Goal: Transaction & Acquisition: Purchase product/service

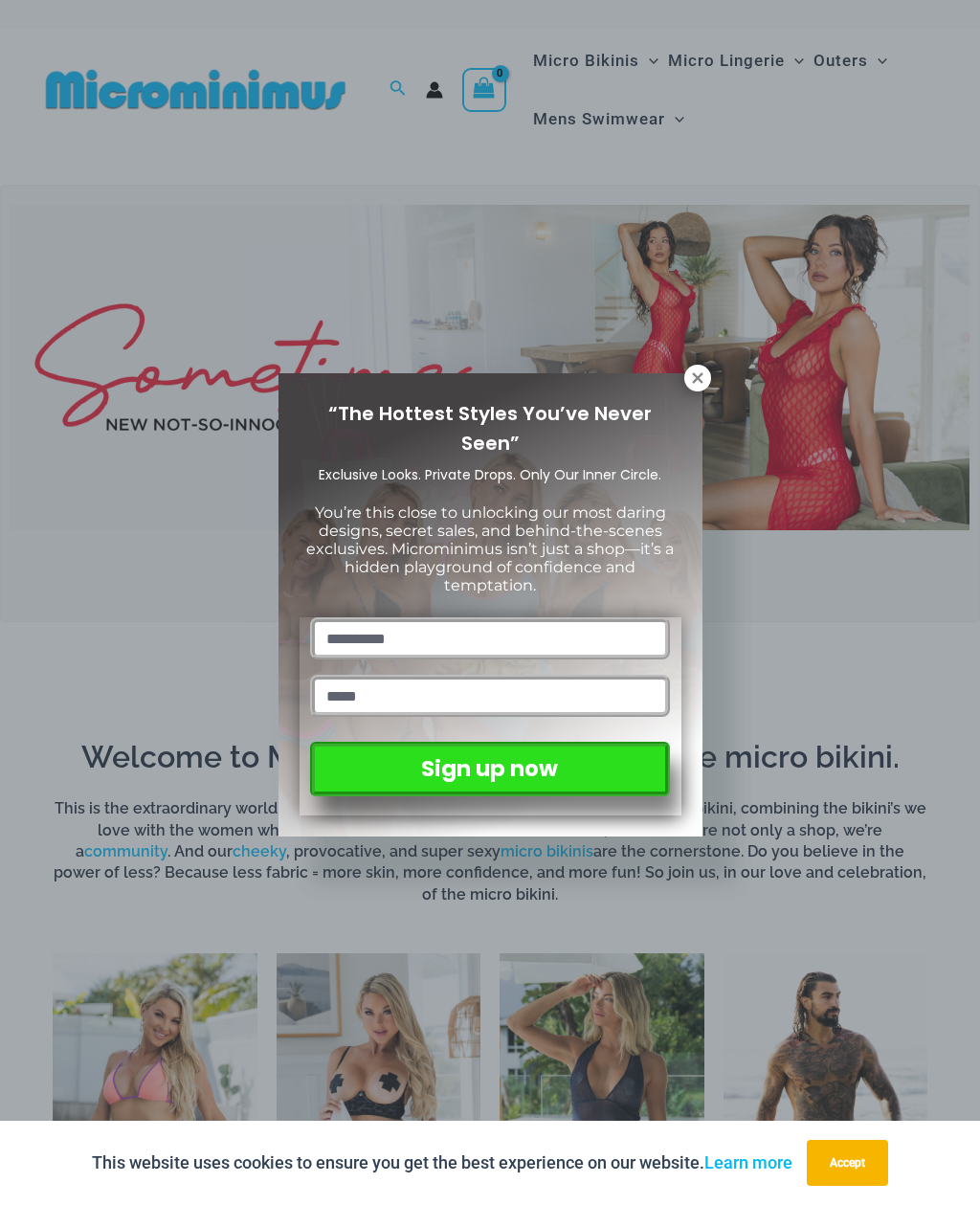
click at [693, 371] on icon at bounding box center [697, 378] width 17 height 17
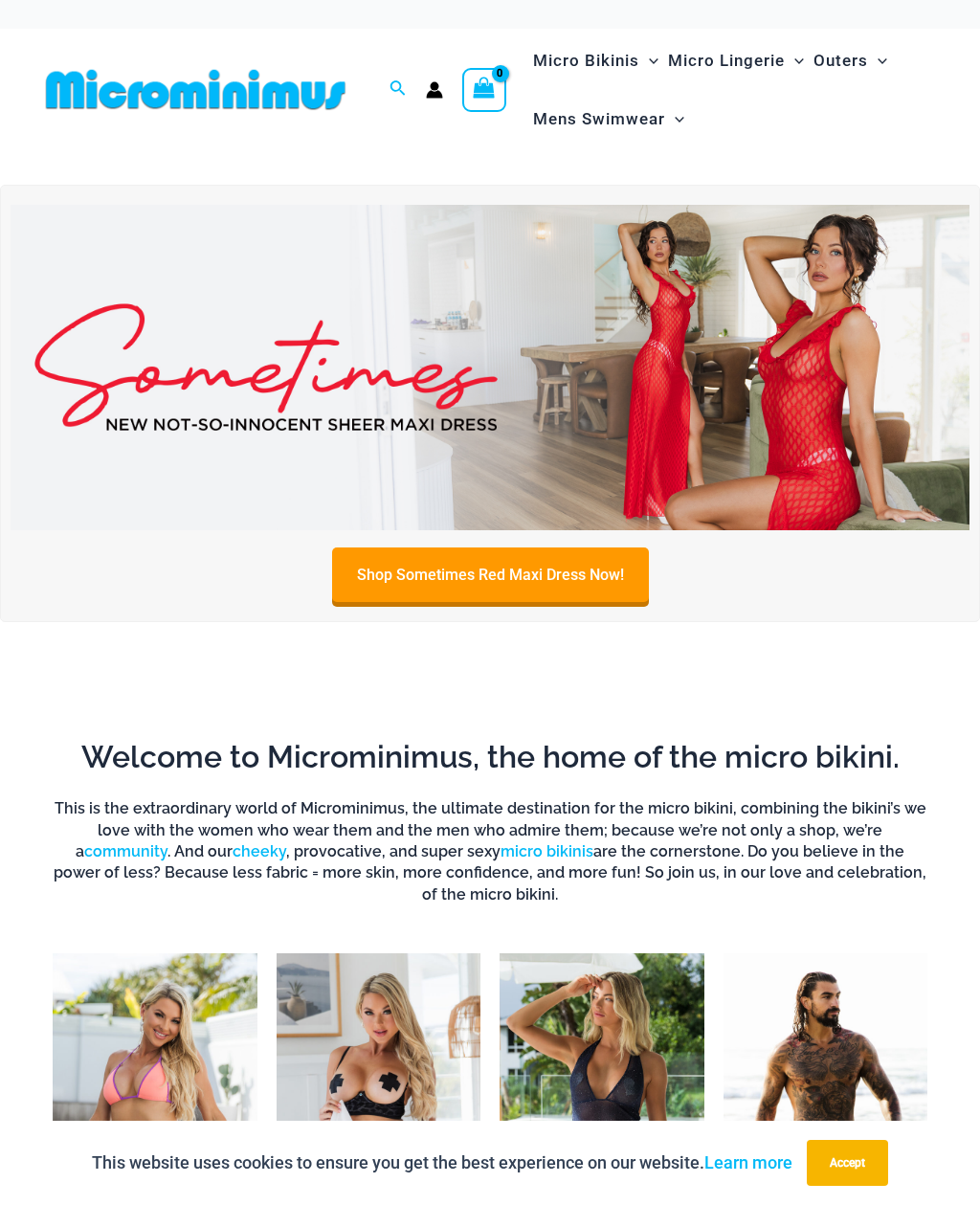
click at [487, 574] on link "Shop Sometimes Red Maxi Dress Now!" at bounding box center [490, 575] width 317 height 55
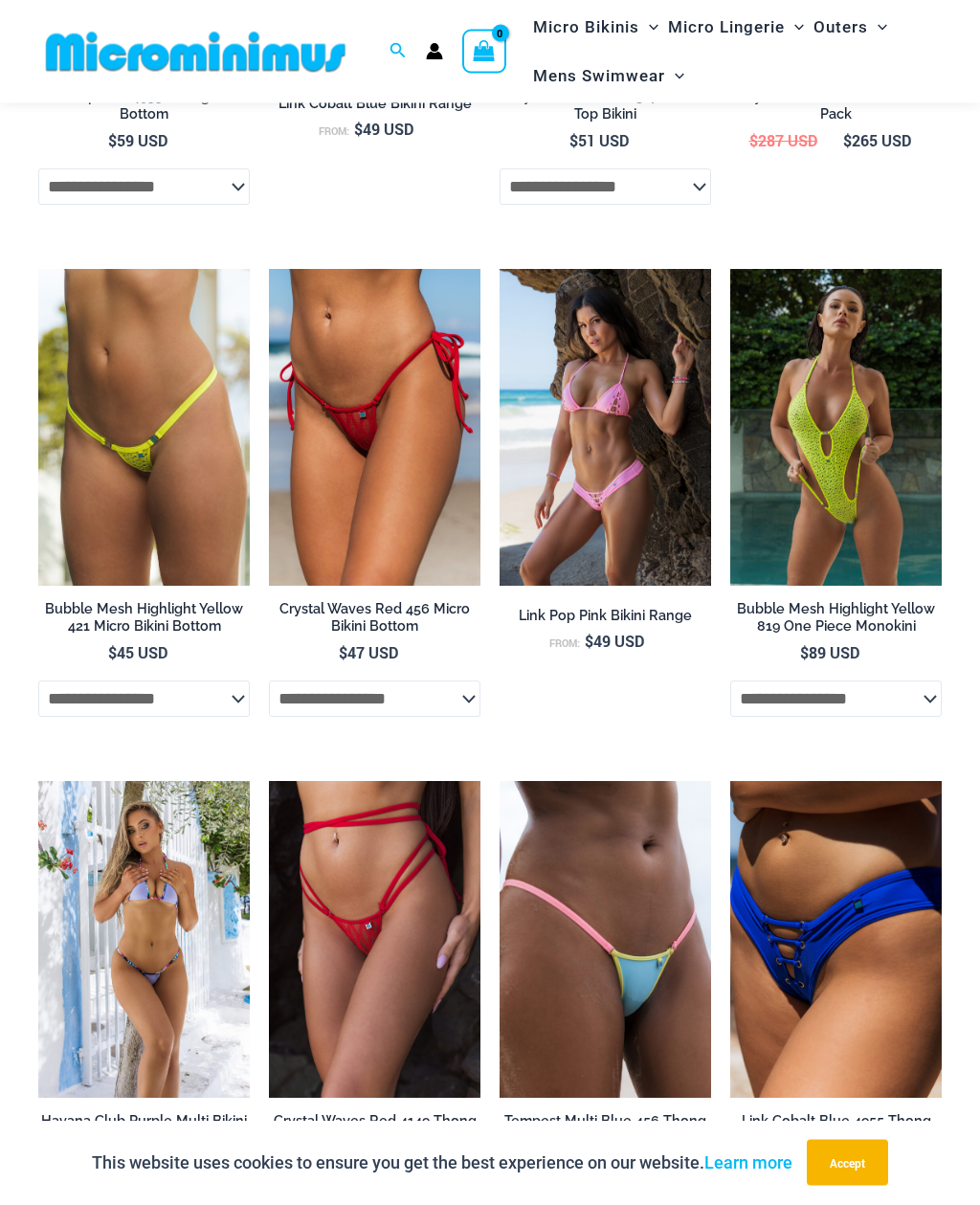
scroll to position [2446, 0]
click at [731, 269] on img at bounding box center [731, 269] width 0 height 0
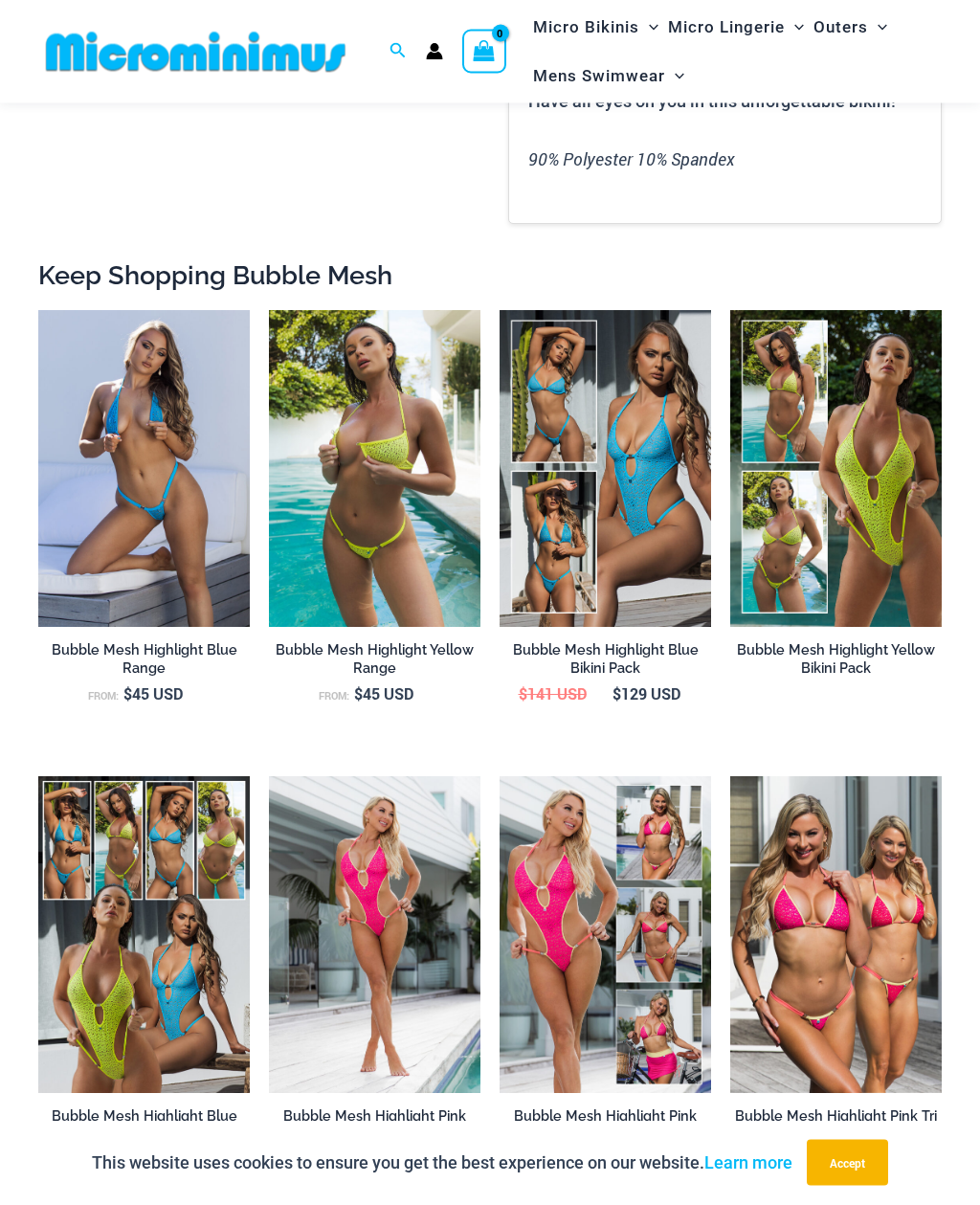
scroll to position [1539, 0]
click at [38, 777] on img at bounding box center [38, 777] width 0 height 0
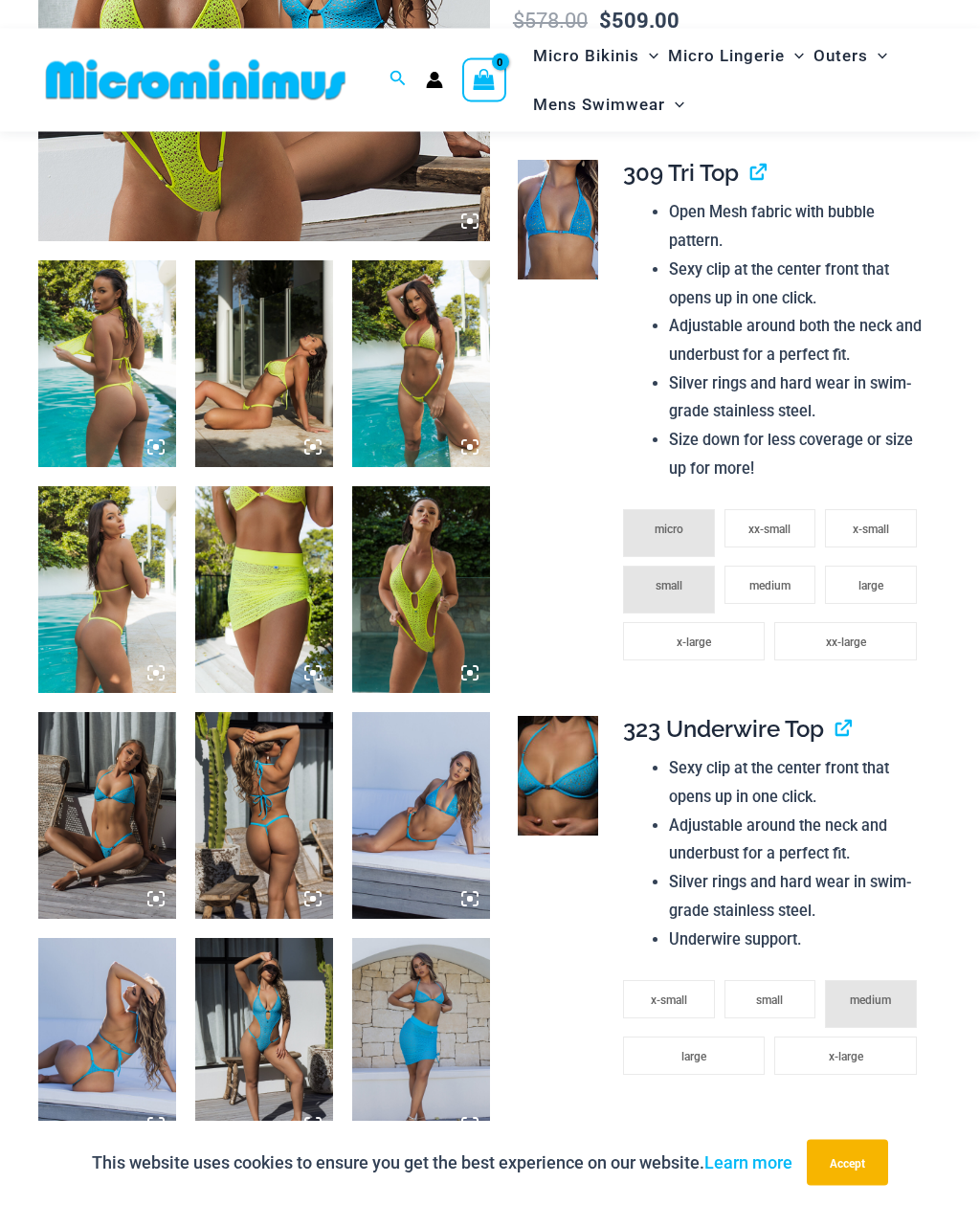
scroll to position [600, 0]
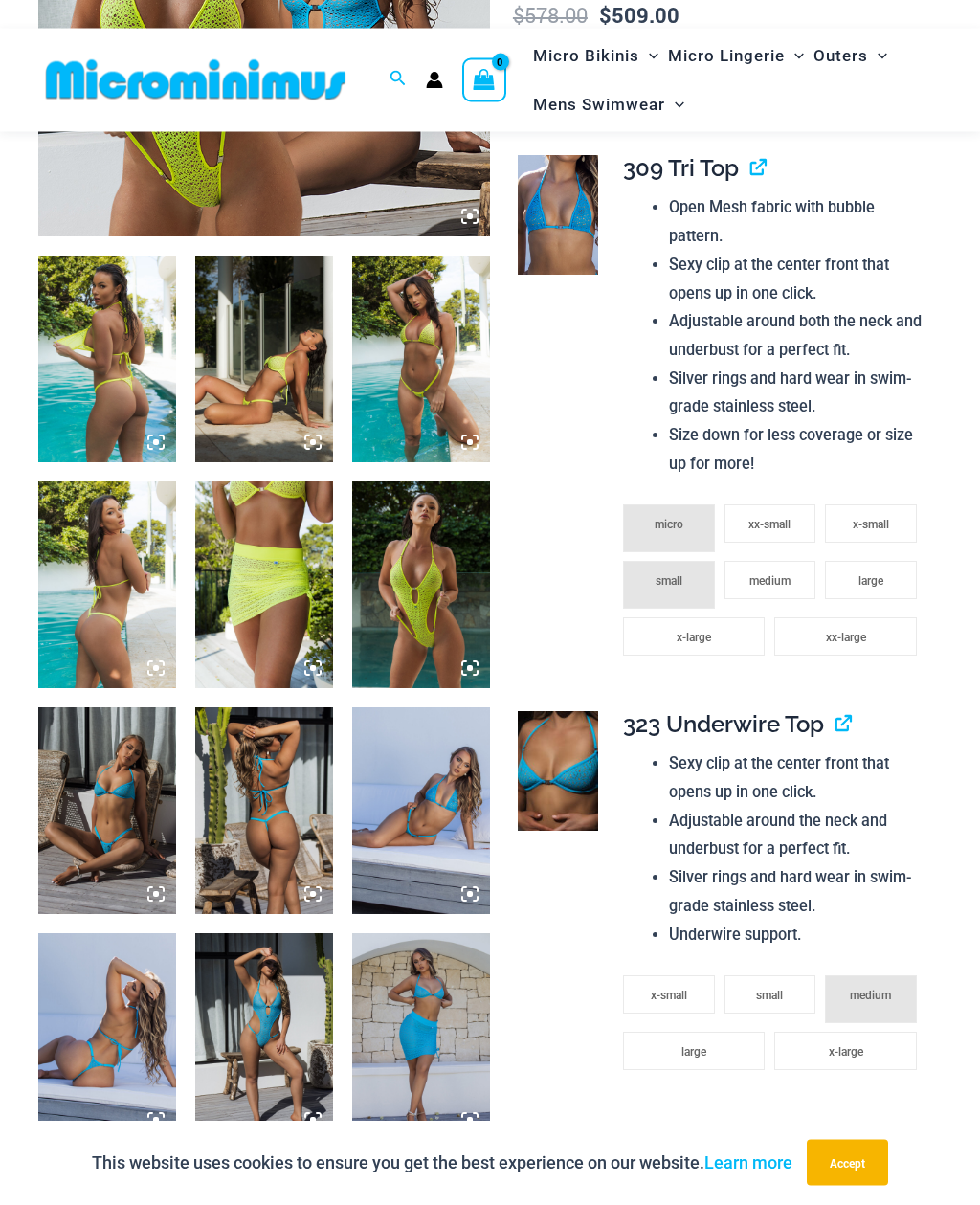
click at [118, 816] on img at bounding box center [107, 812] width 138 height 207
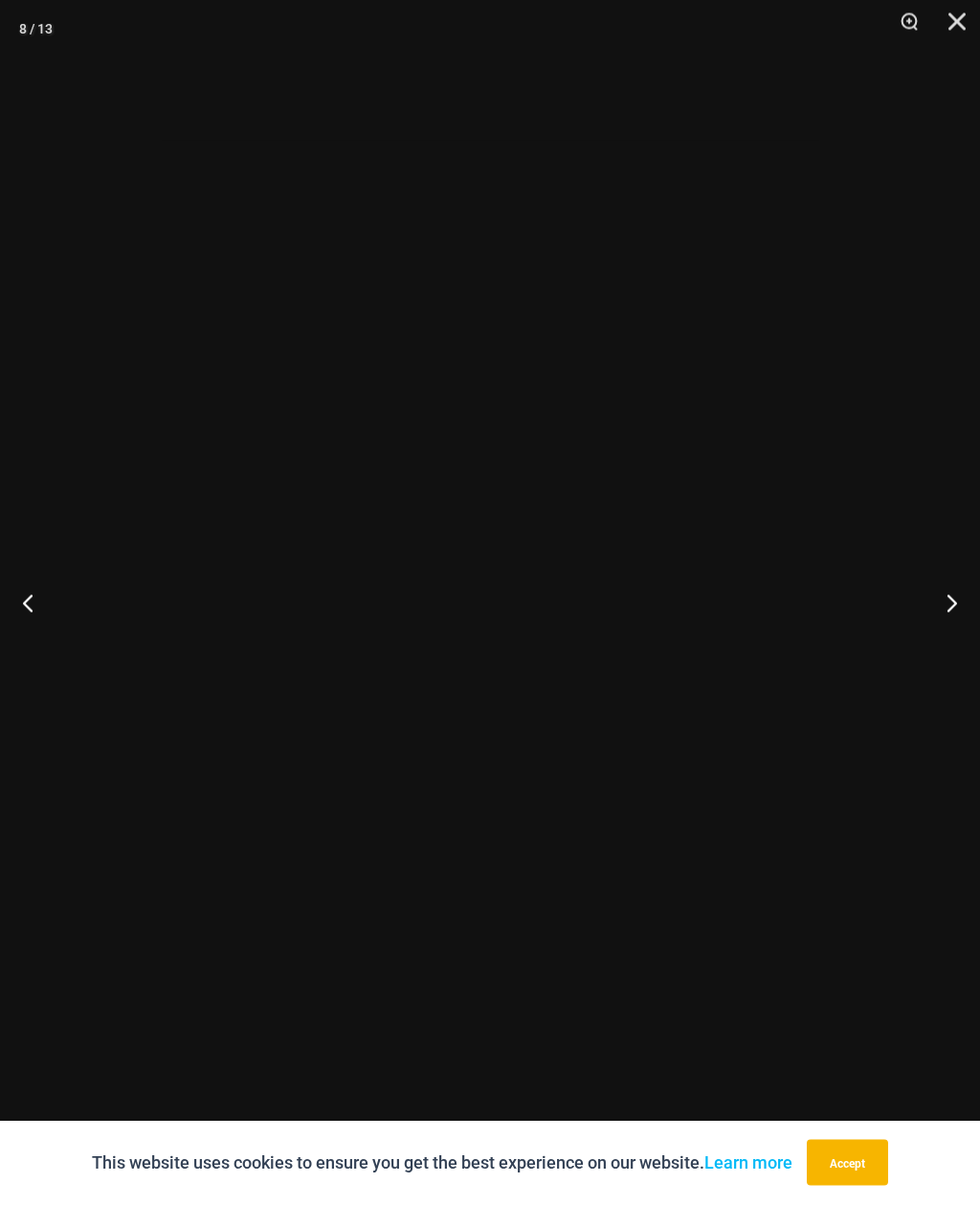
scroll to position [601, 0]
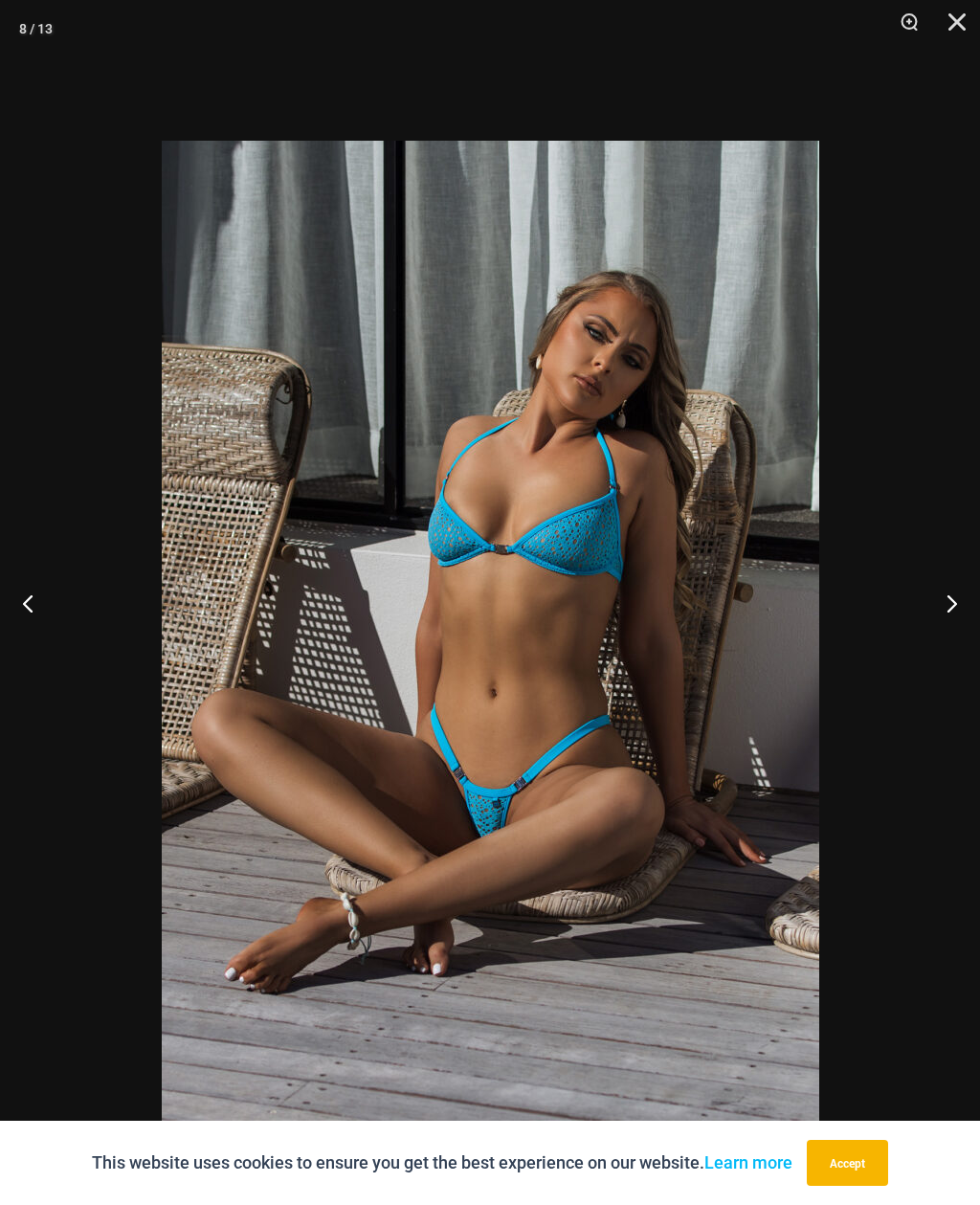
click at [949, 636] on button "Next" at bounding box center [945, 603] width 72 height 96
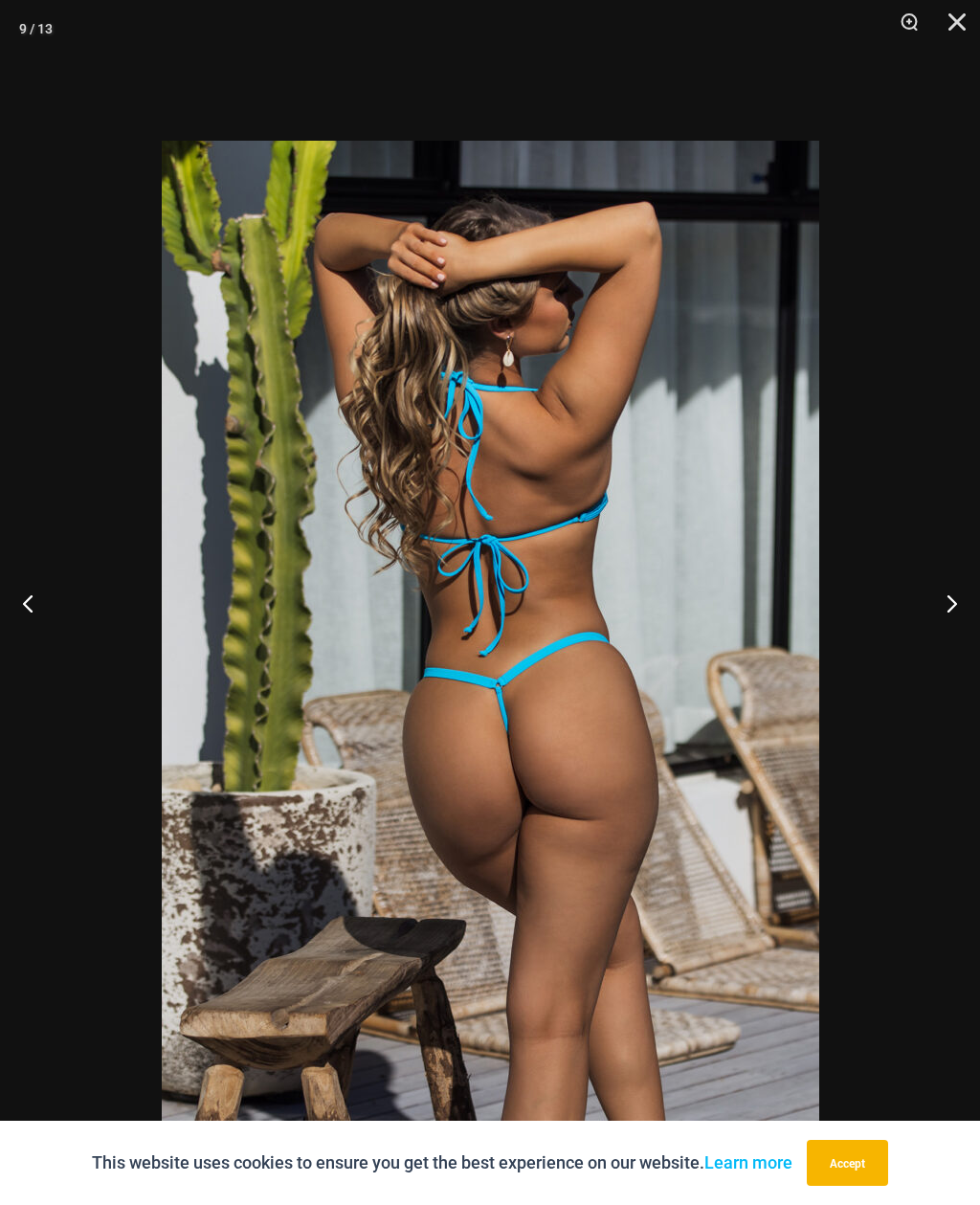
click at [941, 640] on button "Next" at bounding box center [945, 603] width 72 height 96
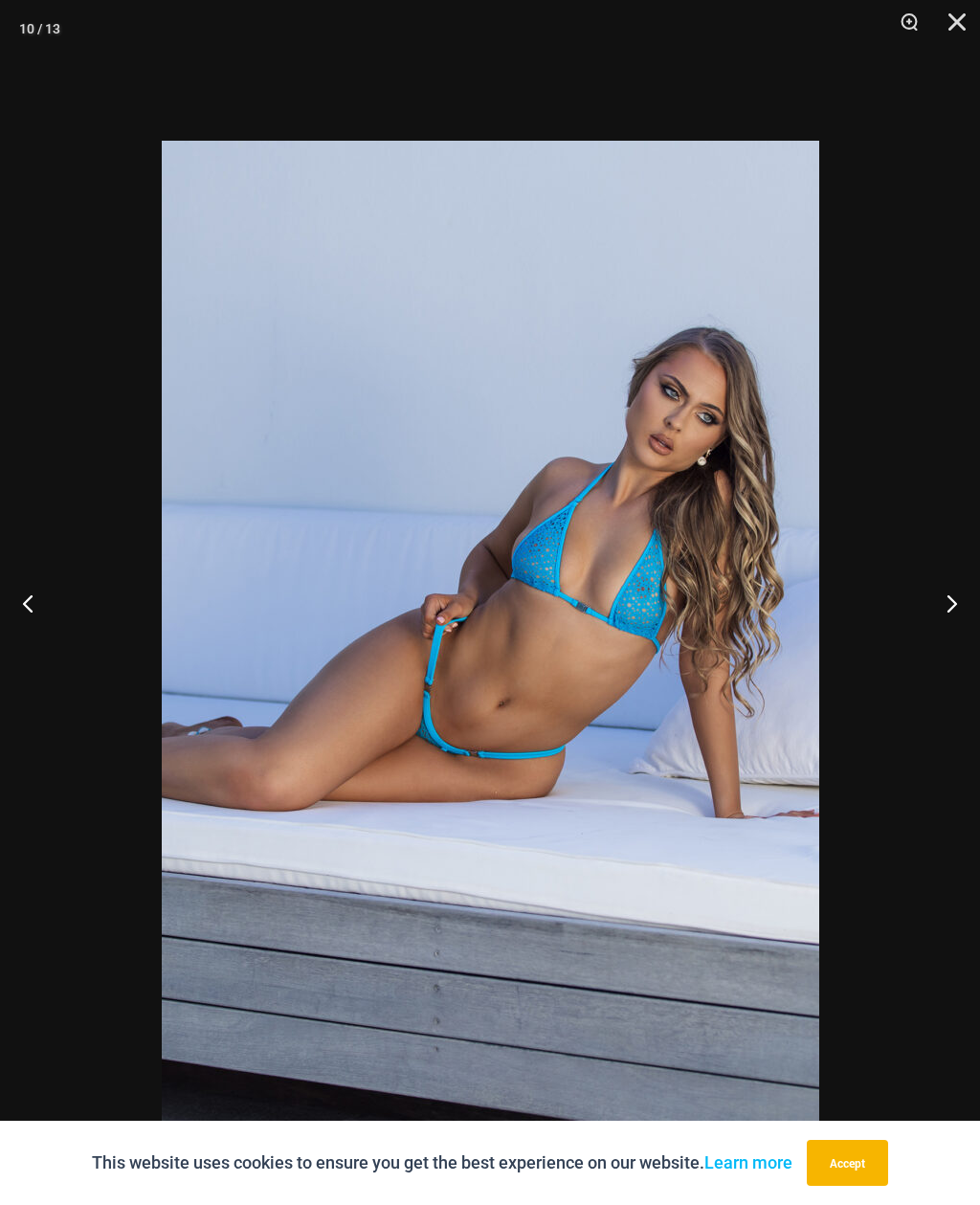
click at [945, 625] on button "Next" at bounding box center [945, 603] width 72 height 96
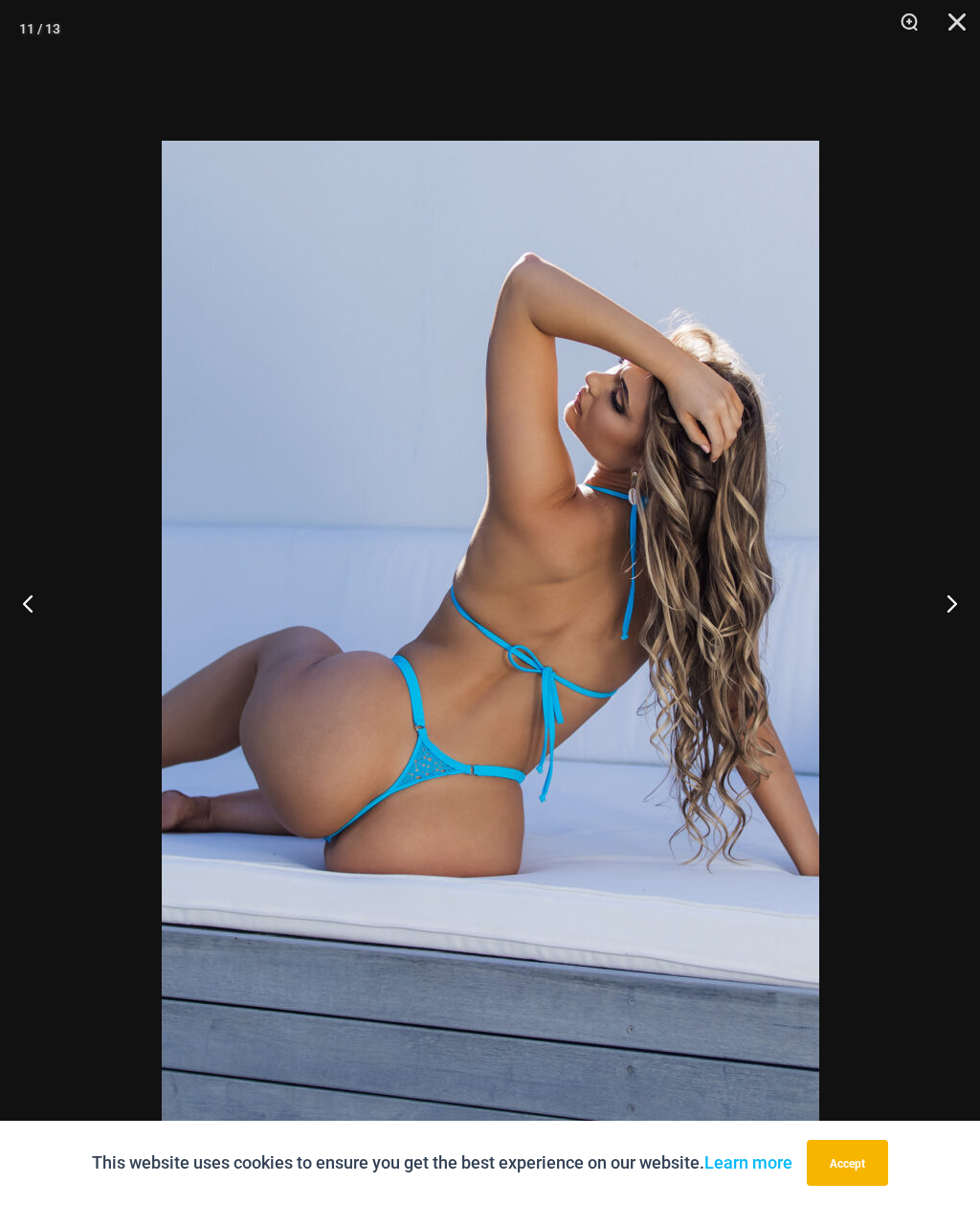
click at [36, 637] on button "Previous" at bounding box center [36, 603] width 72 height 96
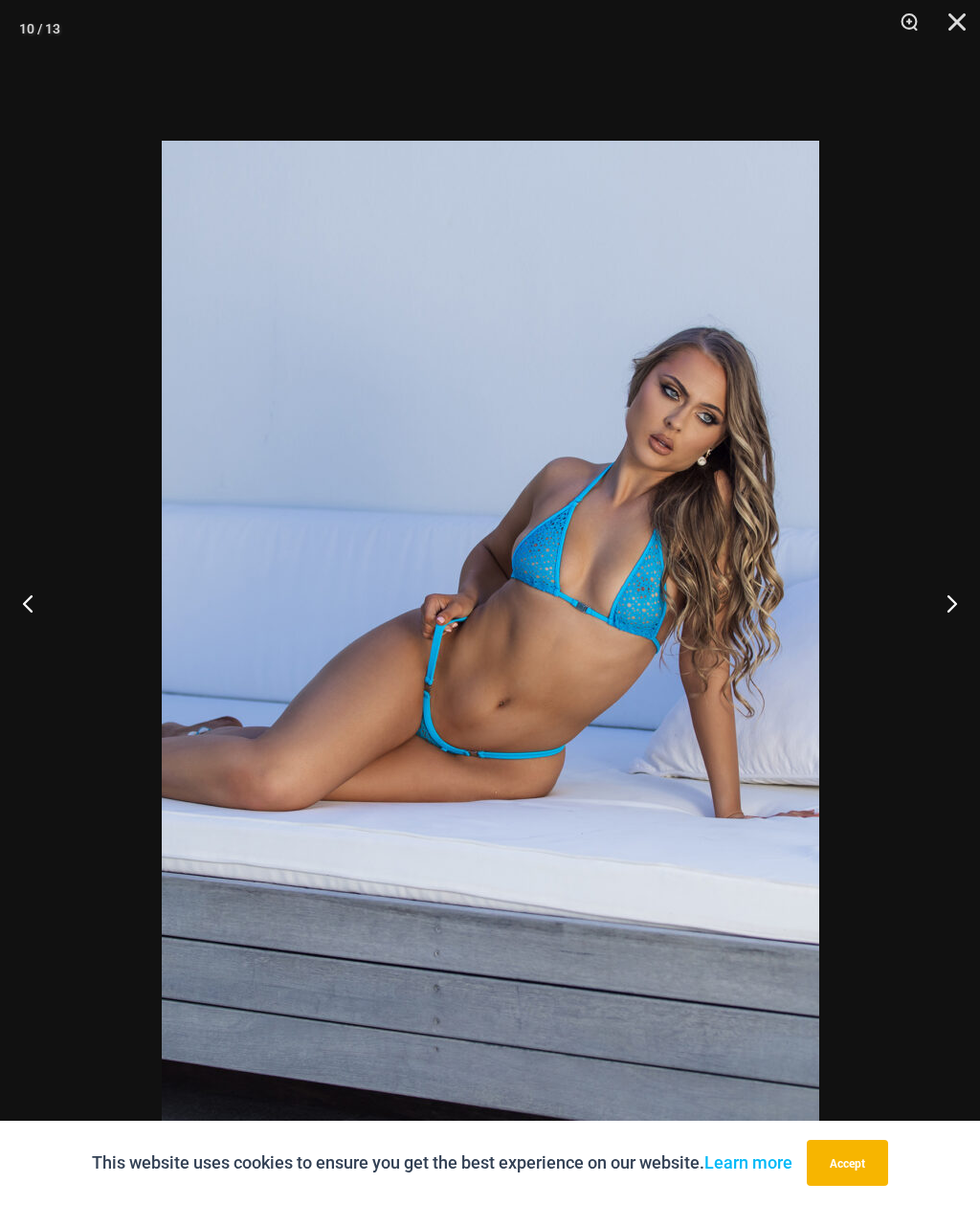
click at [969, 0] on button "Close" at bounding box center [951, 28] width 48 height 57
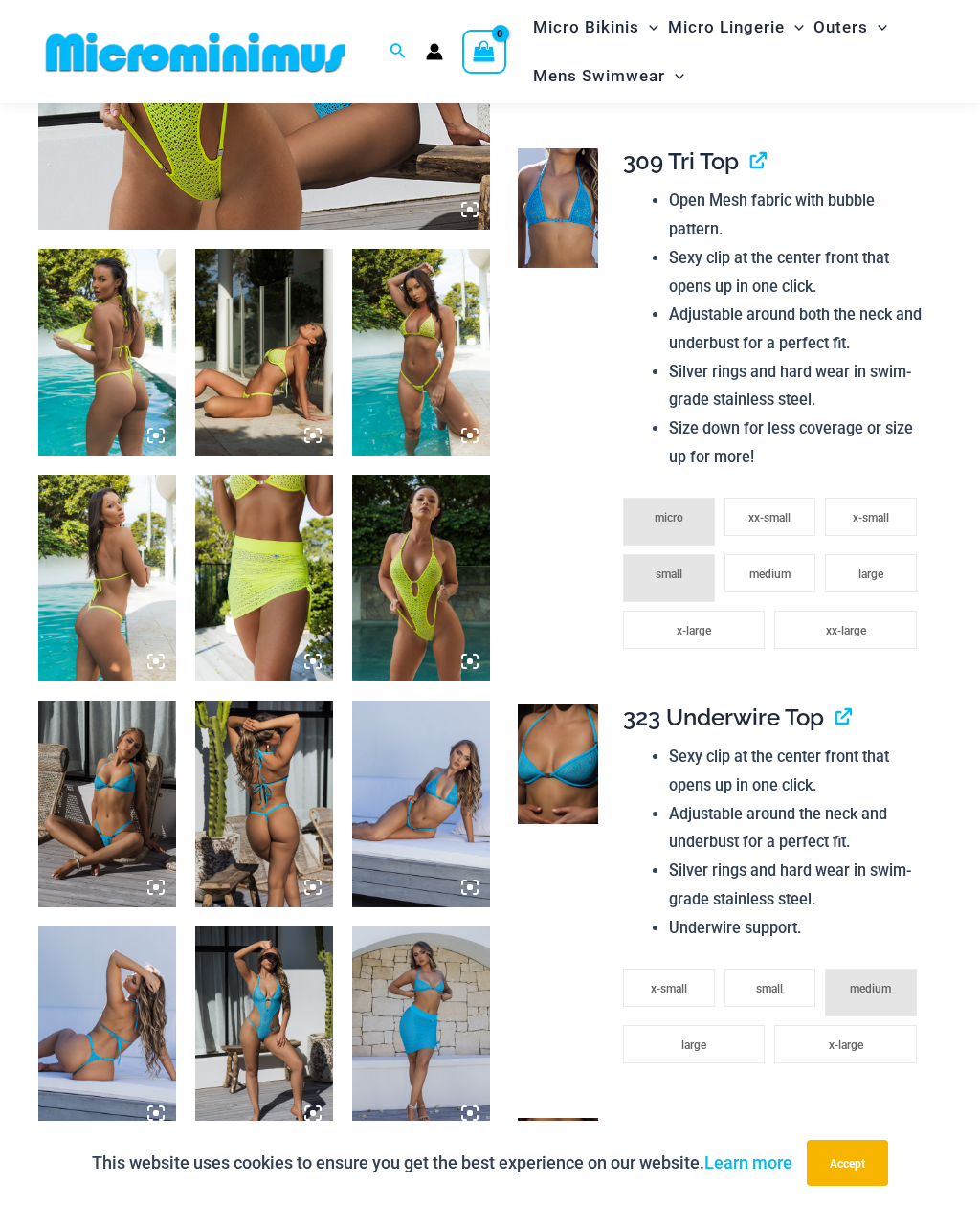
scroll to position [606, 0]
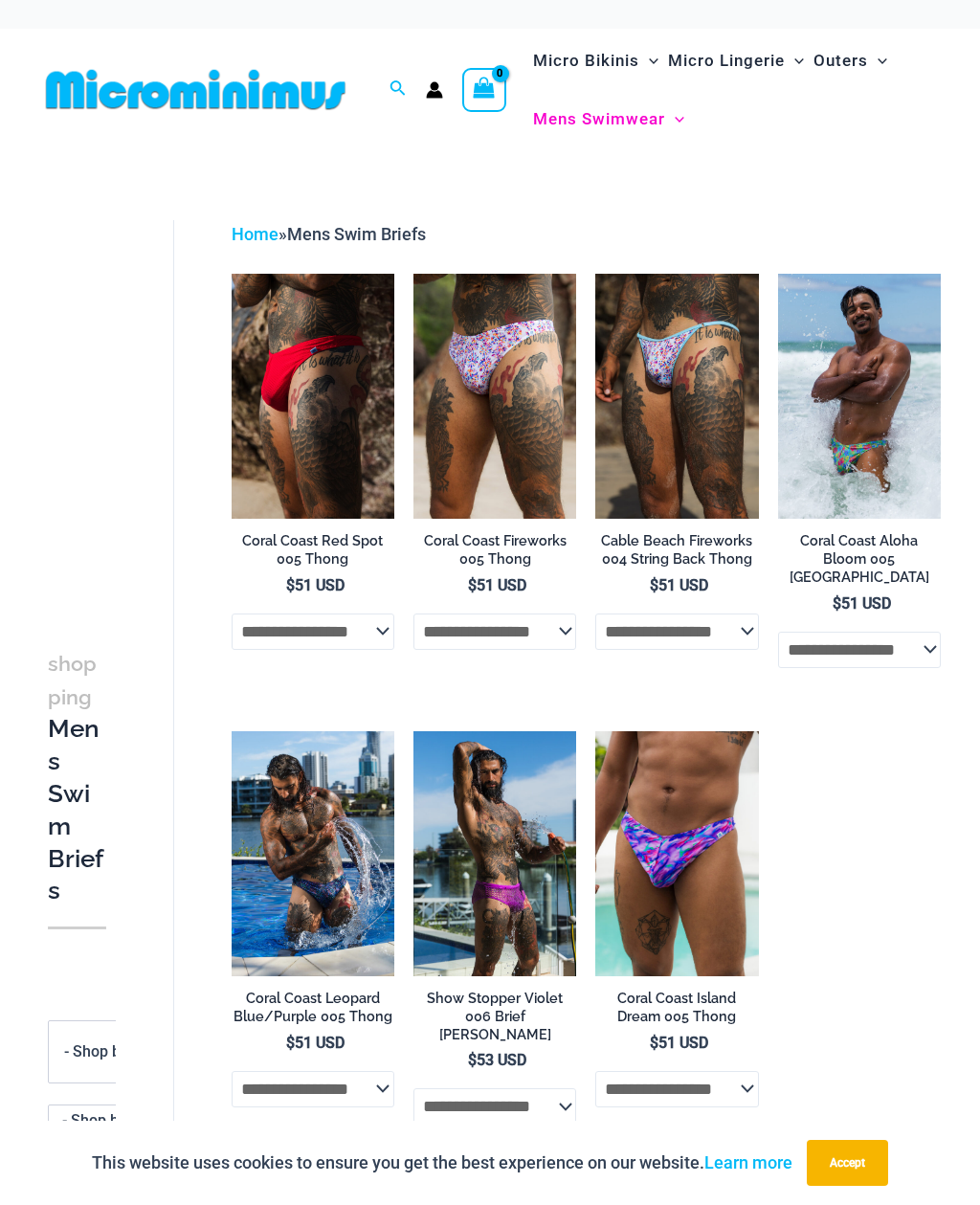
click at [232, 274] on img at bounding box center [232, 274] width 0 height 0
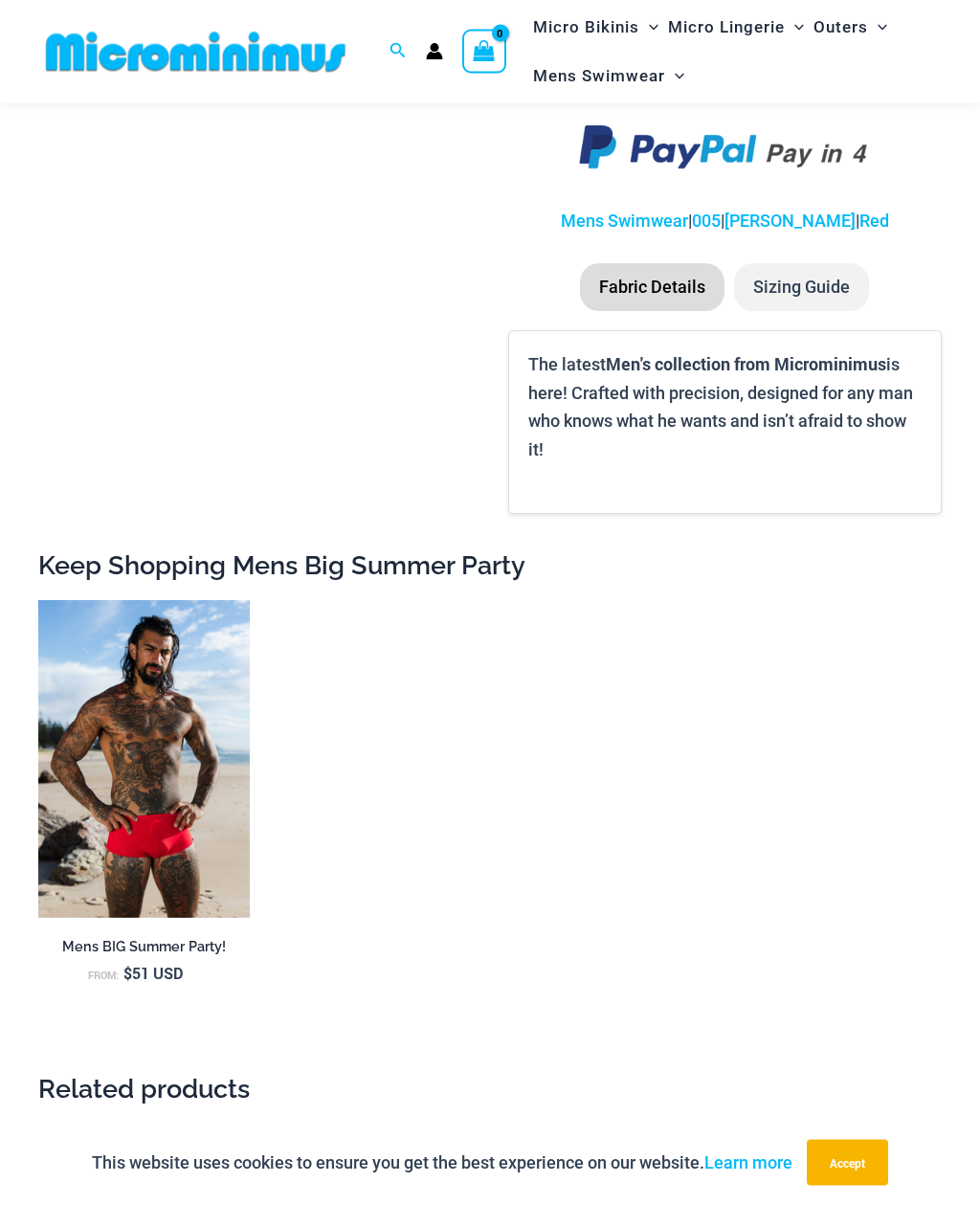
scroll to position [1541, 0]
click at [38, 600] on img at bounding box center [38, 600] width 0 height 0
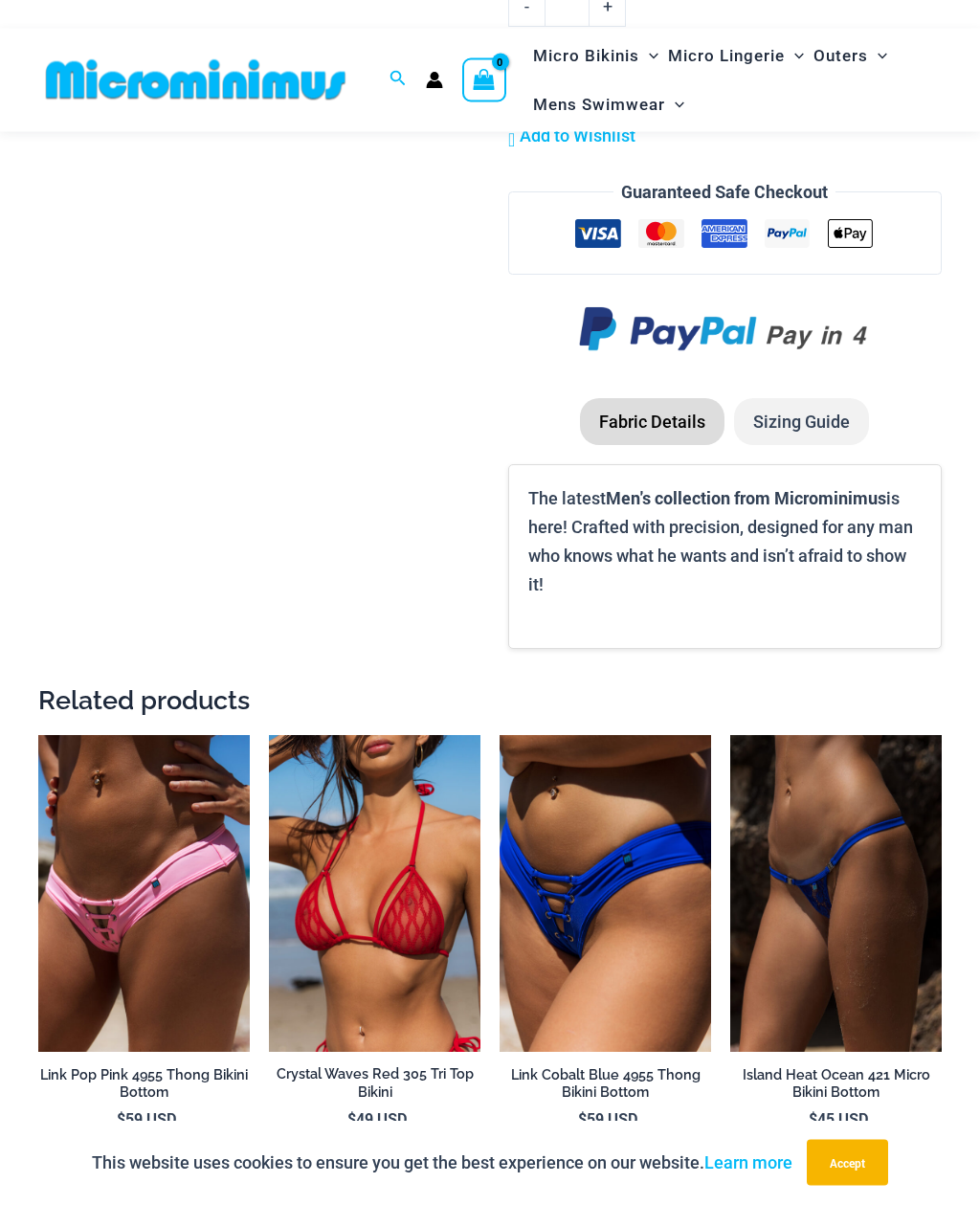
scroll to position [4420, 0]
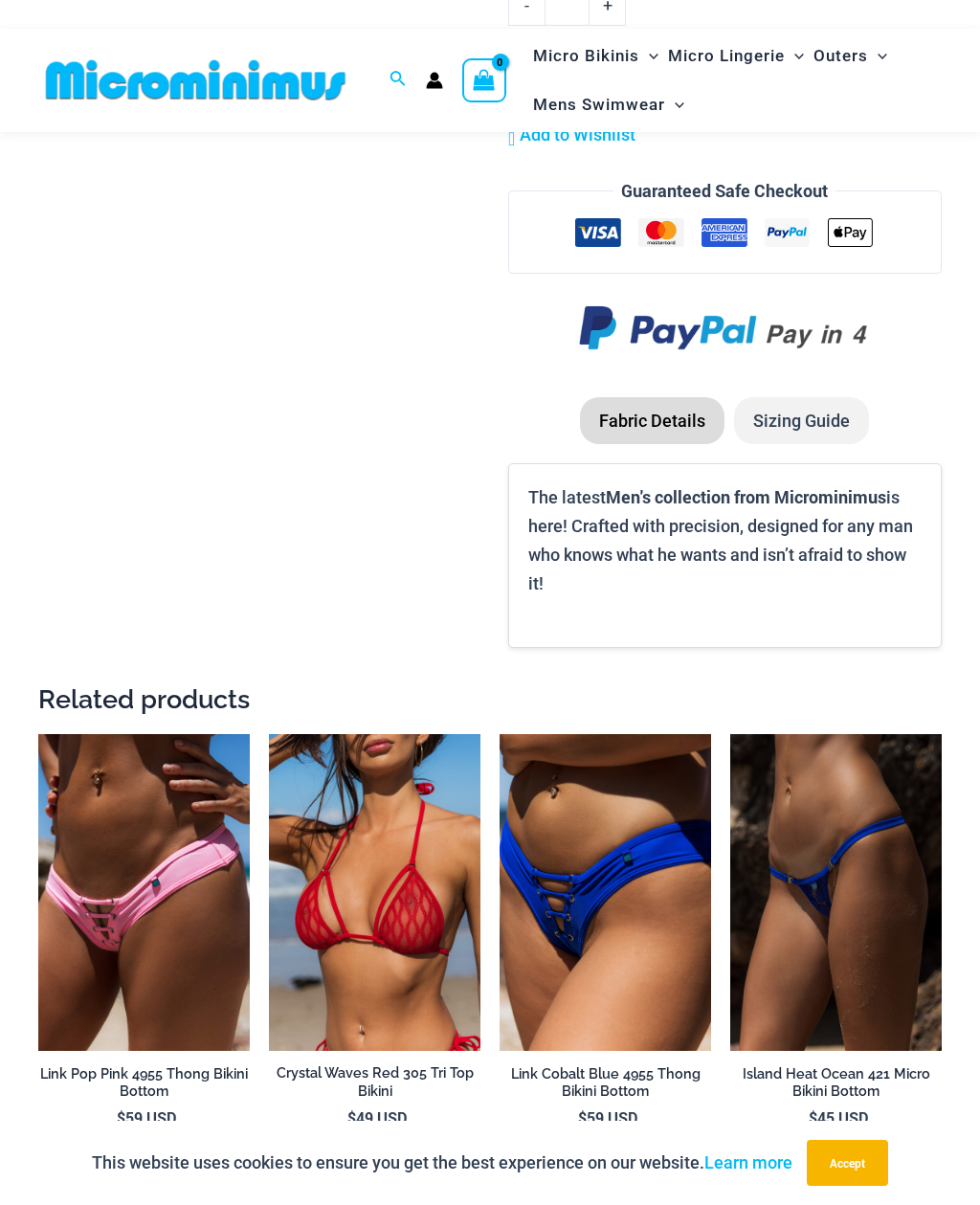
click at [269, 734] on img at bounding box center [269, 734] width 0 height 0
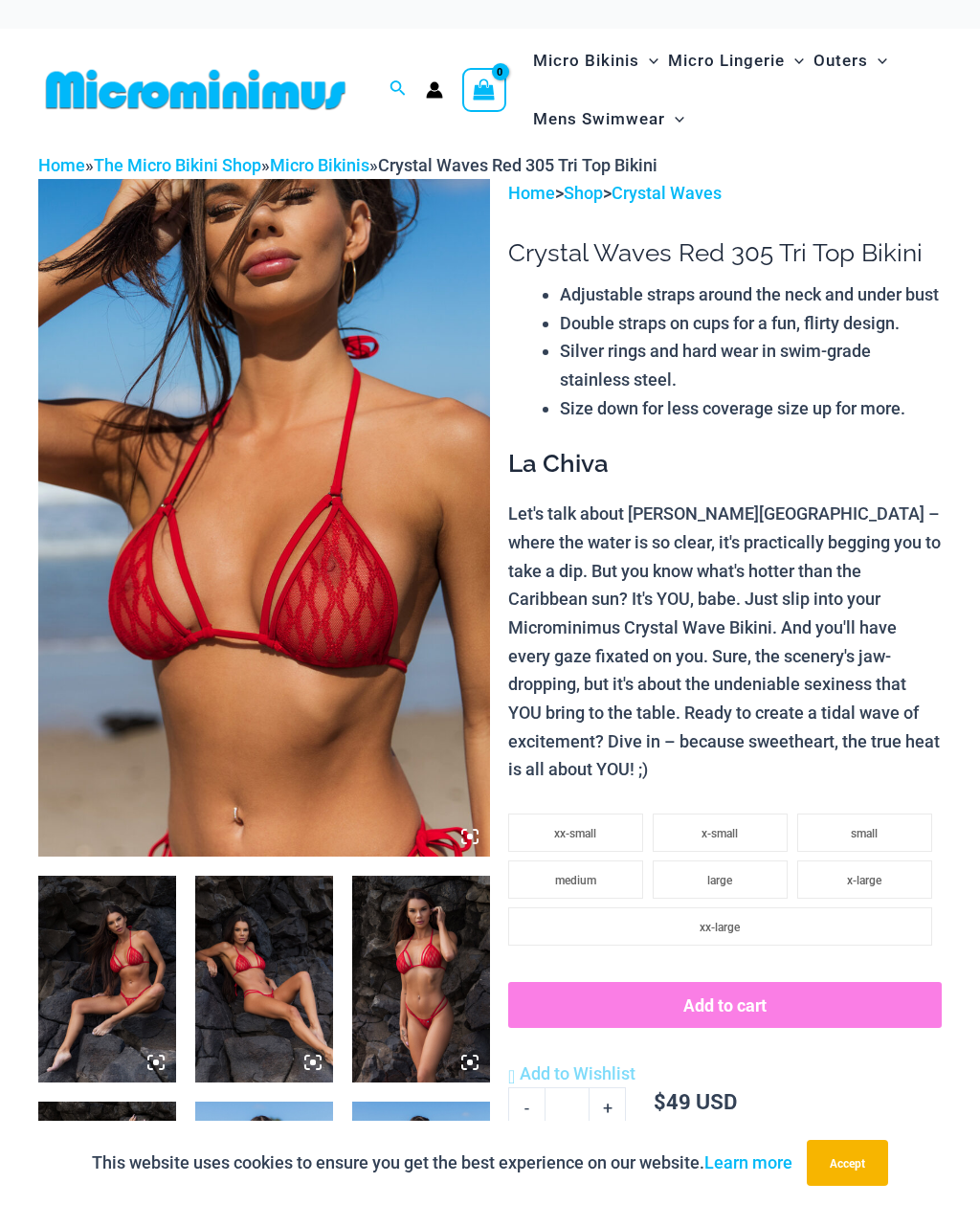
click at [344, 713] on img at bounding box center [264, 518] width 452 height 678
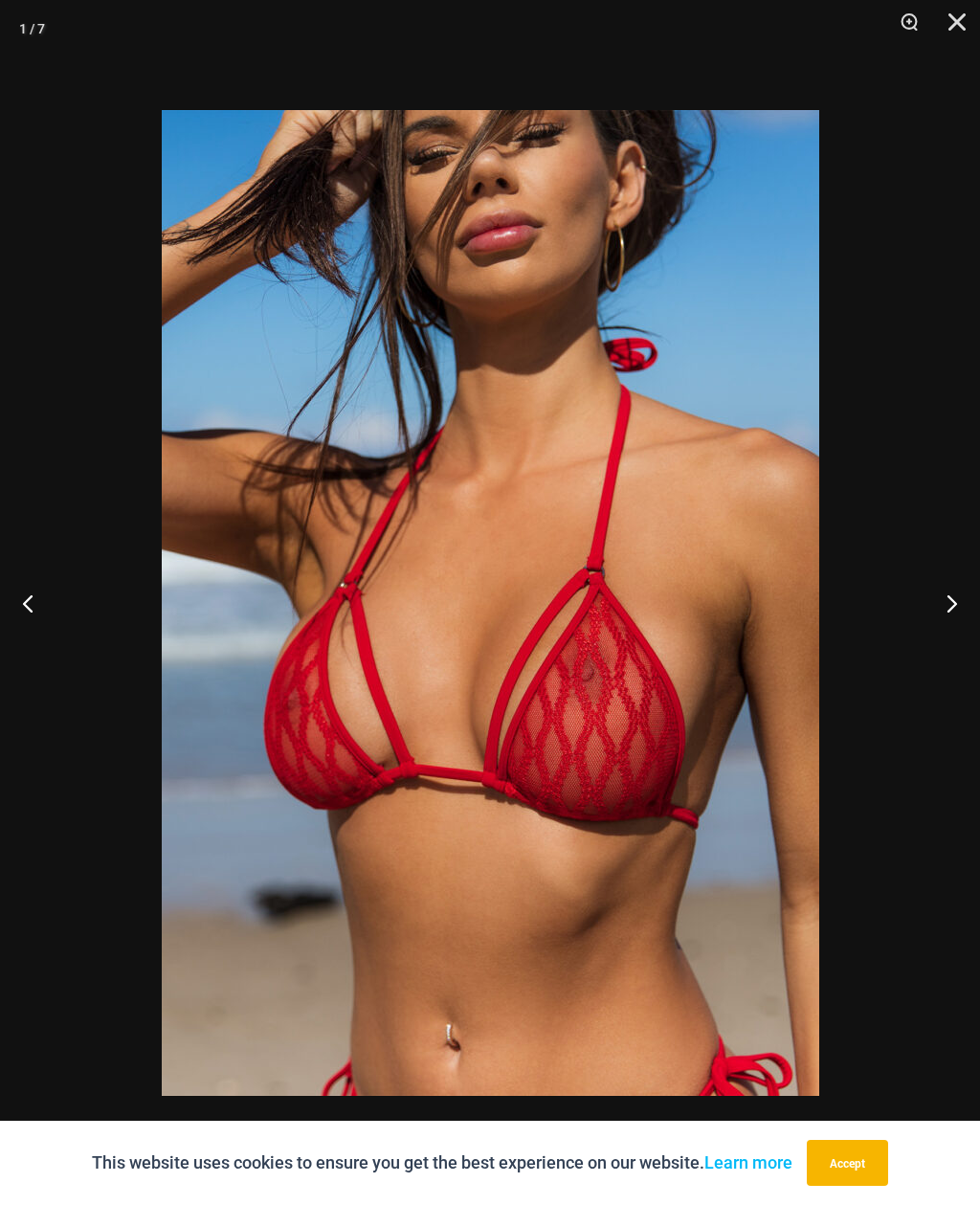
click at [940, 617] on button "Next" at bounding box center [945, 603] width 72 height 96
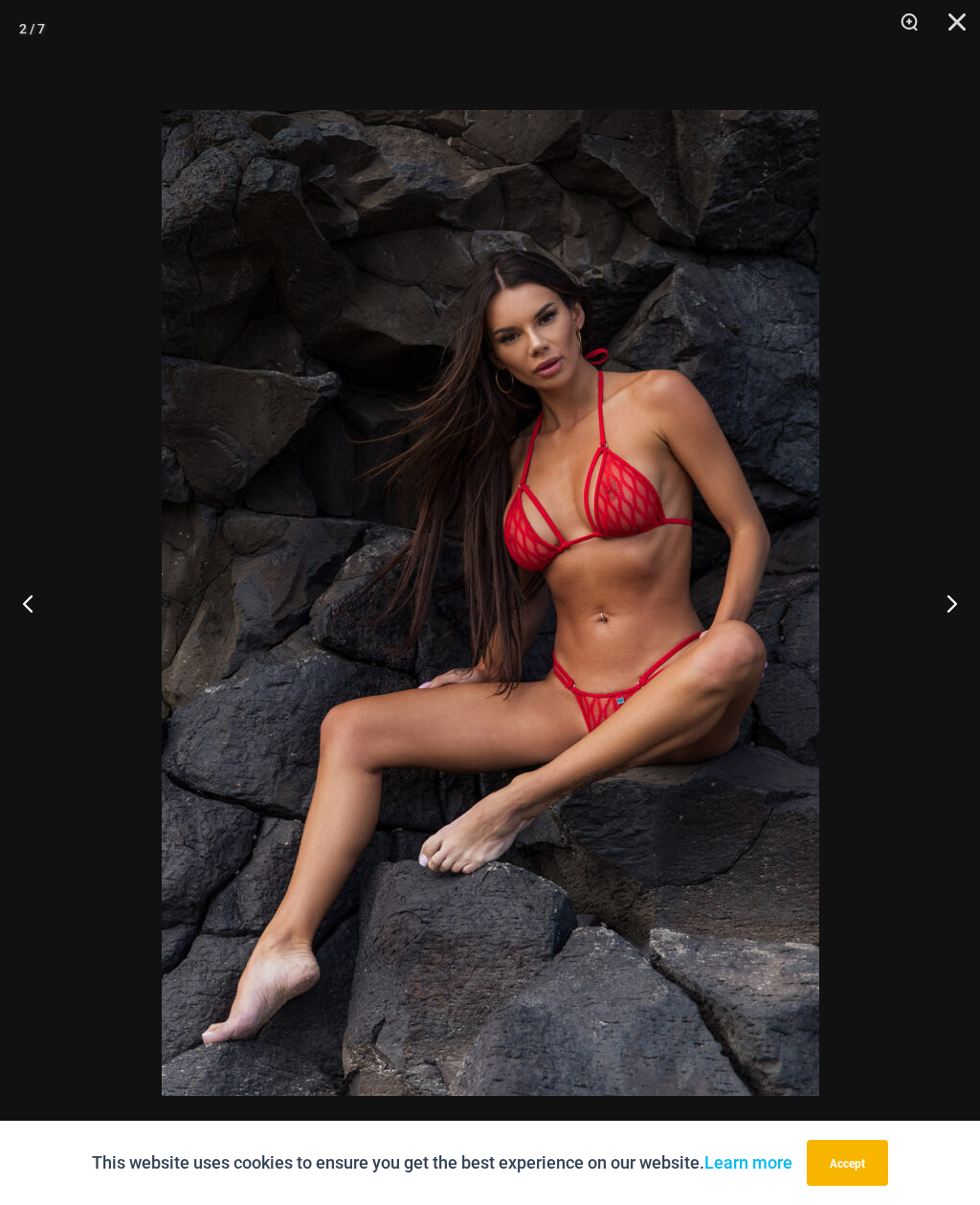
click at [945, 605] on button "Next" at bounding box center [945, 603] width 72 height 96
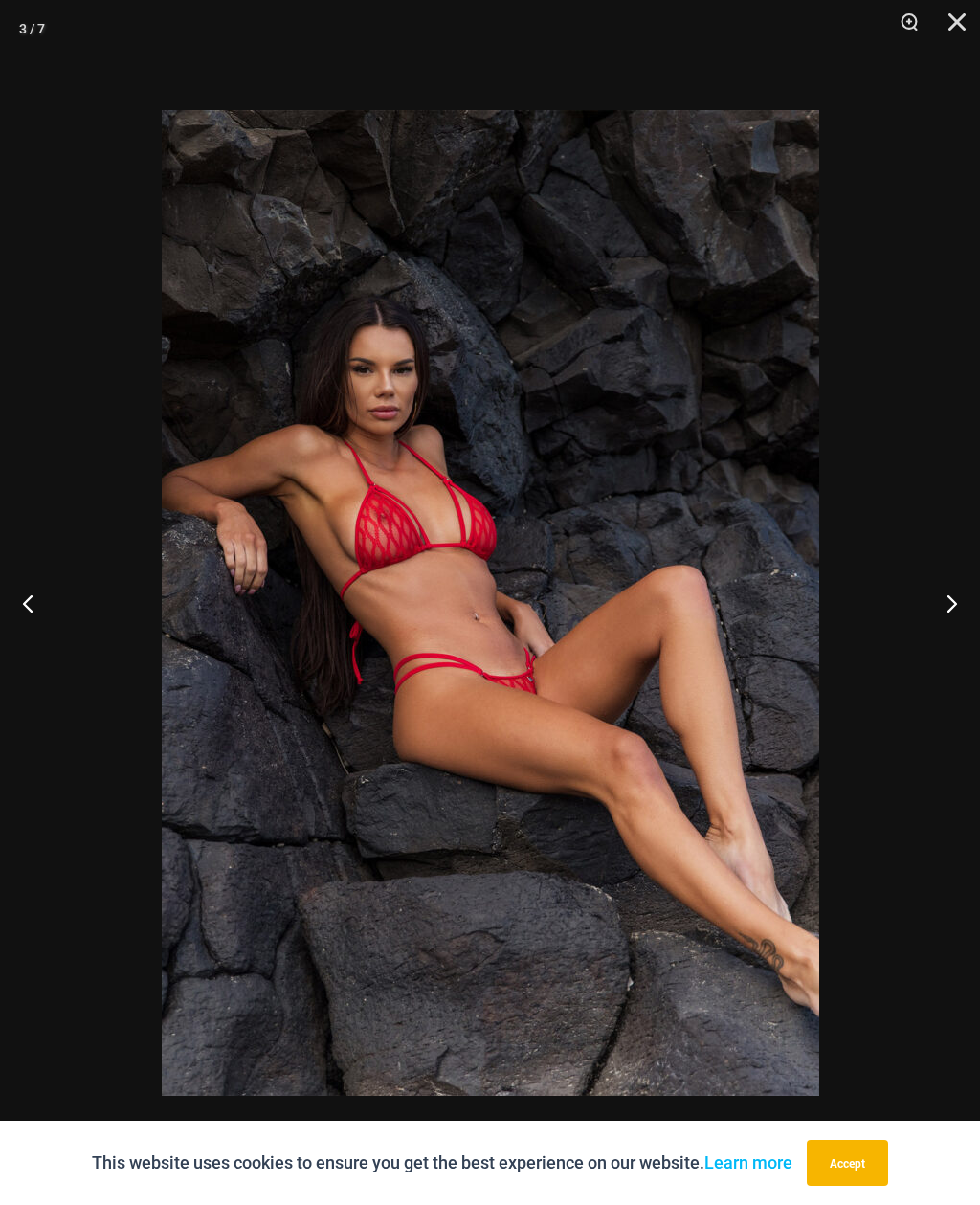
click at [948, 609] on button "Next" at bounding box center [945, 603] width 72 height 96
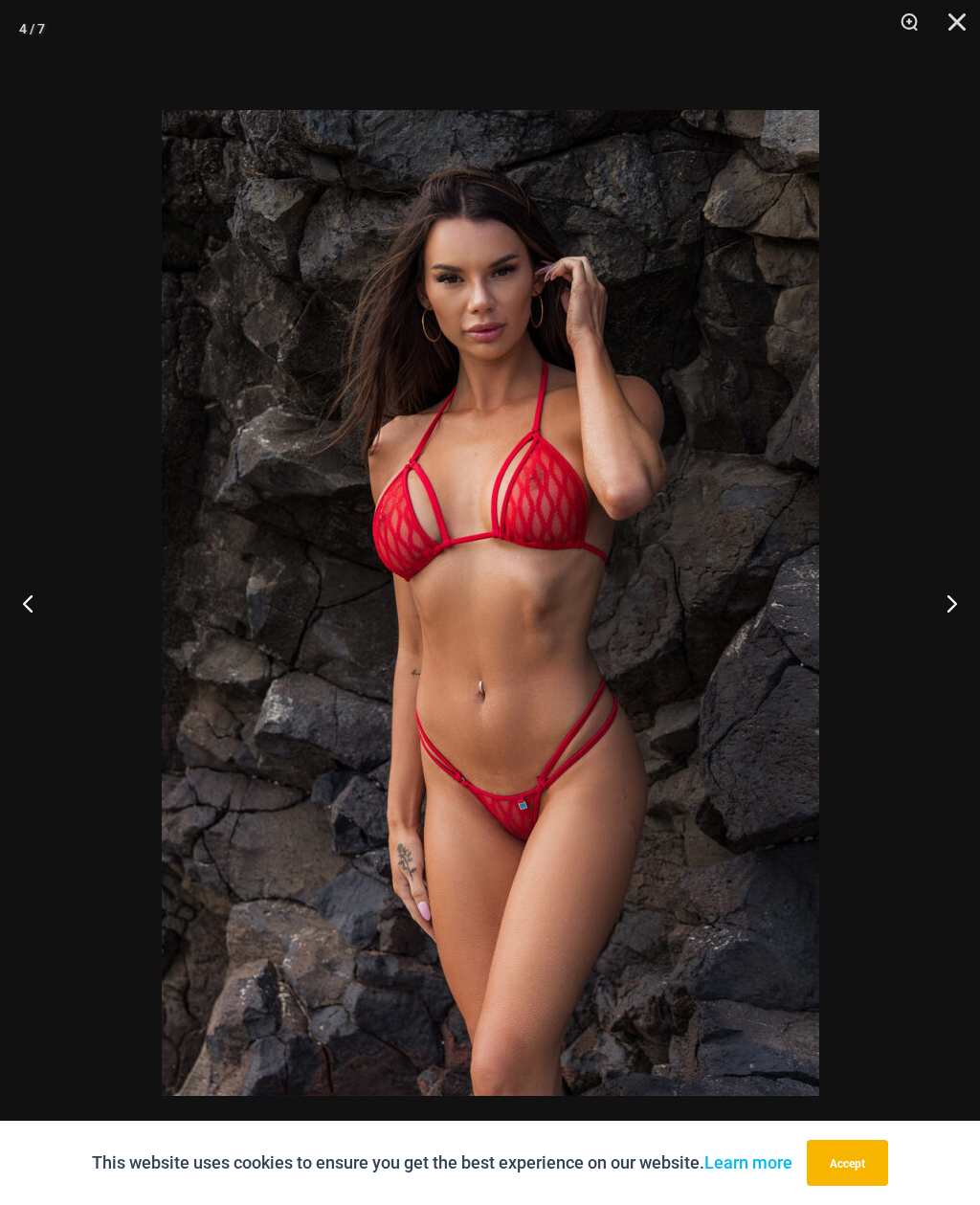
click at [949, 619] on button "Next" at bounding box center [945, 603] width 72 height 96
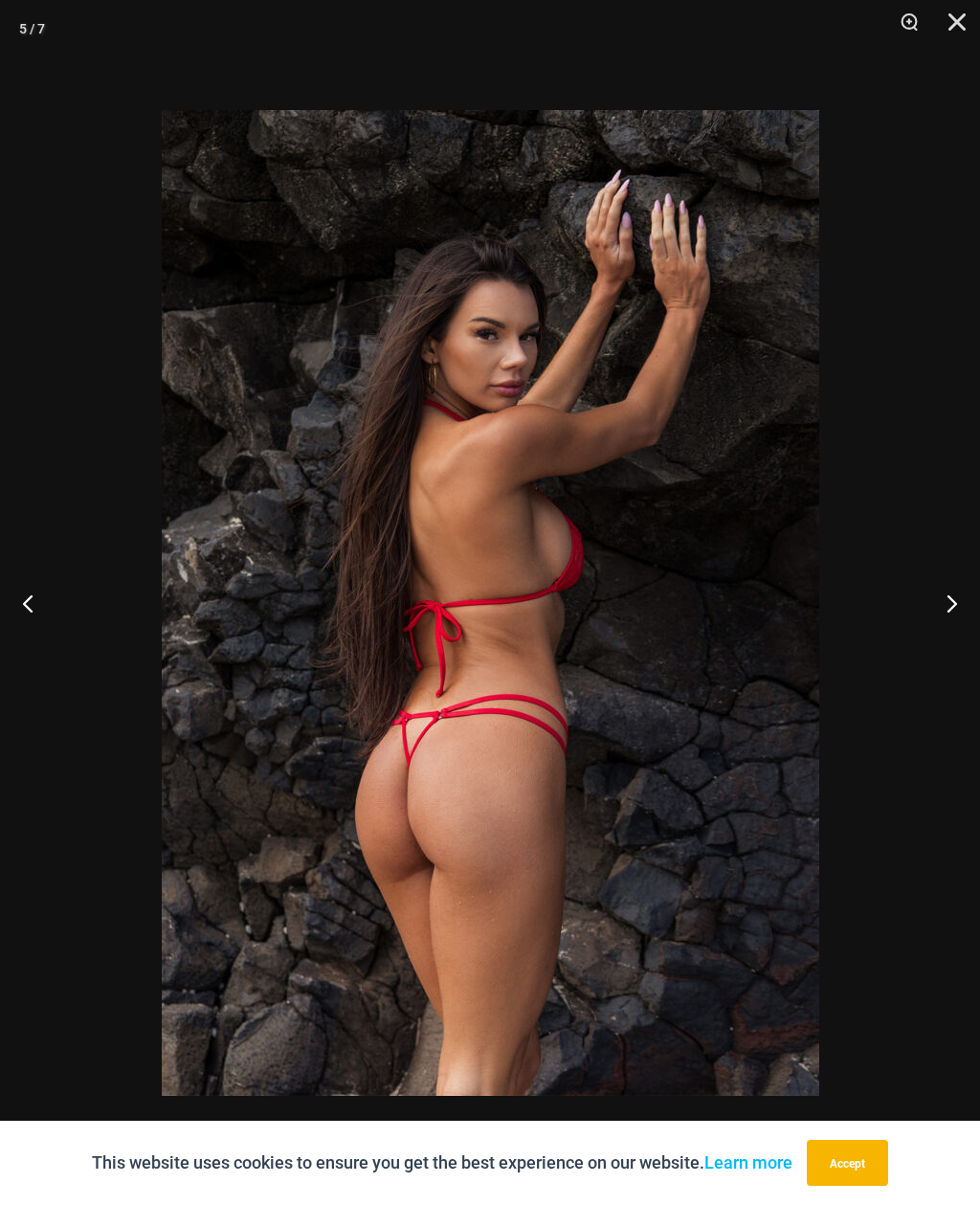
click at [946, 617] on button "Next" at bounding box center [945, 603] width 72 height 96
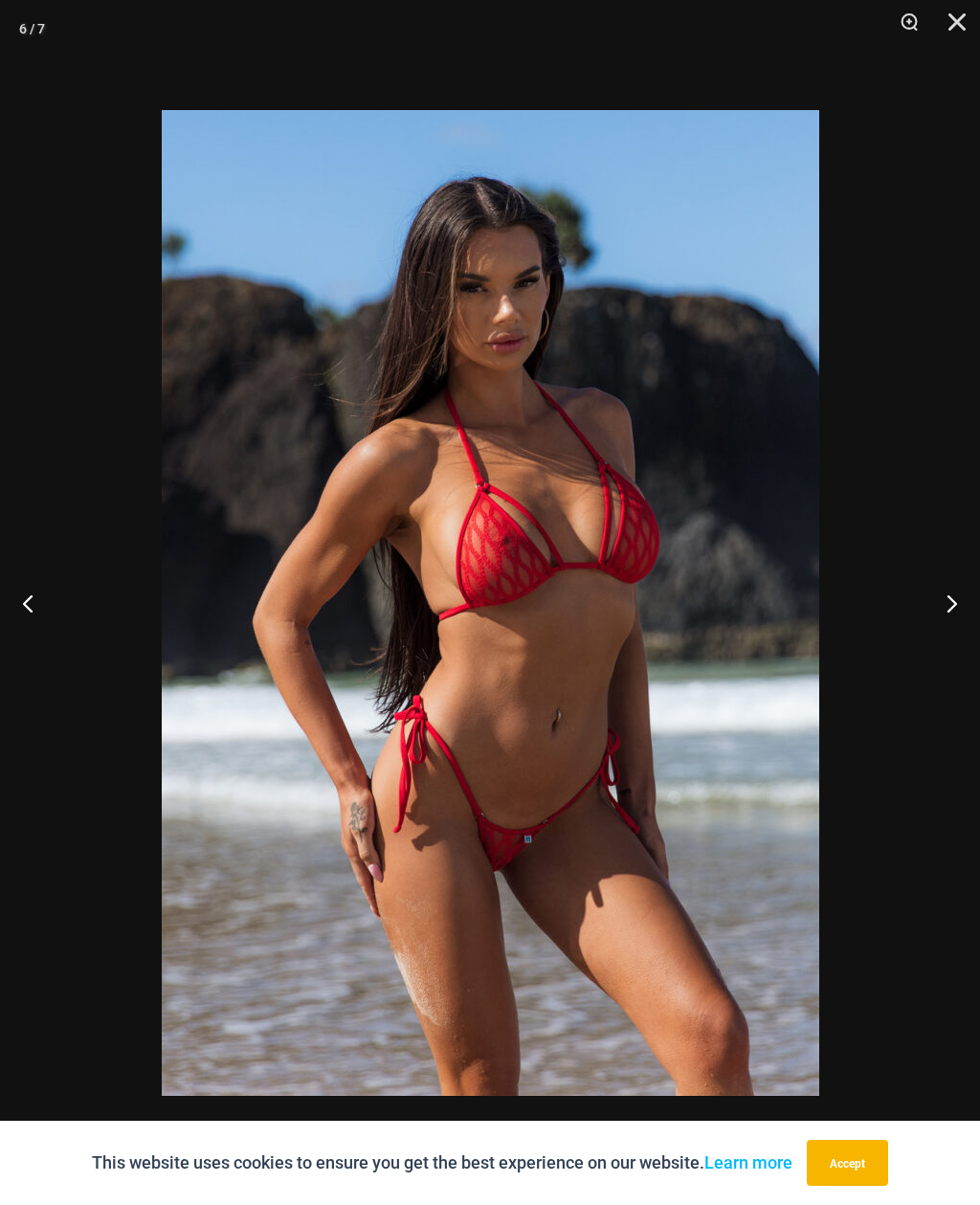
click at [944, 609] on button "Next" at bounding box center [945, 603] width 72 height 96
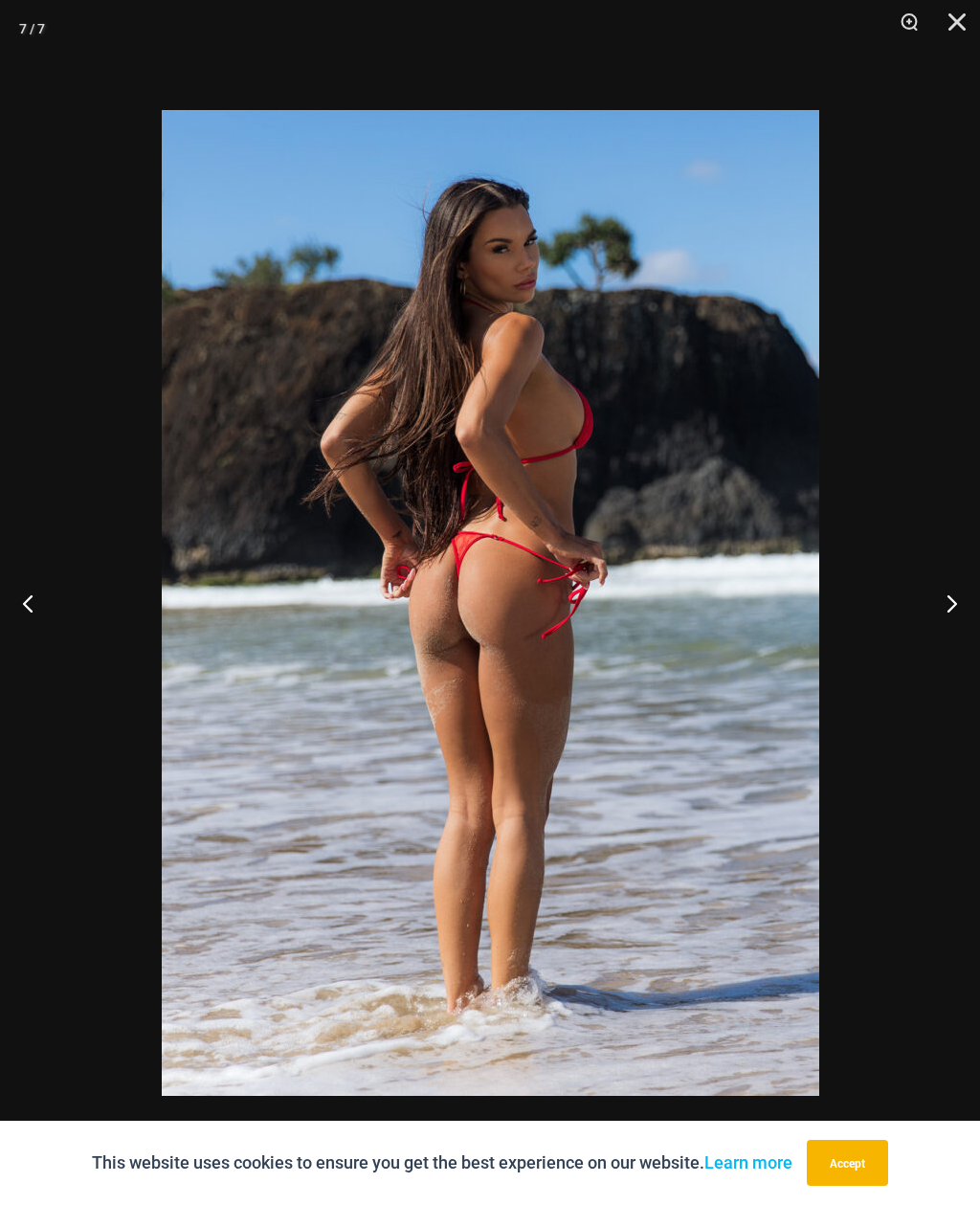
click at [955, 613] on button "Next" at bounding box center [945, 603] width 72 height 96
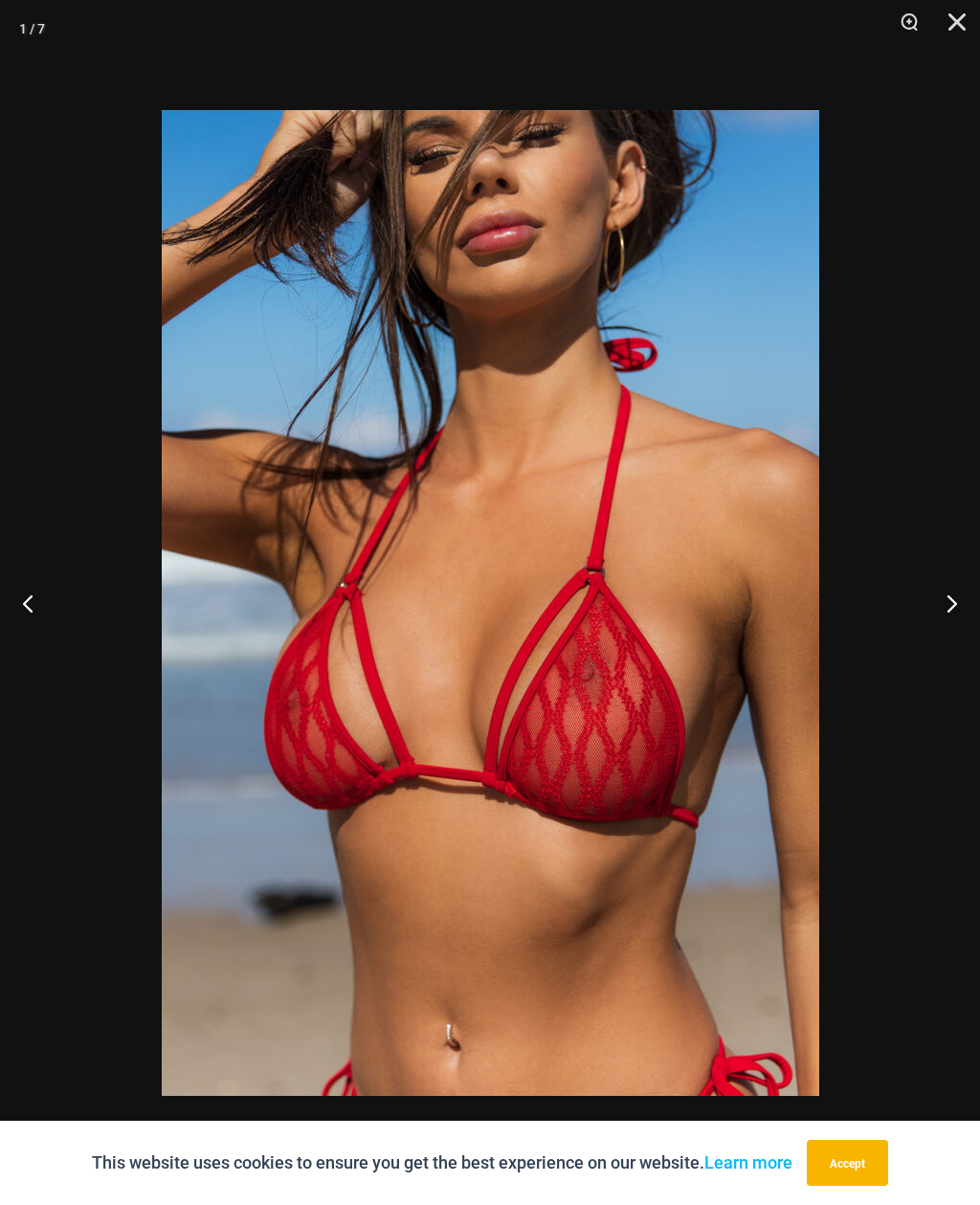
click at [967, 25] on button "Close" at bounding box center [951, 28] width 48 height 57
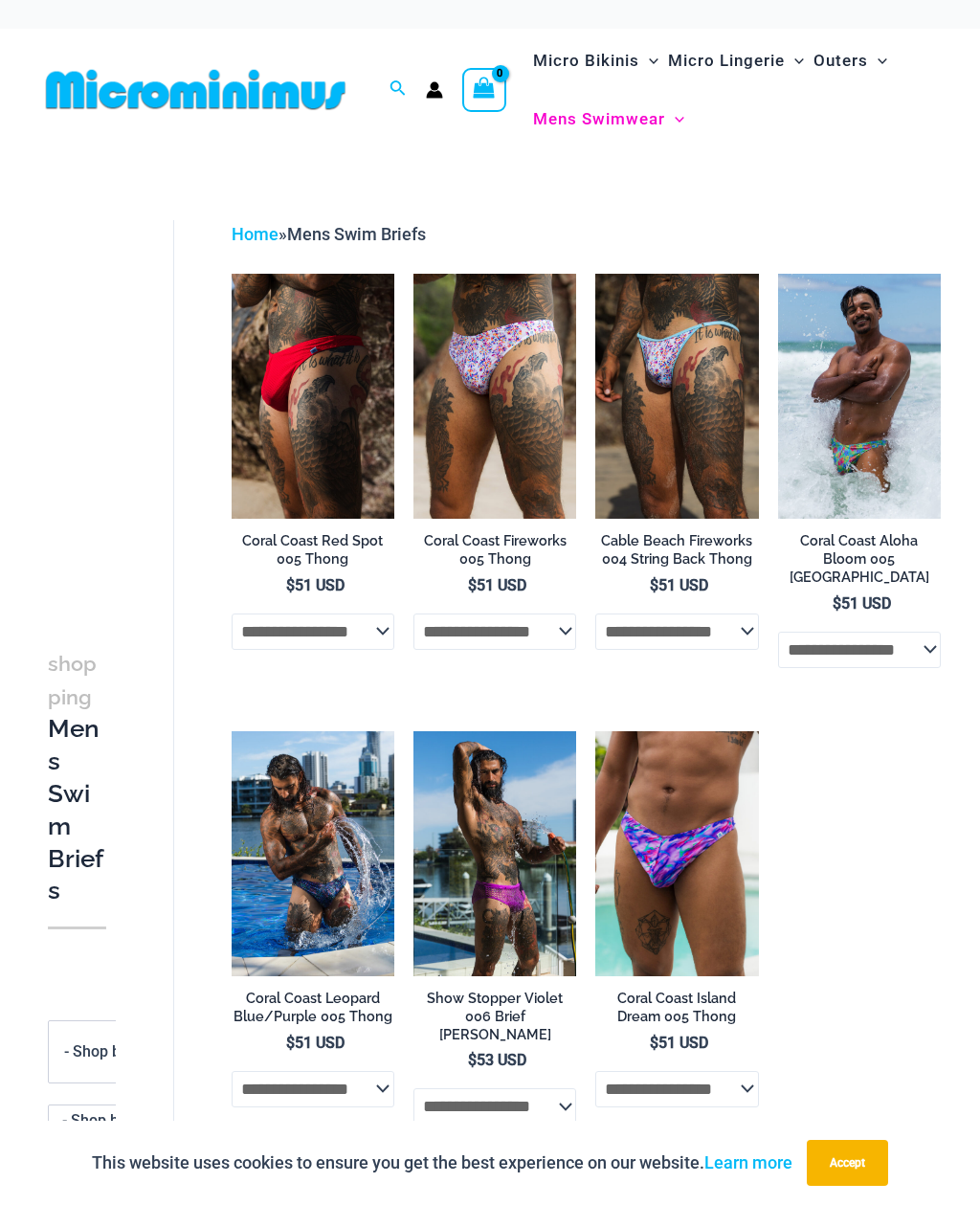
click at [596, 274] on img at bounding box center [596, 274] width 0 height 0
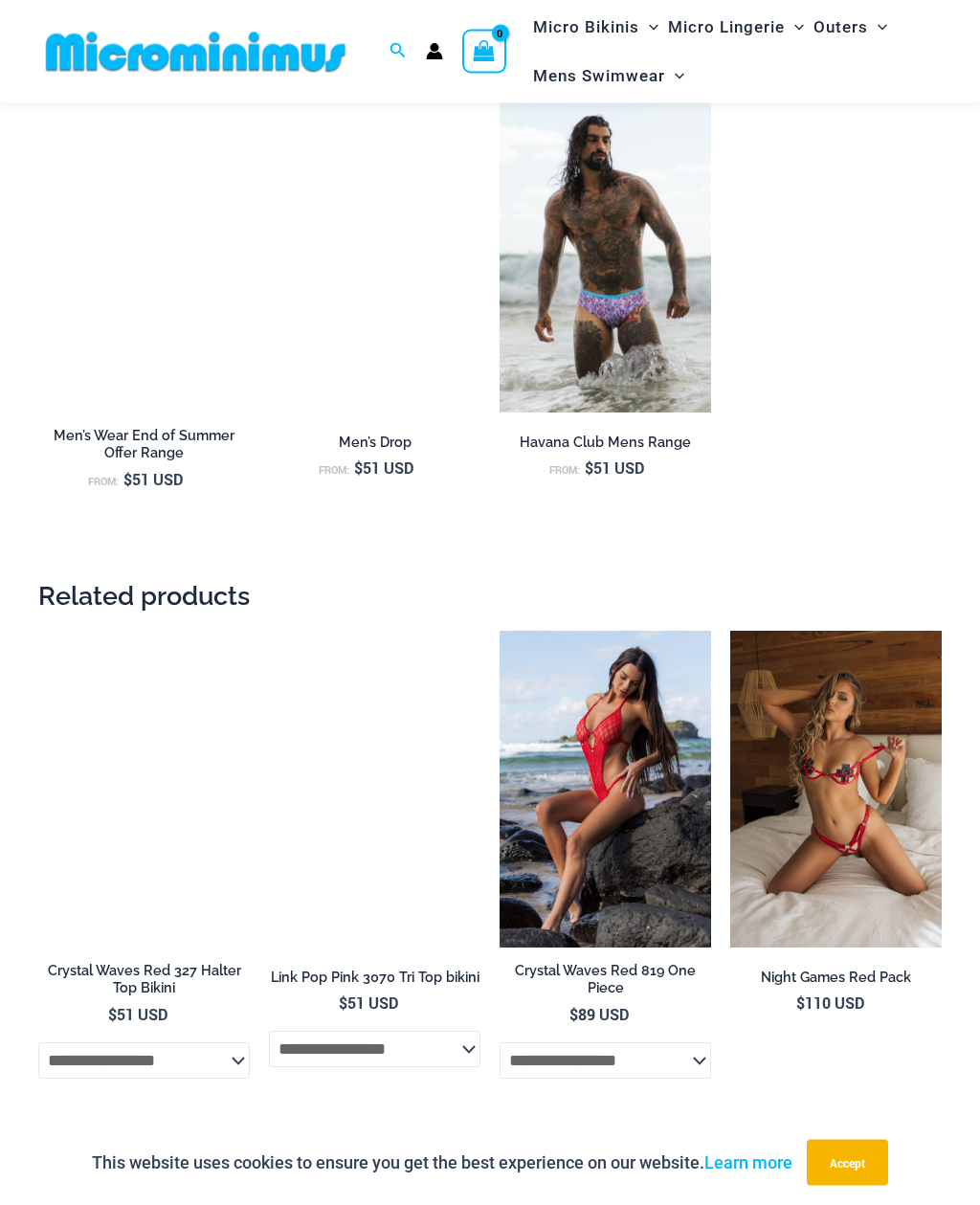
scroll to position [1884, 0]
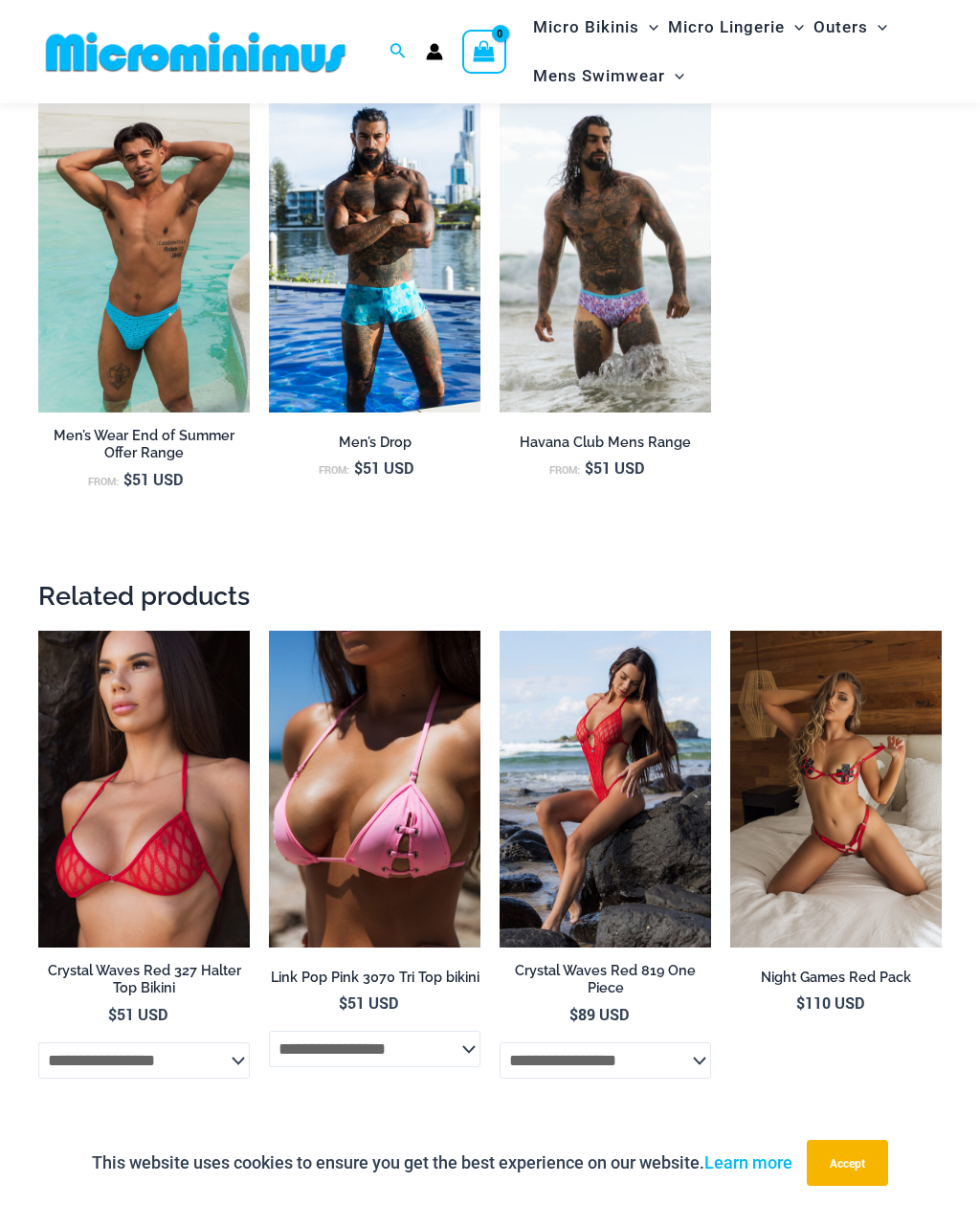
click at [731, 631] on img at bounding box center [731, 631] width 0 height 0
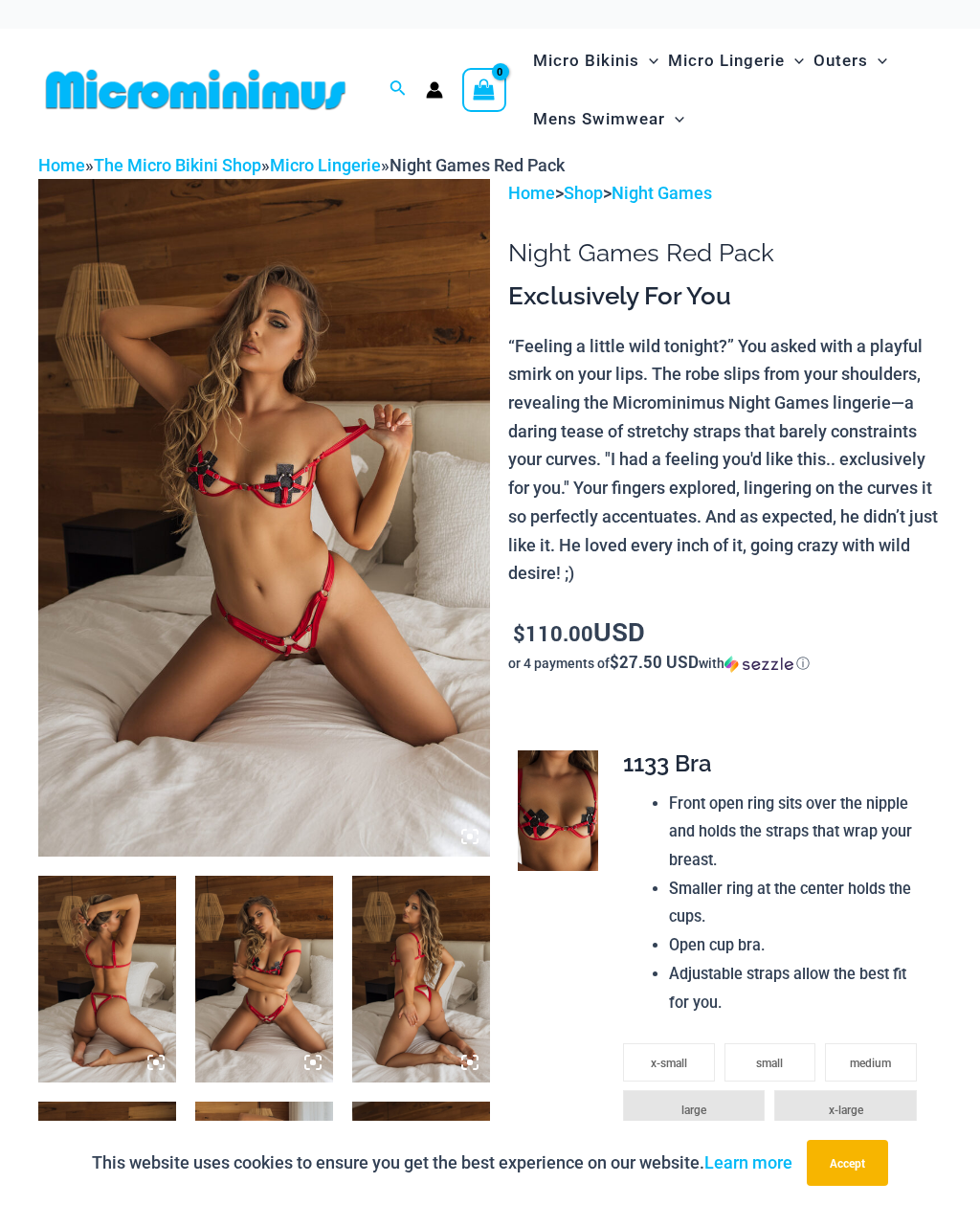
click at [314, 571] on img at bounding box center [264, 518] width 452 height 678
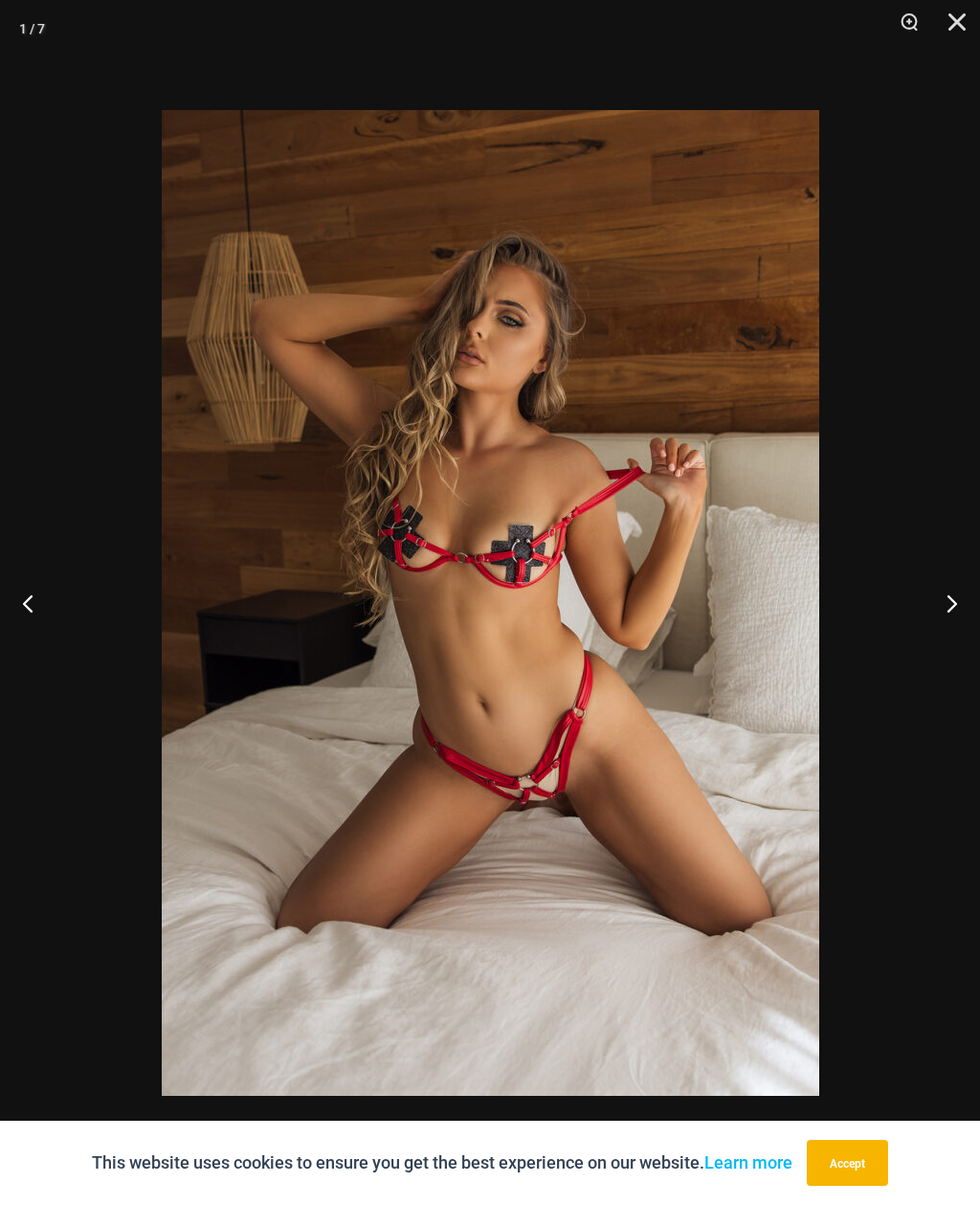
click at [948, 613] on button "Next" at bounding box center [945, 603] width 72 height 96
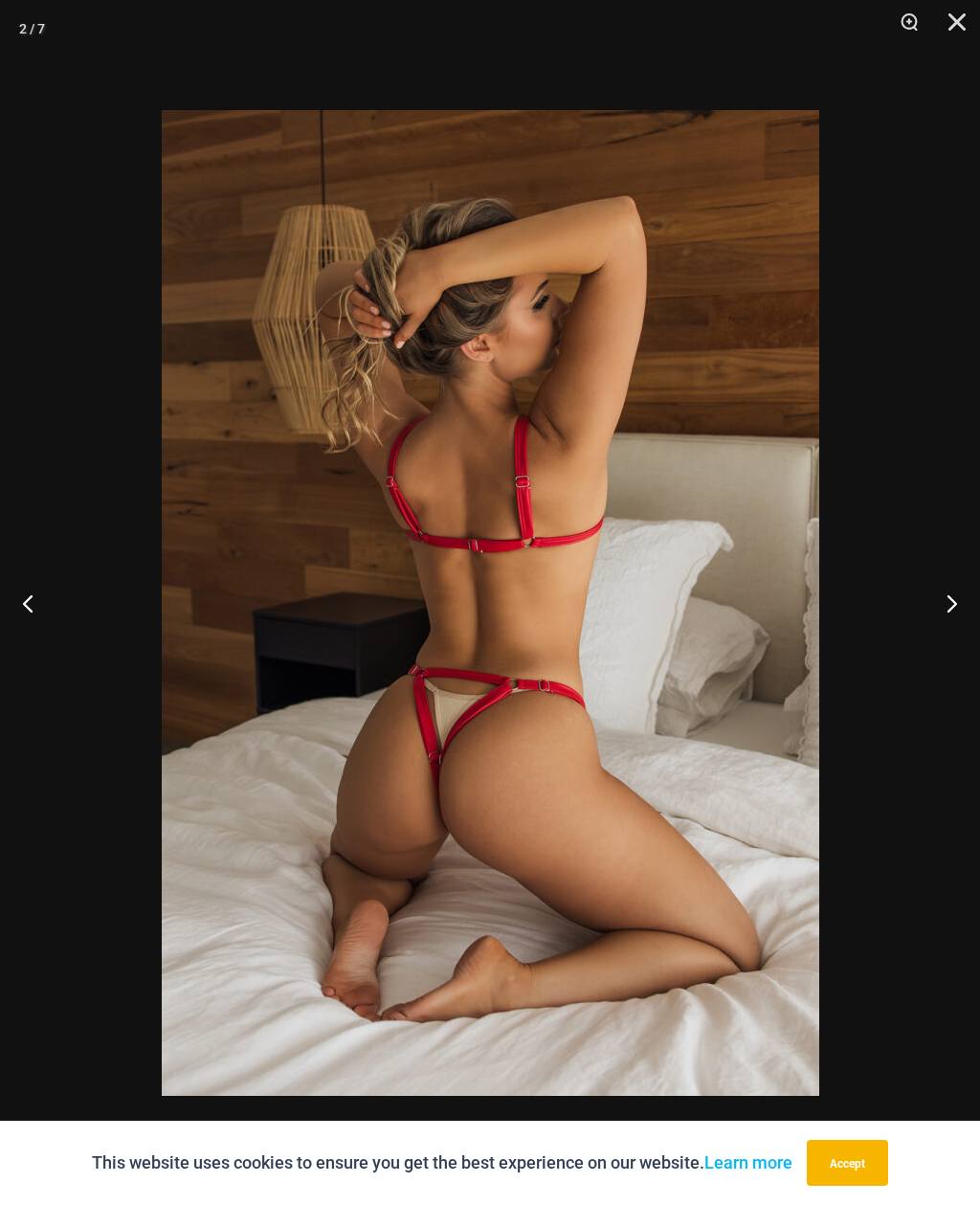
click at [941, 618] on button "Next" at bounding box center [945, 603] width 72 height 96
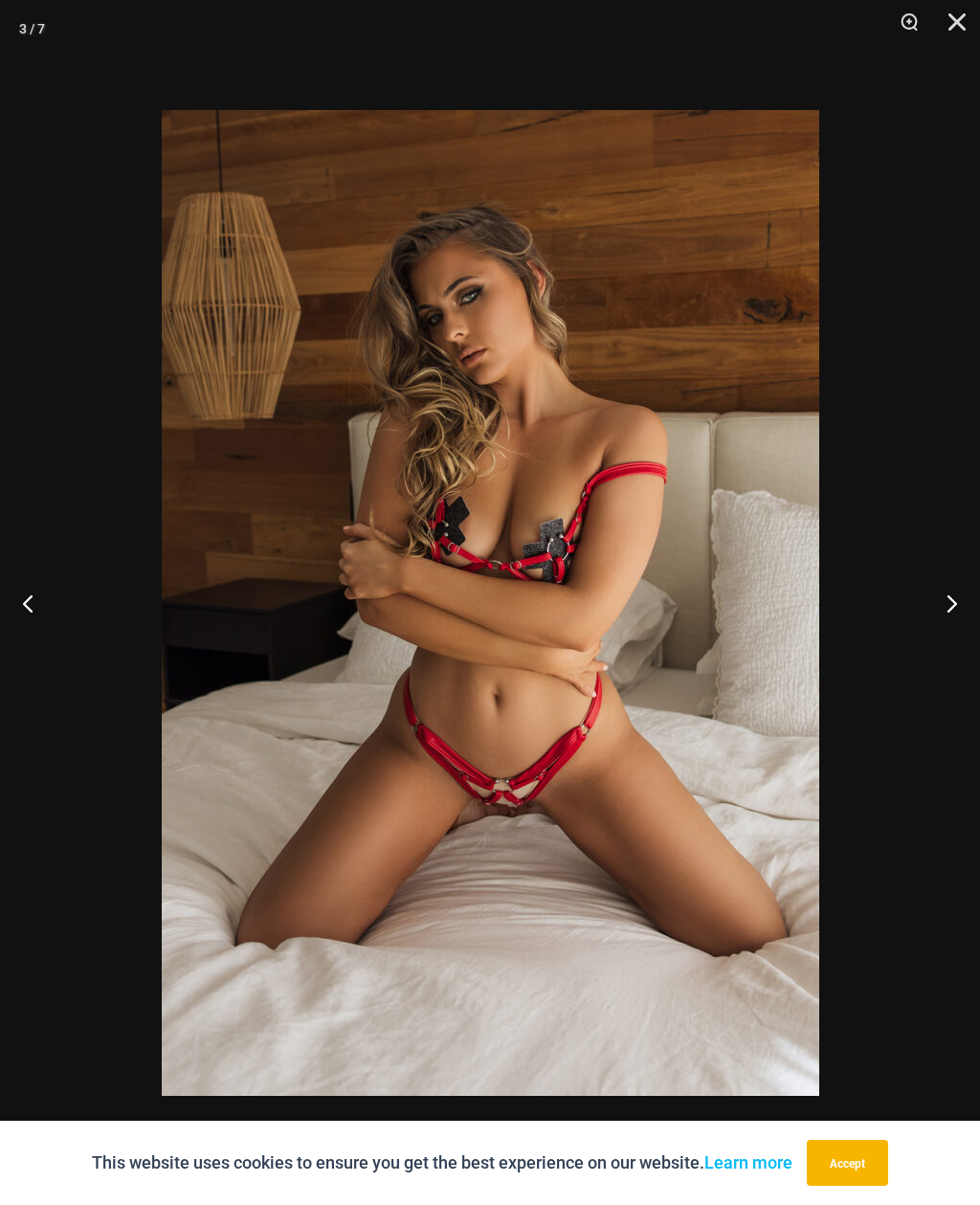
click at [943, 606] on button "Next" at bounding box center [945, 603] width 72 height 96
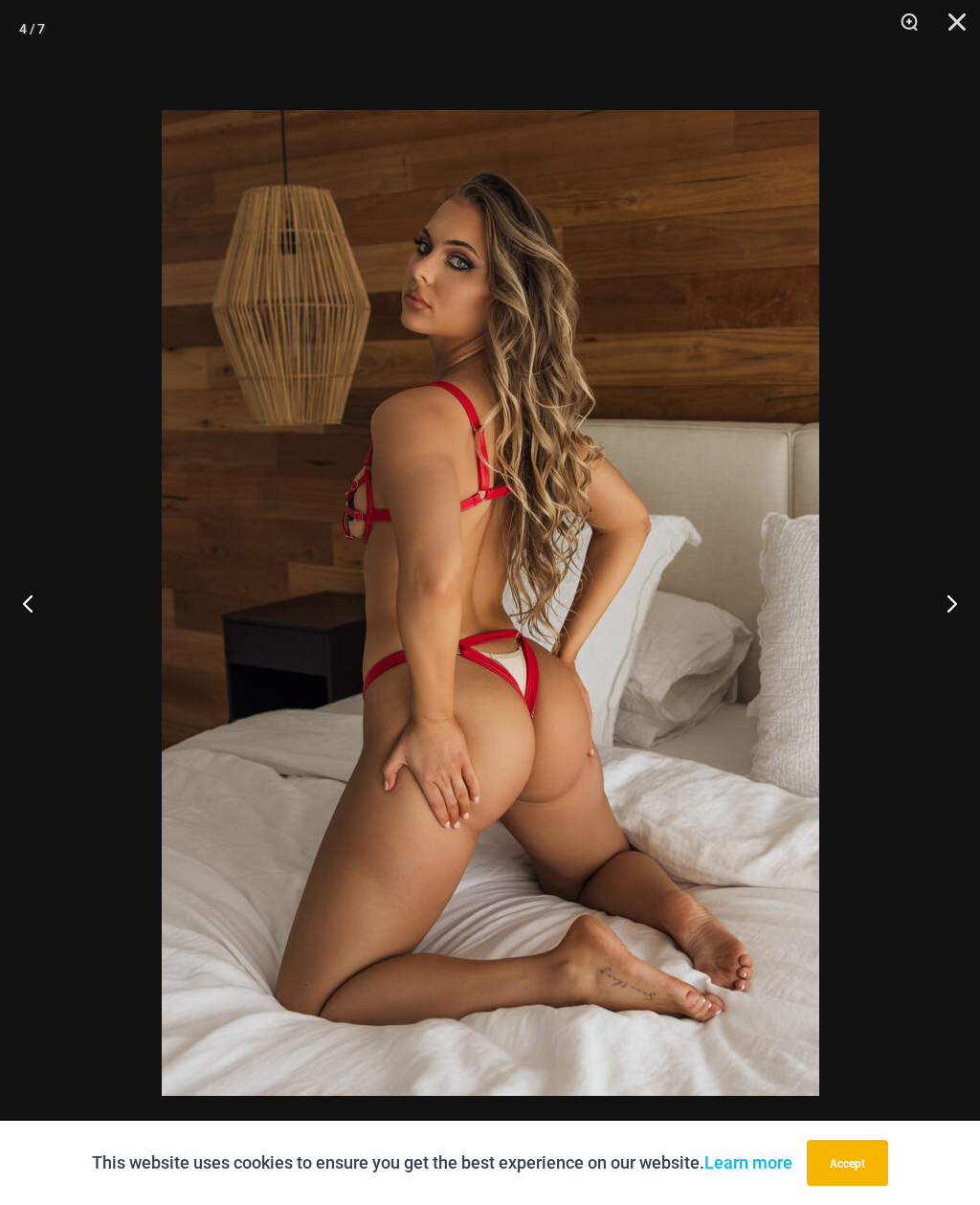
click at [933, 598] on button "Next" at bounding box center [945, 603] width 72 height 96
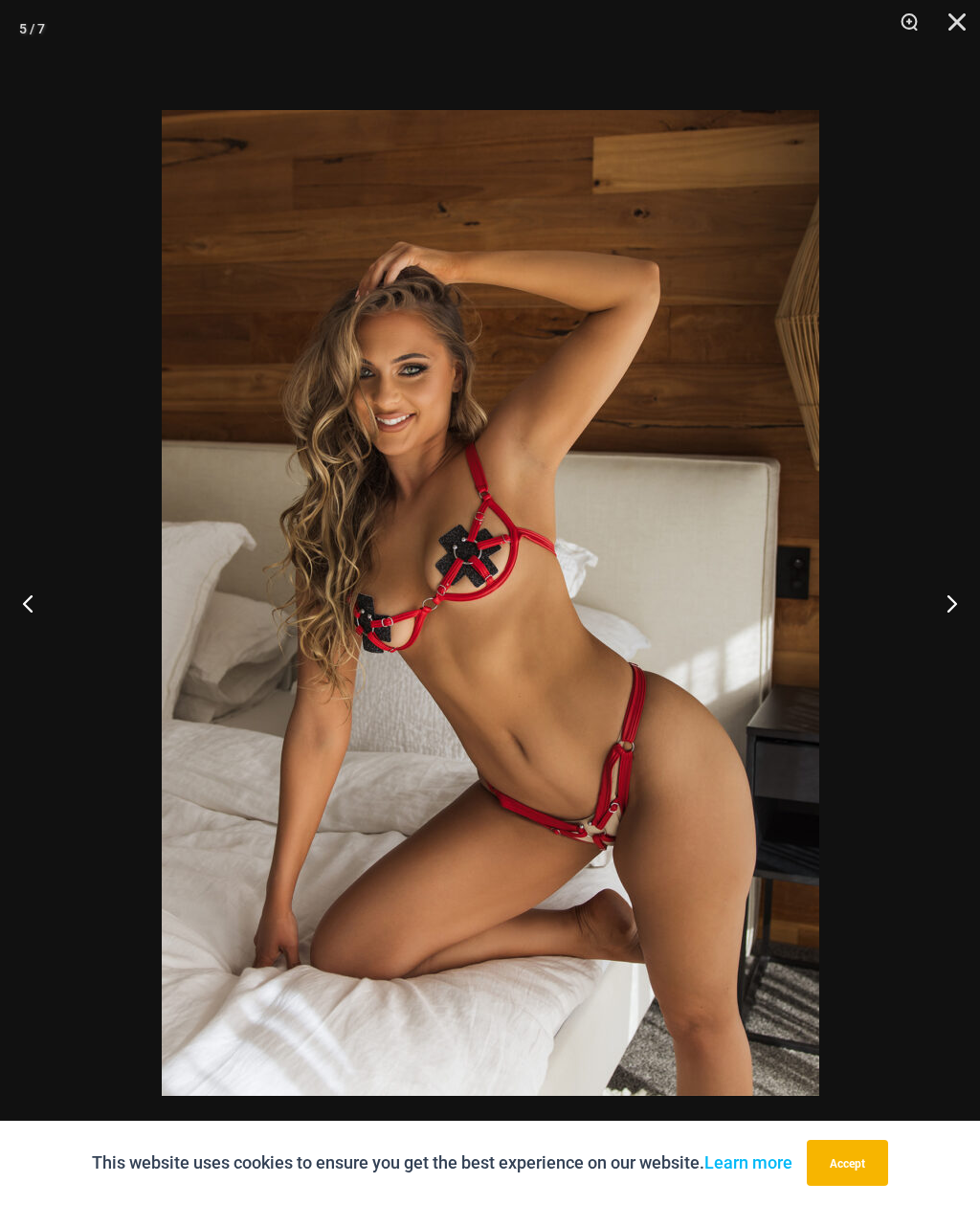
click at [939, 608] on button "Next" at bounding box center [945, 603] width 72 height 96
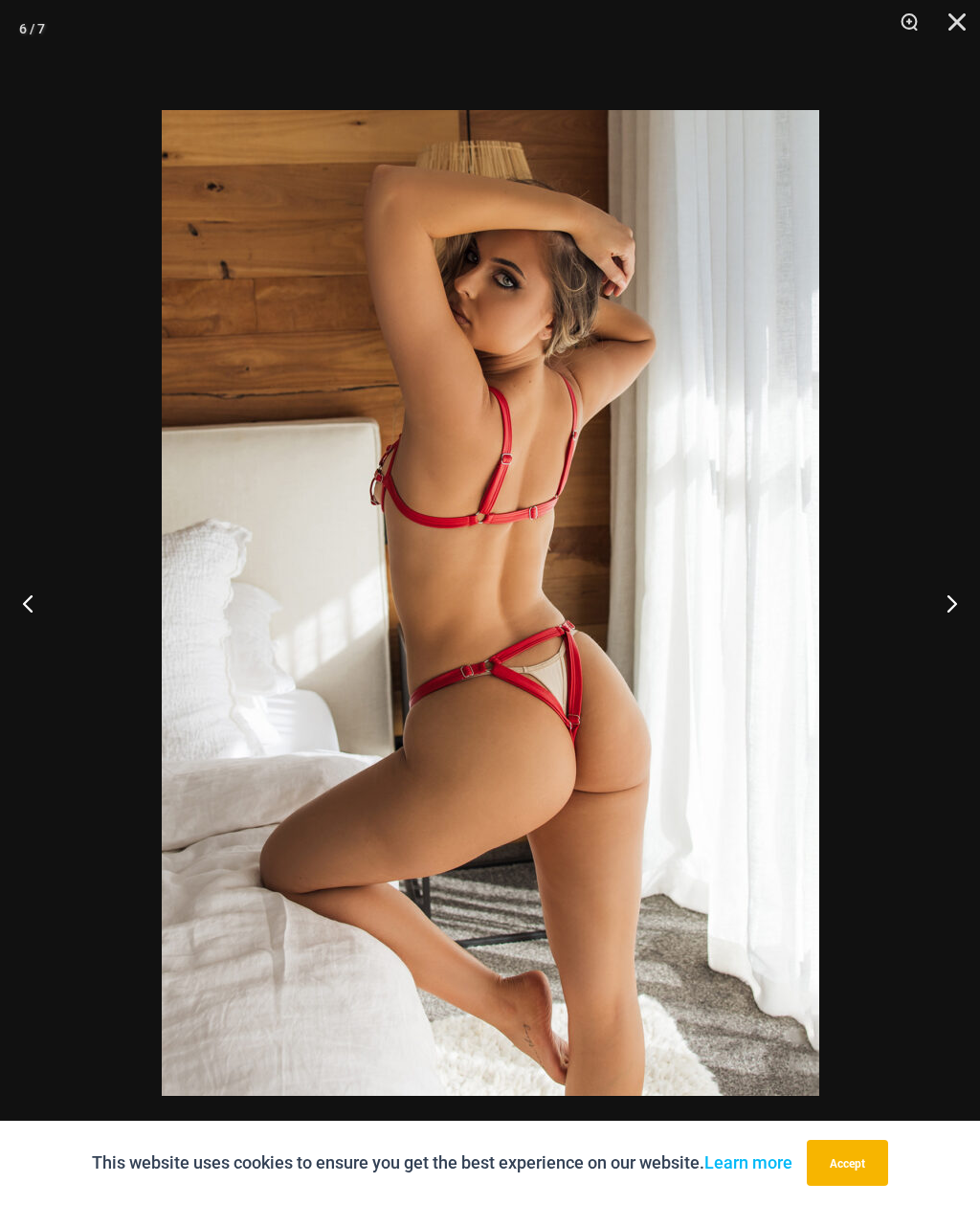
click at [934, 601] on button "Next" at bounding box center [945, 603] width 72 height 96
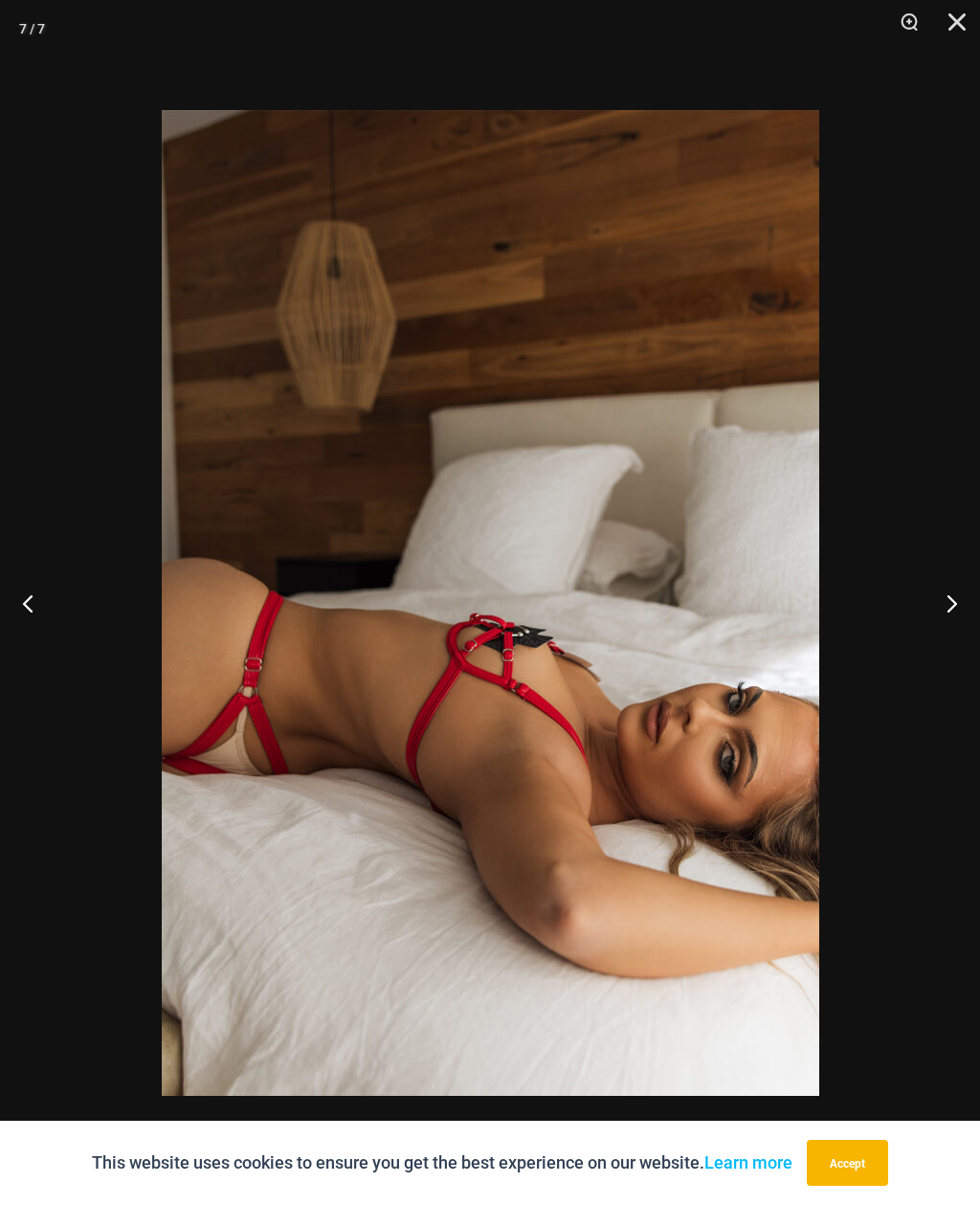
click at [949, 600] on button "Next" at bounding box center [945, 603] width 72 height 96
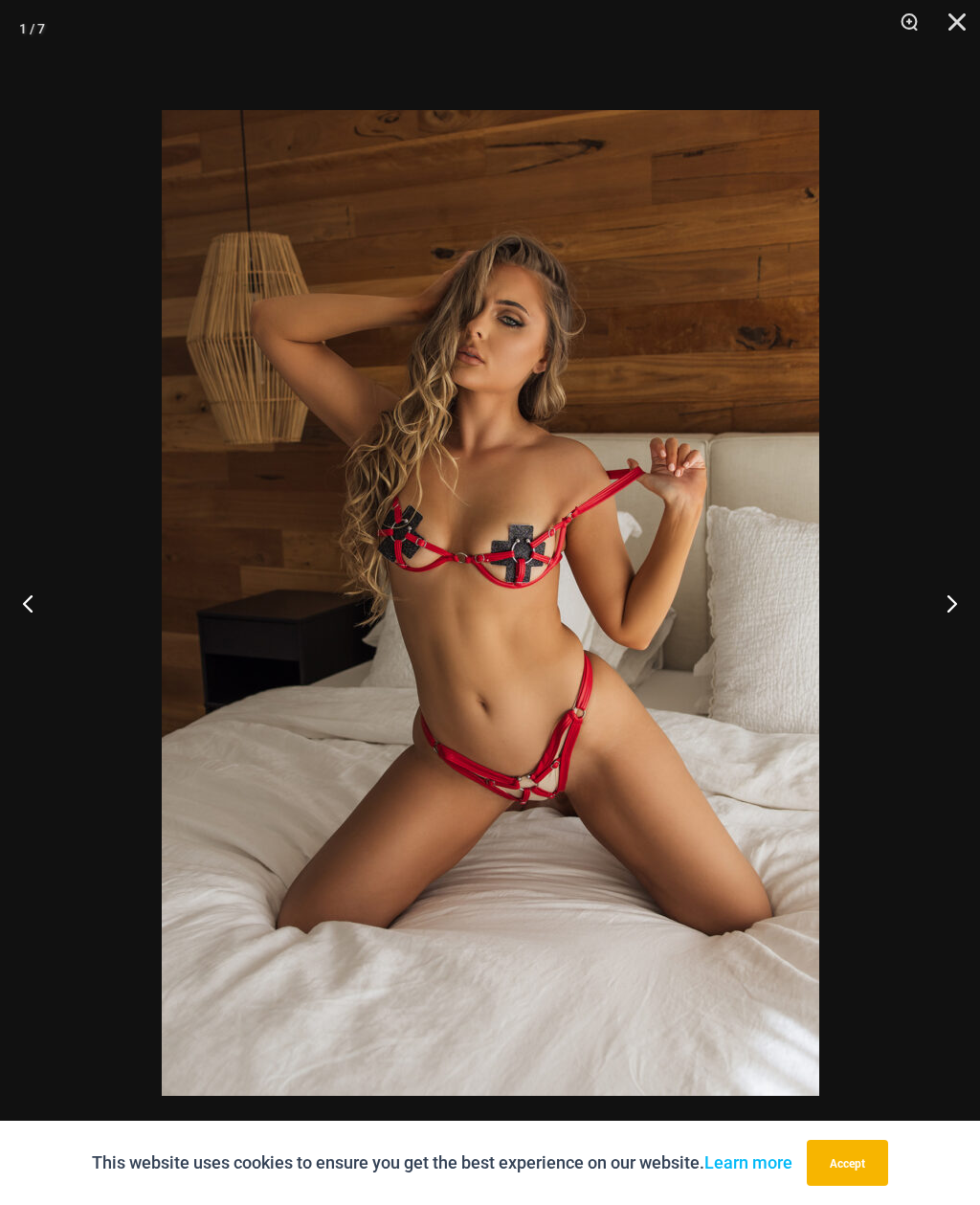
click at [973, 1] on button "Close" at bounding box center [951, 28] width 48 height 57
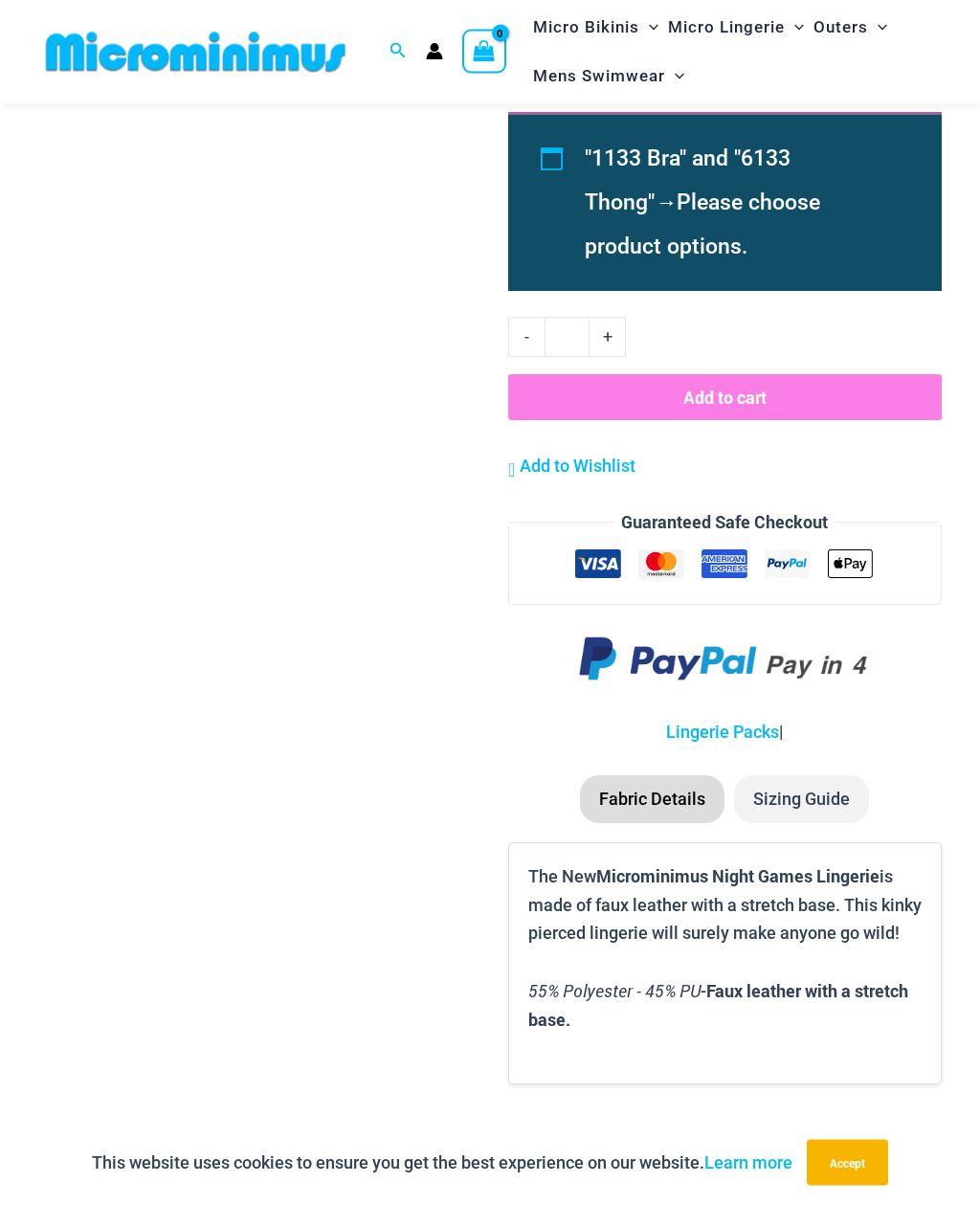
scroll to position [1513, 0]
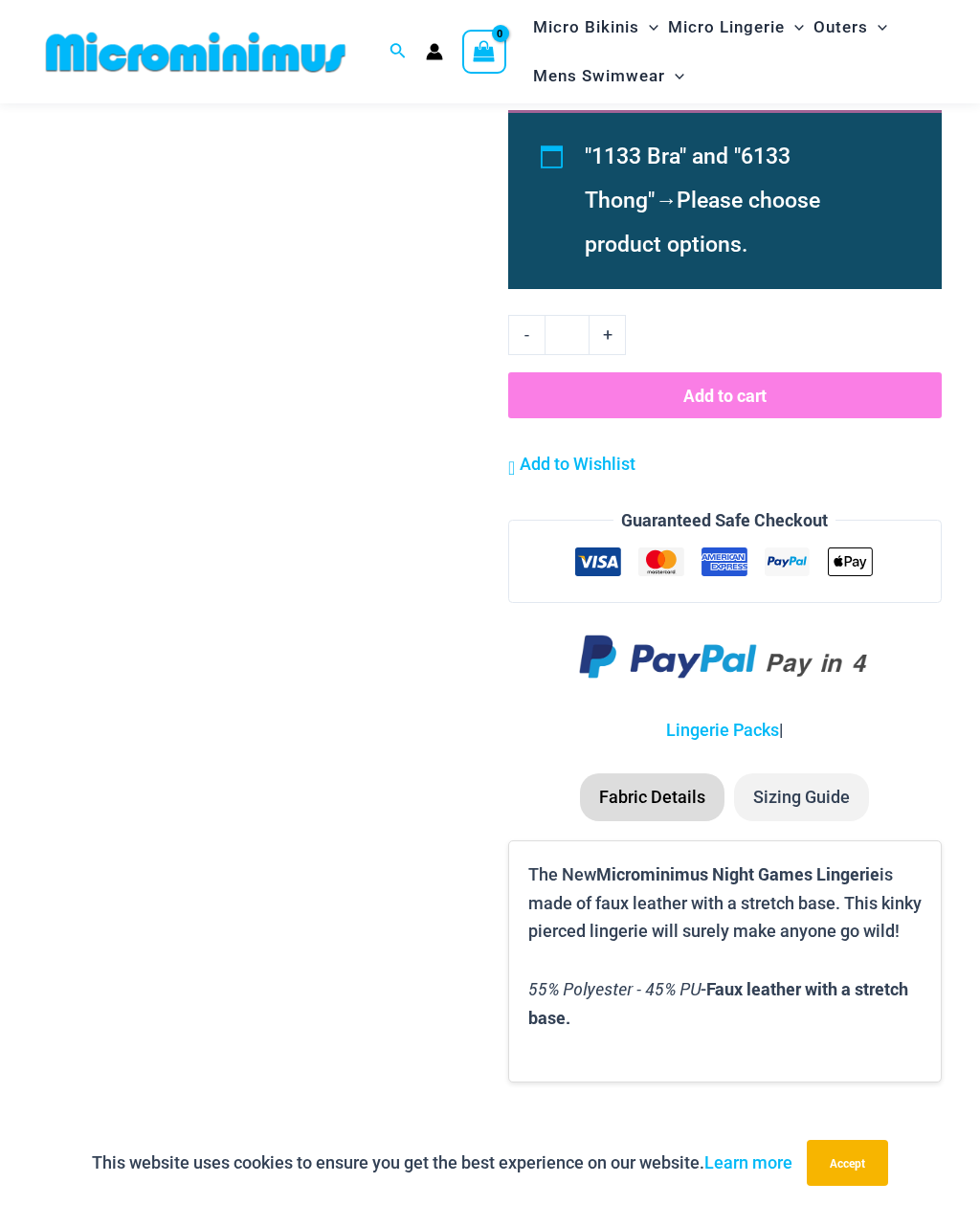
click at [863, 170] on li ""1133 Bra" and "6133 Thong" → Please choose product options." at bounding box center [741, 201] width 313 height 132
click at [896, 146] on li ""1133 Bra" and "6133 Thong" → Please choose product options." at bounding box center [741, 201] width 313 height 132
click at [560, 152] on div ""1133 Bra" and "6133 Thong" → Please choose product options." at bounding box center [725, 199] width 434 height 179
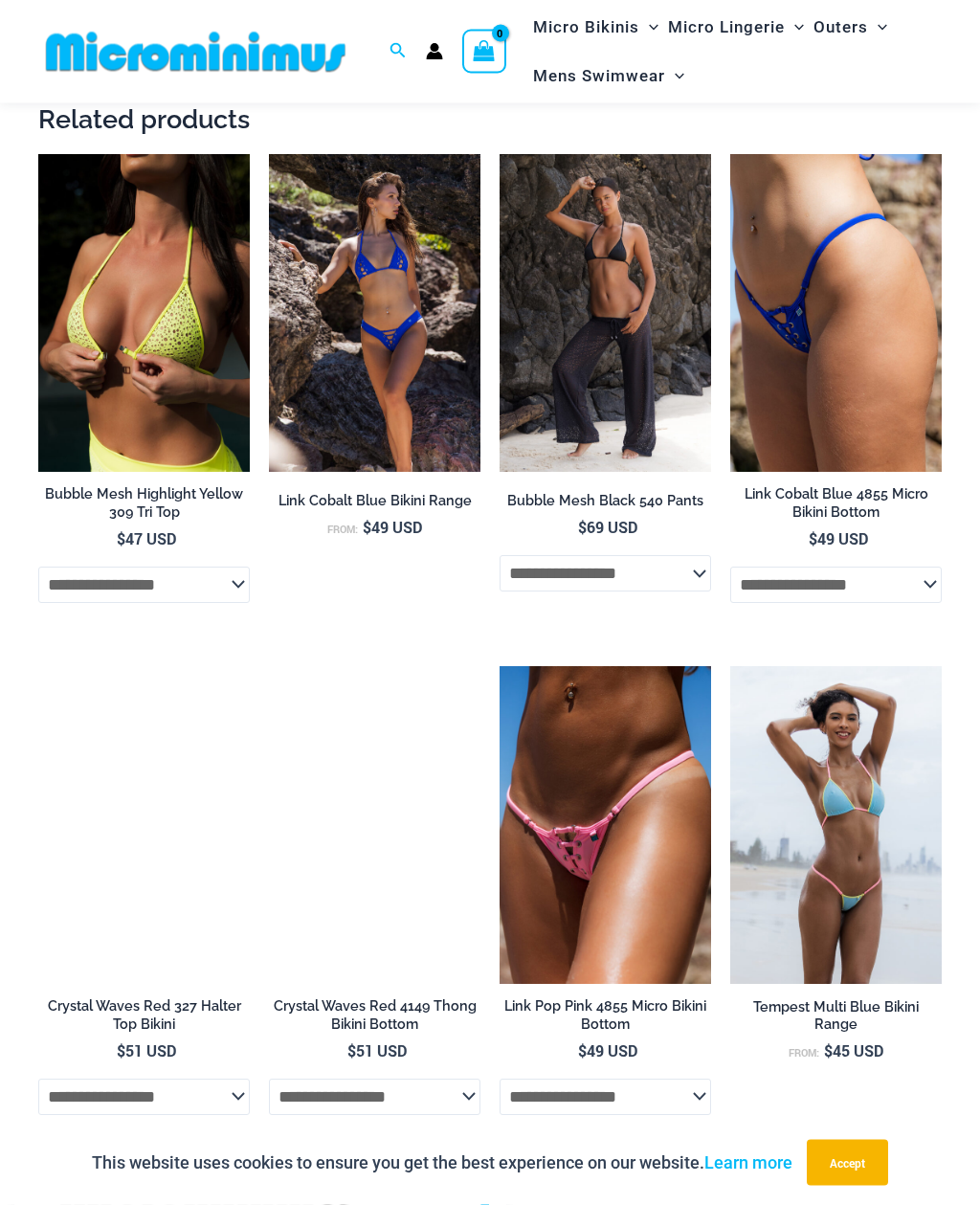
scroll to position [2529, 0]
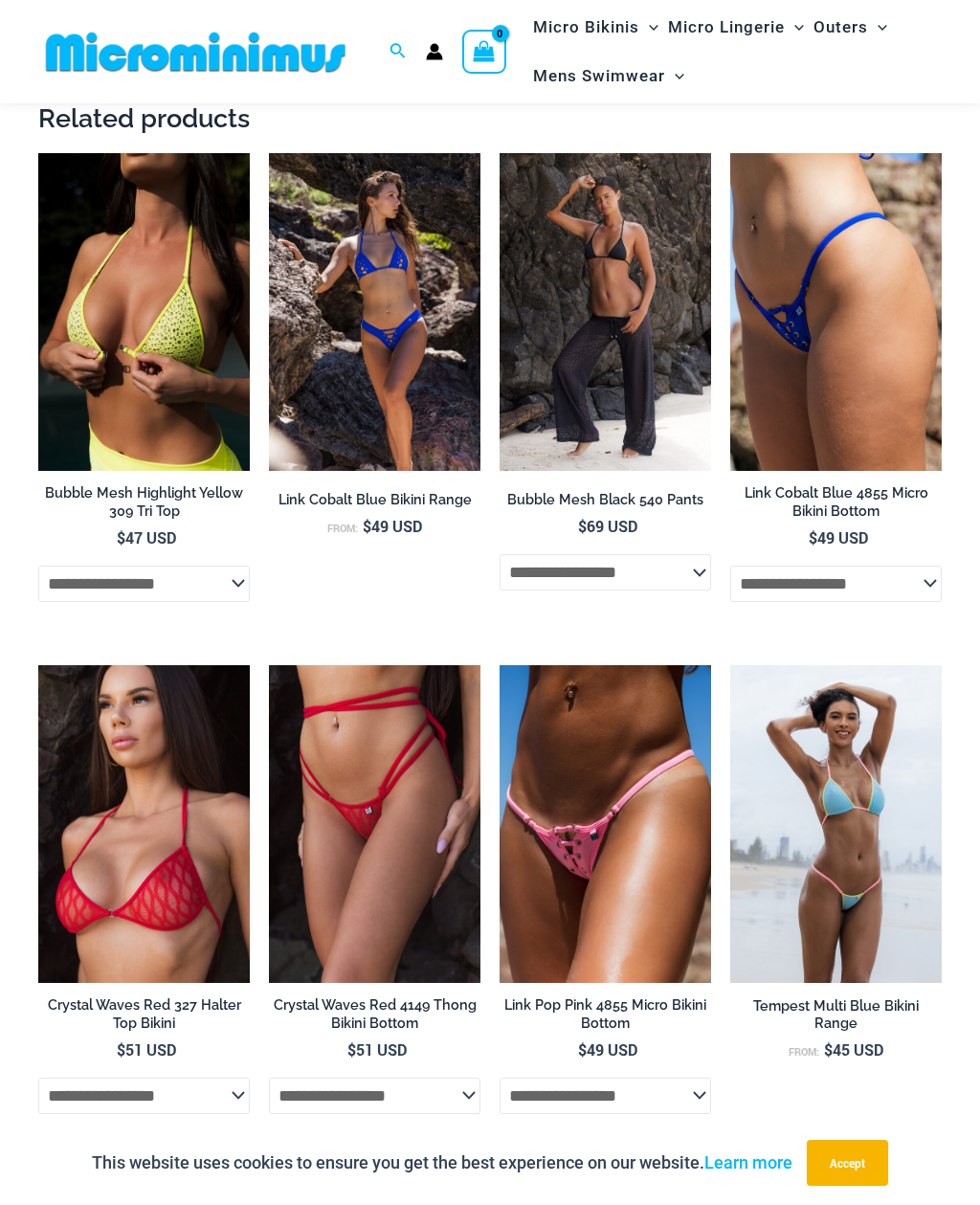
click at [500, 665] on img at bounding box center [500, 665] width 0 height 0
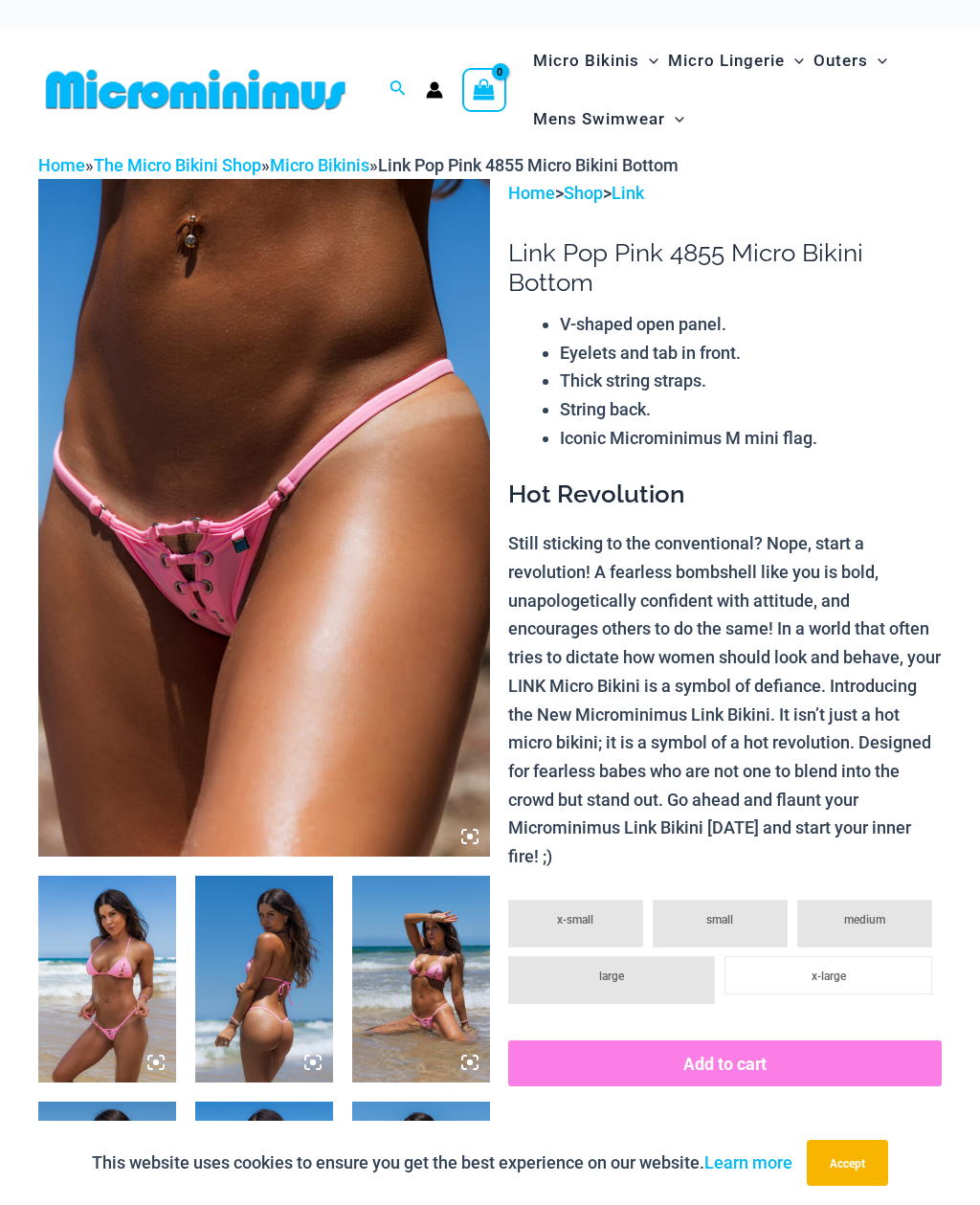
click at [297, 653] on img at bounding box center [264, 518] width 452 height 678
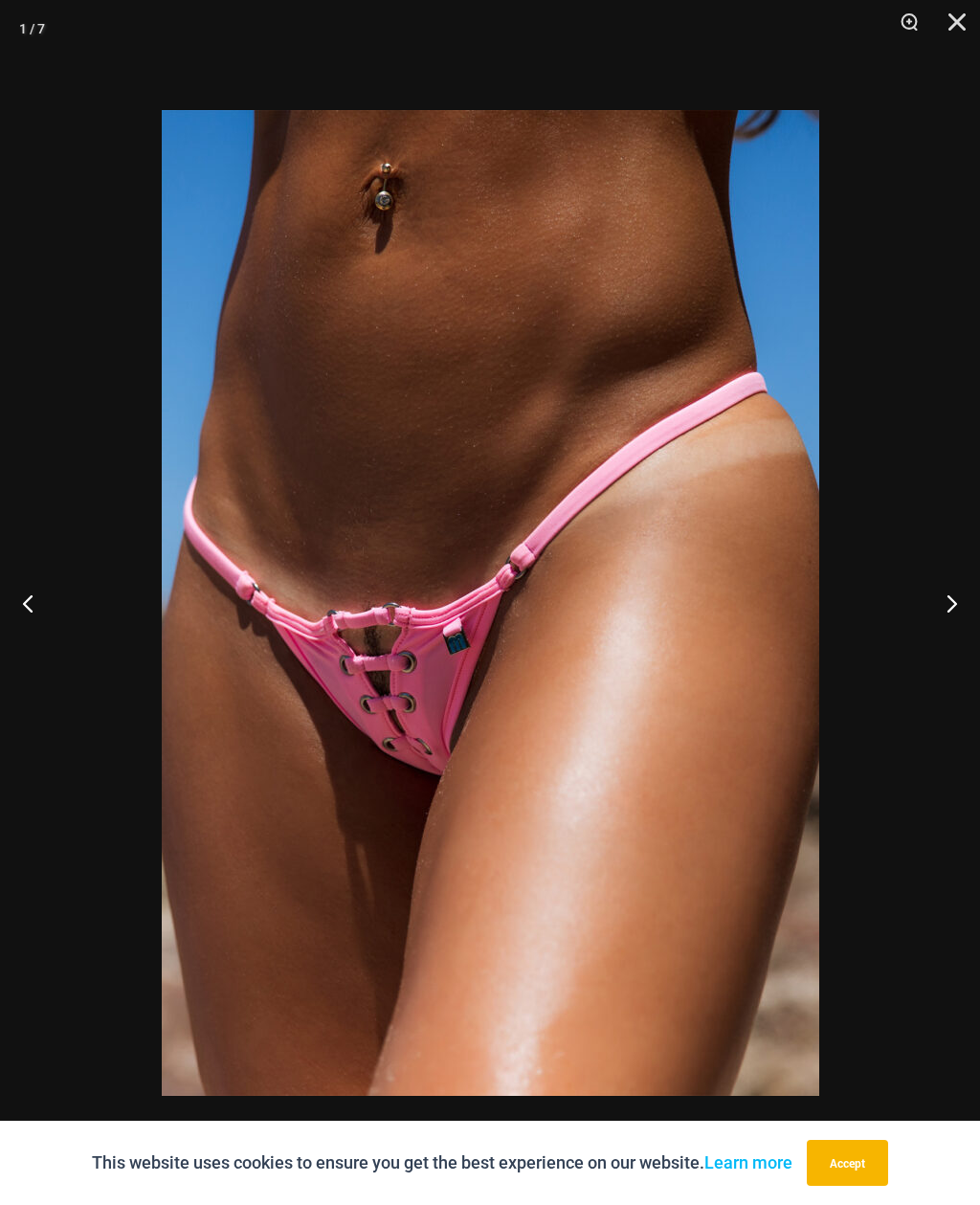
click at [951, 605] on button "Next" at bounding box center [945, 603] width 72 height 96
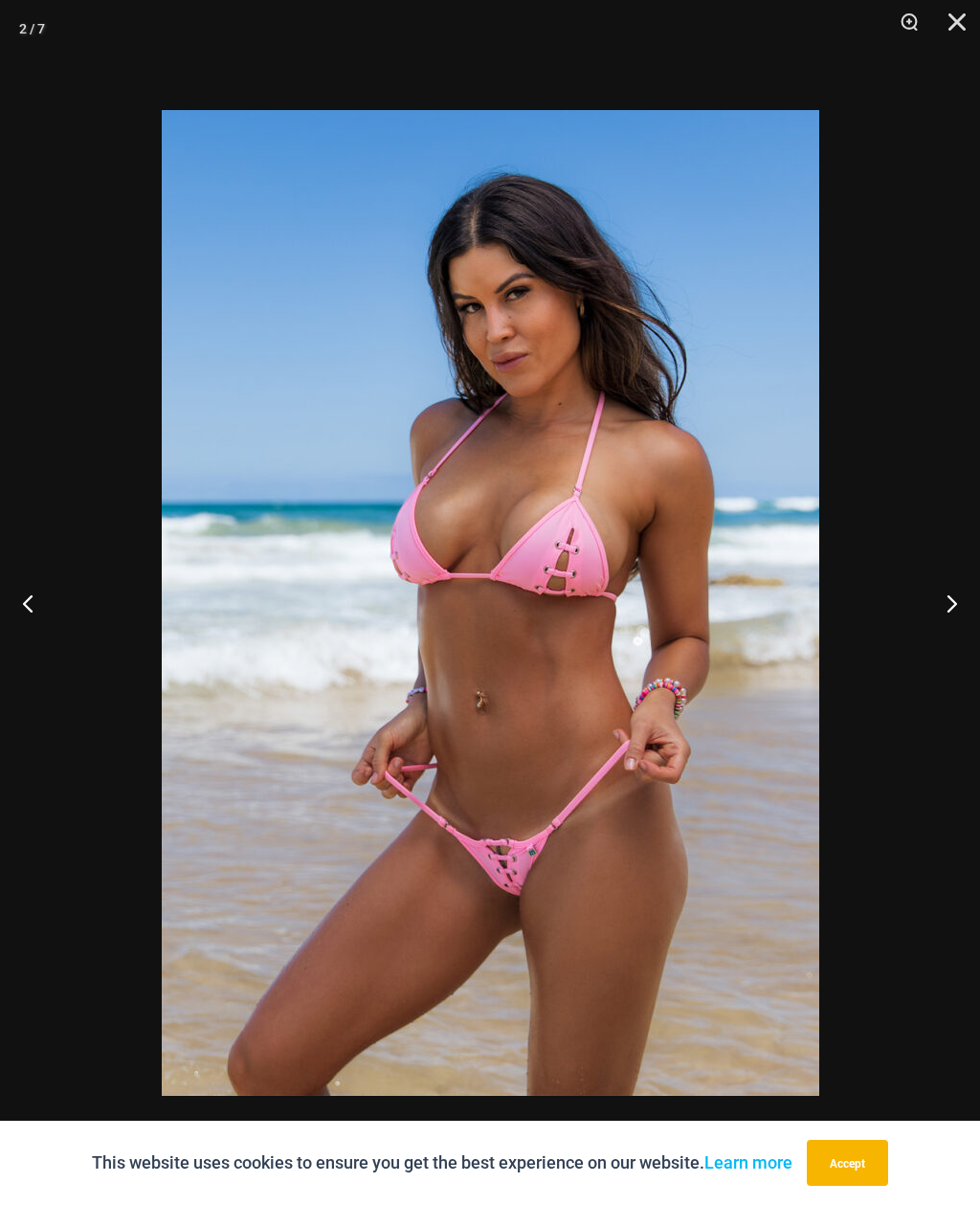
click at [946, 602] on button "Next" at bounding box center [945, 603] width 72 height 96
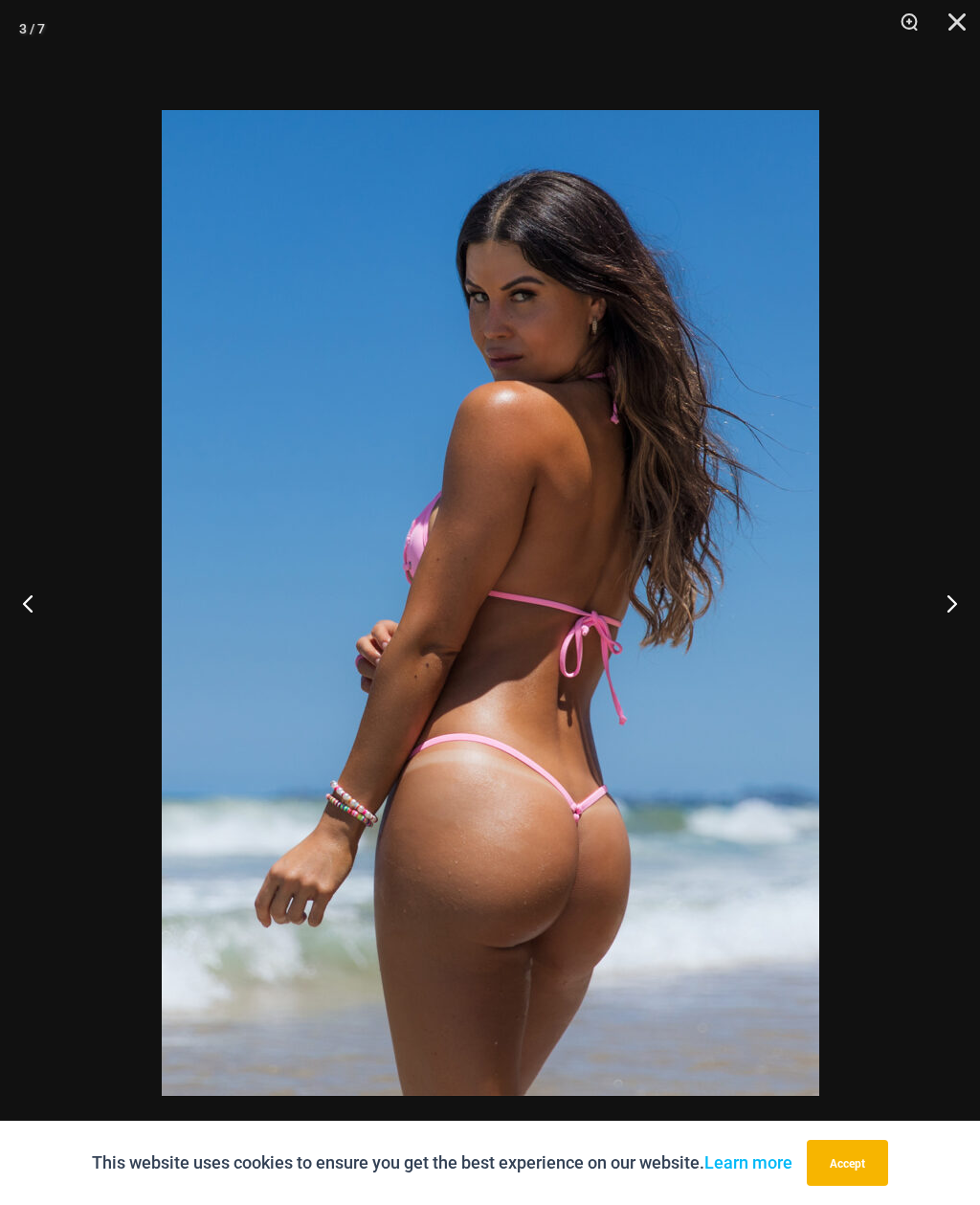
click at [957, 592] on button "Next" at bounding box center [945, 603] width 72 height 96
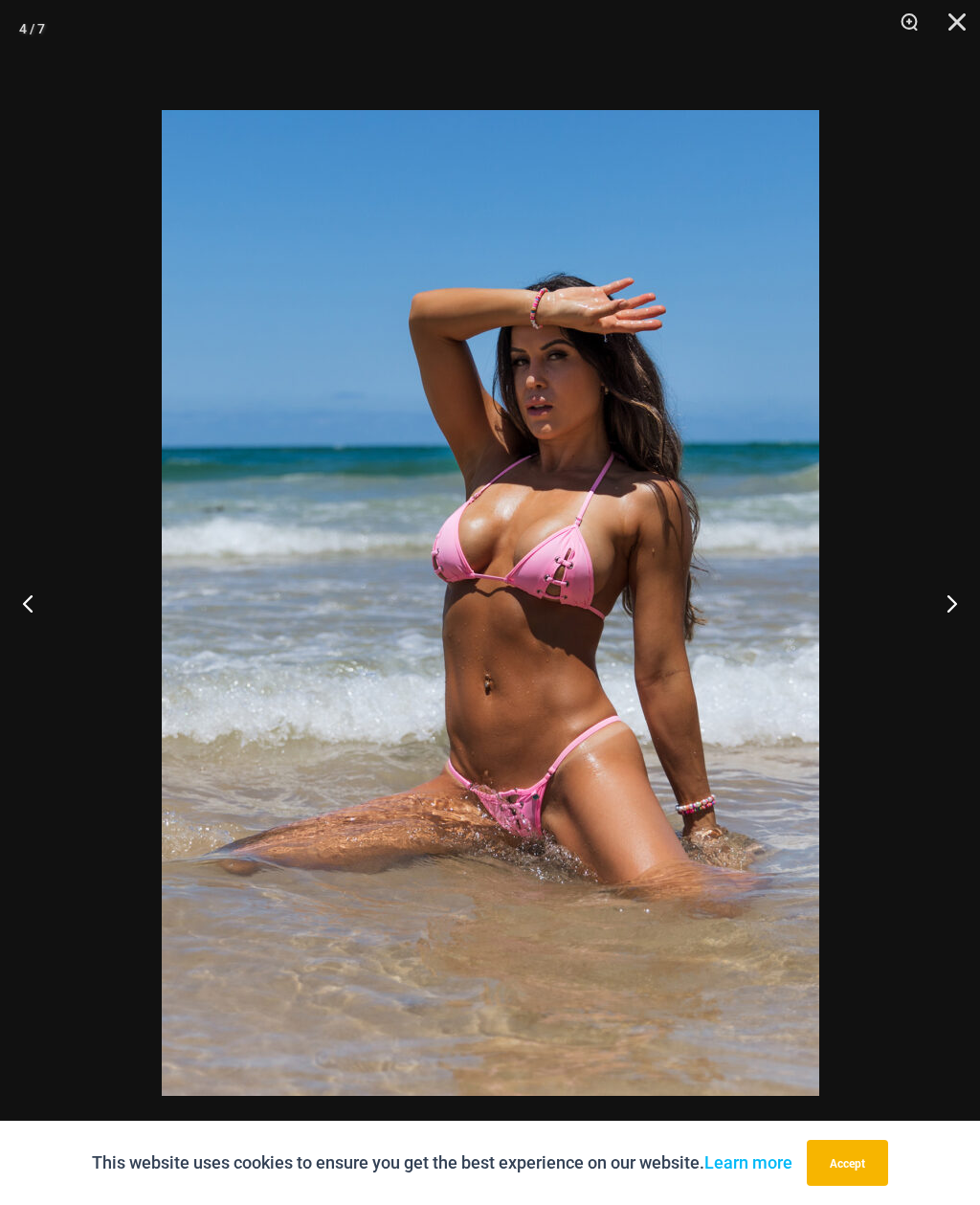
click at [944, 598] on button "Next" at bounding box center [945, 603] width 72 height 96
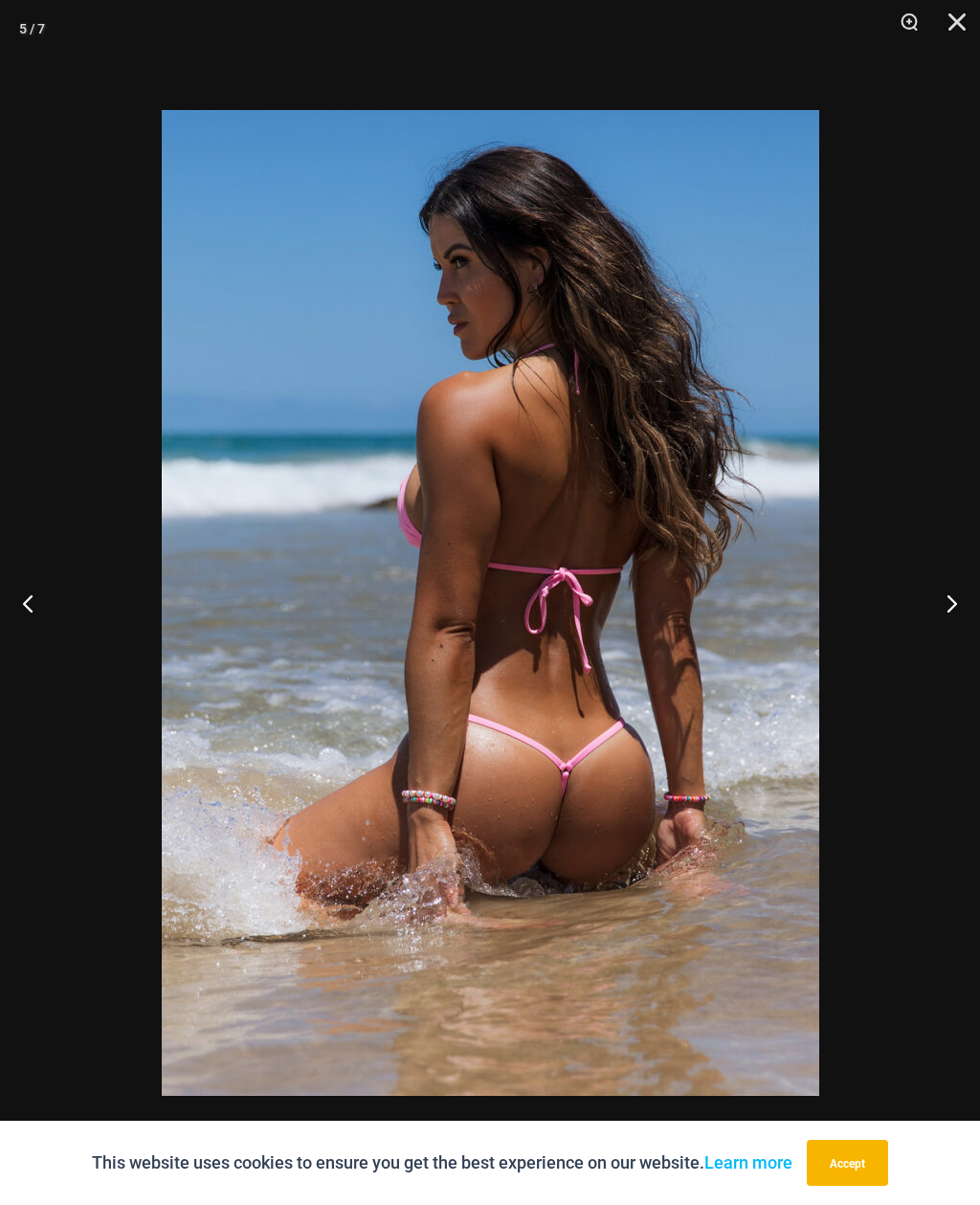
click at [955, 589] on button "Next" at bounding box center [945, 603] width 72 height 96
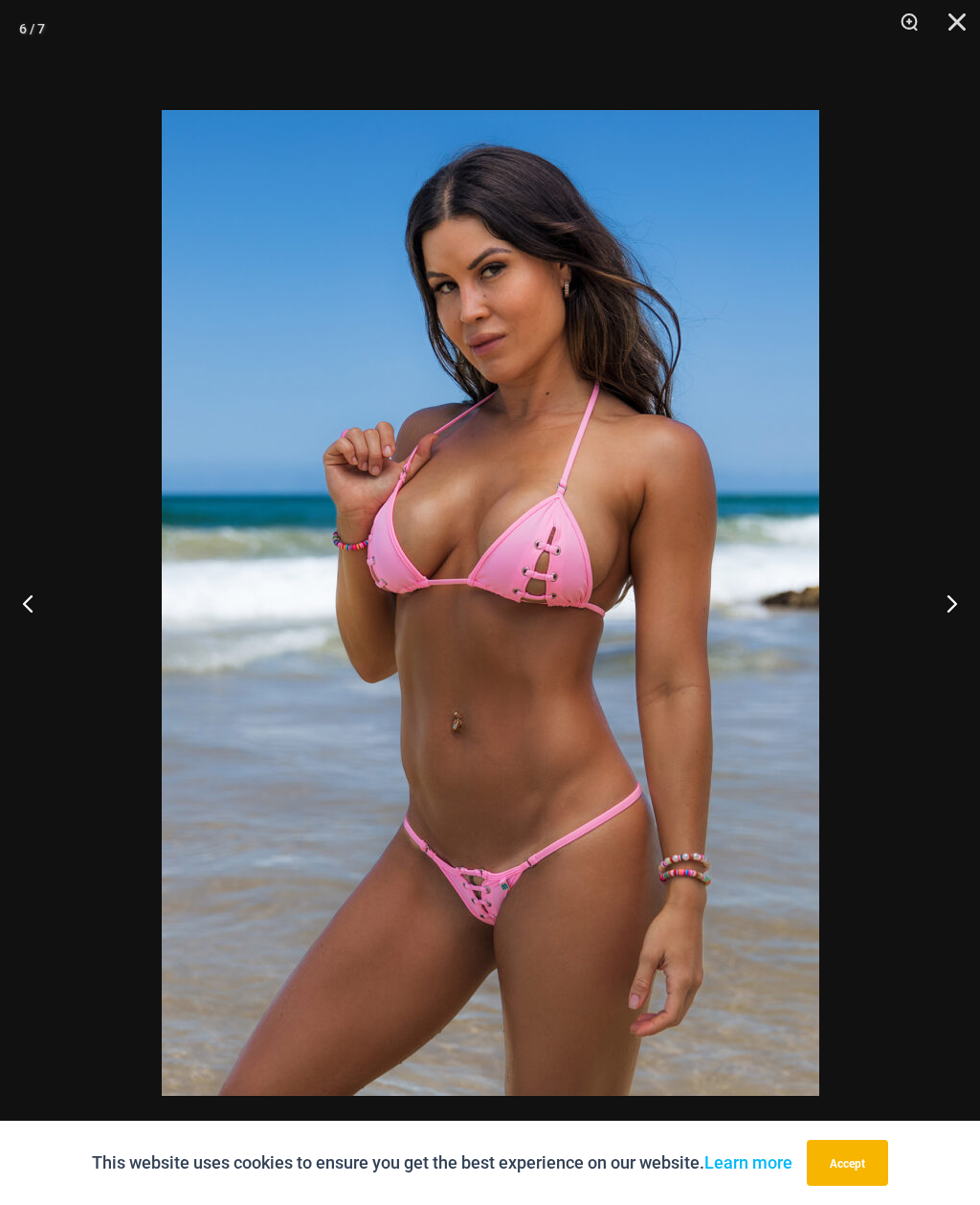
click at [947, 605] on button "Next" at bounding box center [945, 603] width 72 height 96
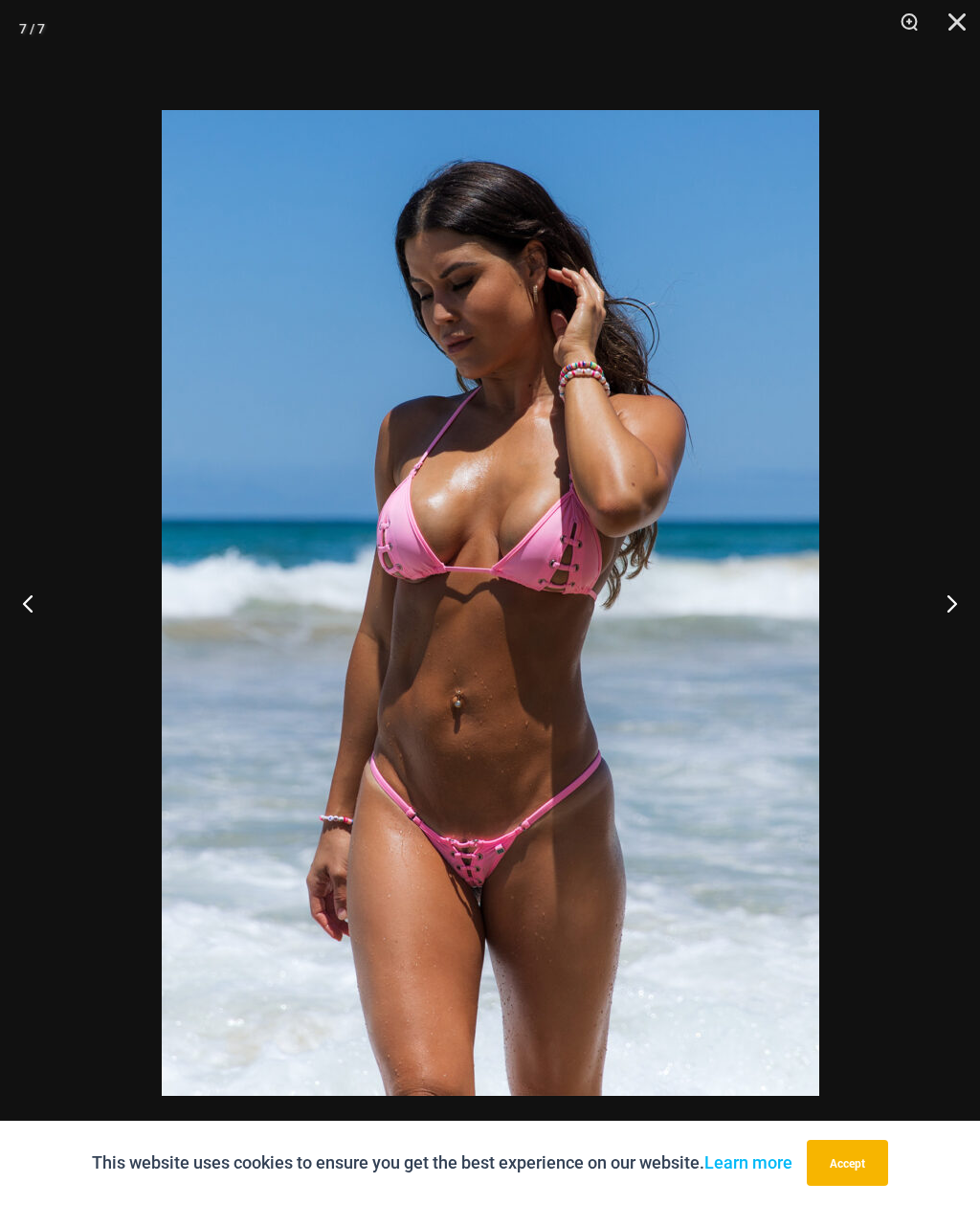
click at [964, 574] on button "Next" at bounding box center [945, 603] width 72 height 96
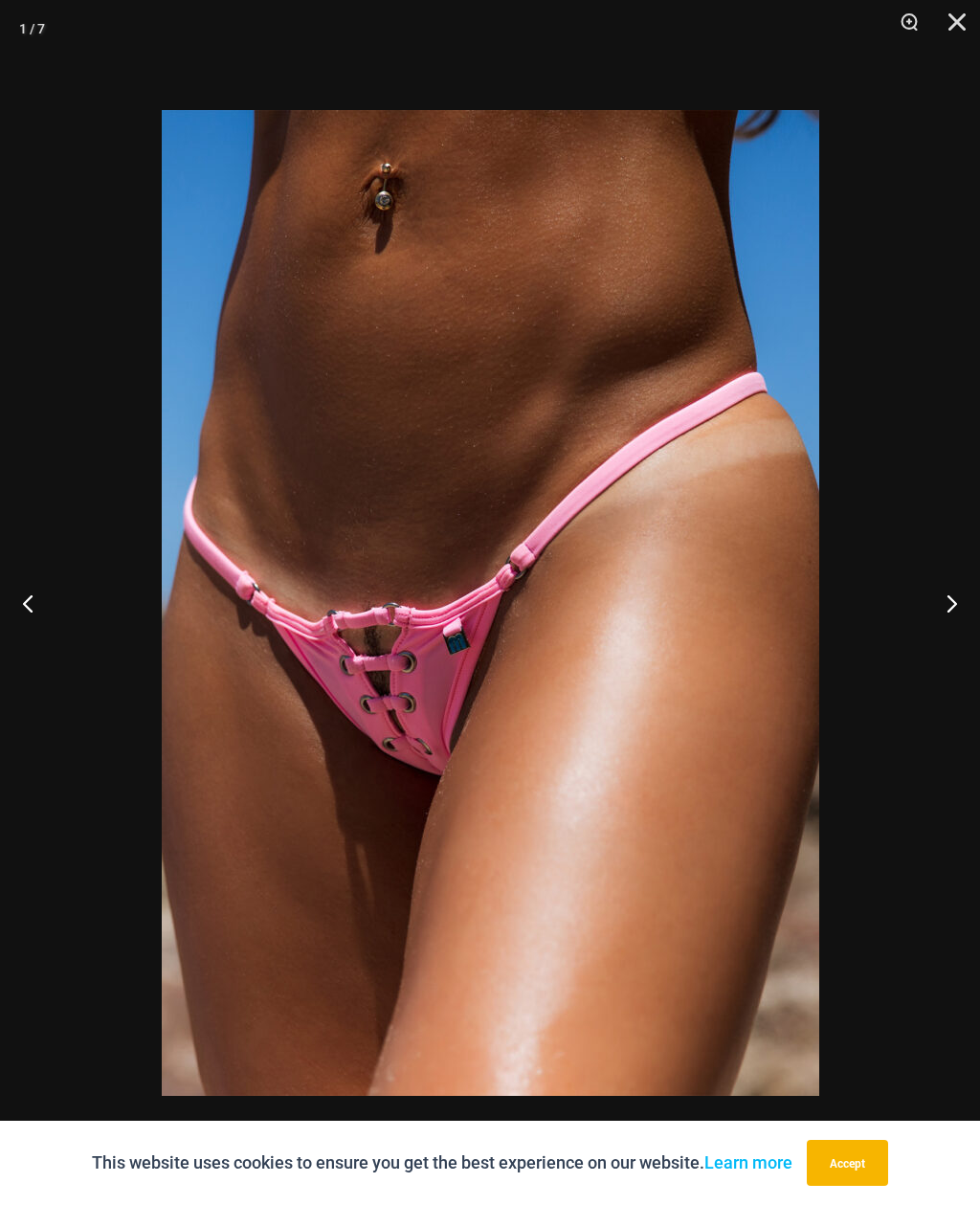
click at [949, 584] on button "Next" at bounding box center [945, 603] width 72 height 96
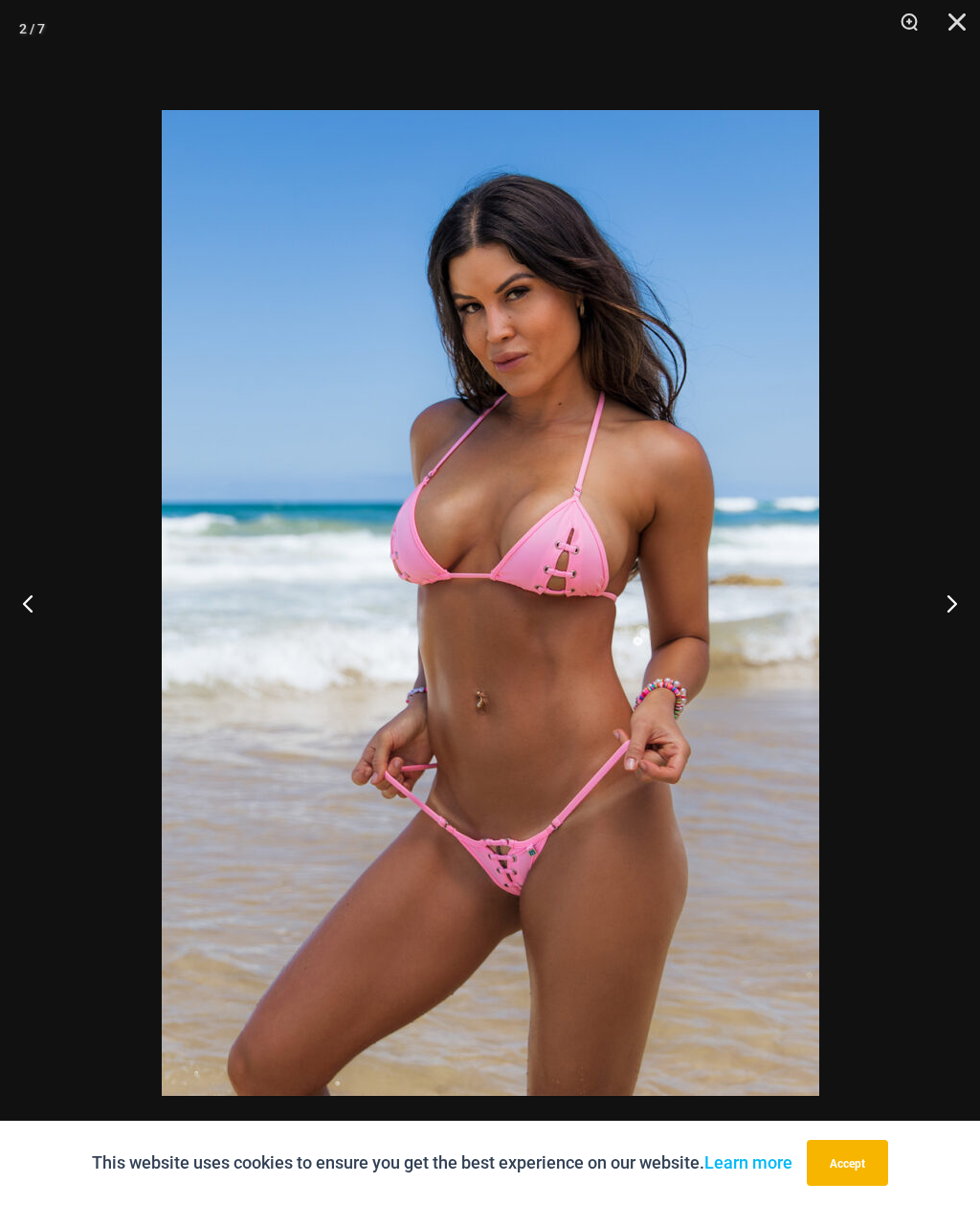
click at [973, 15] on button "Close" at bounding box center [951, 28] width 48 height 57
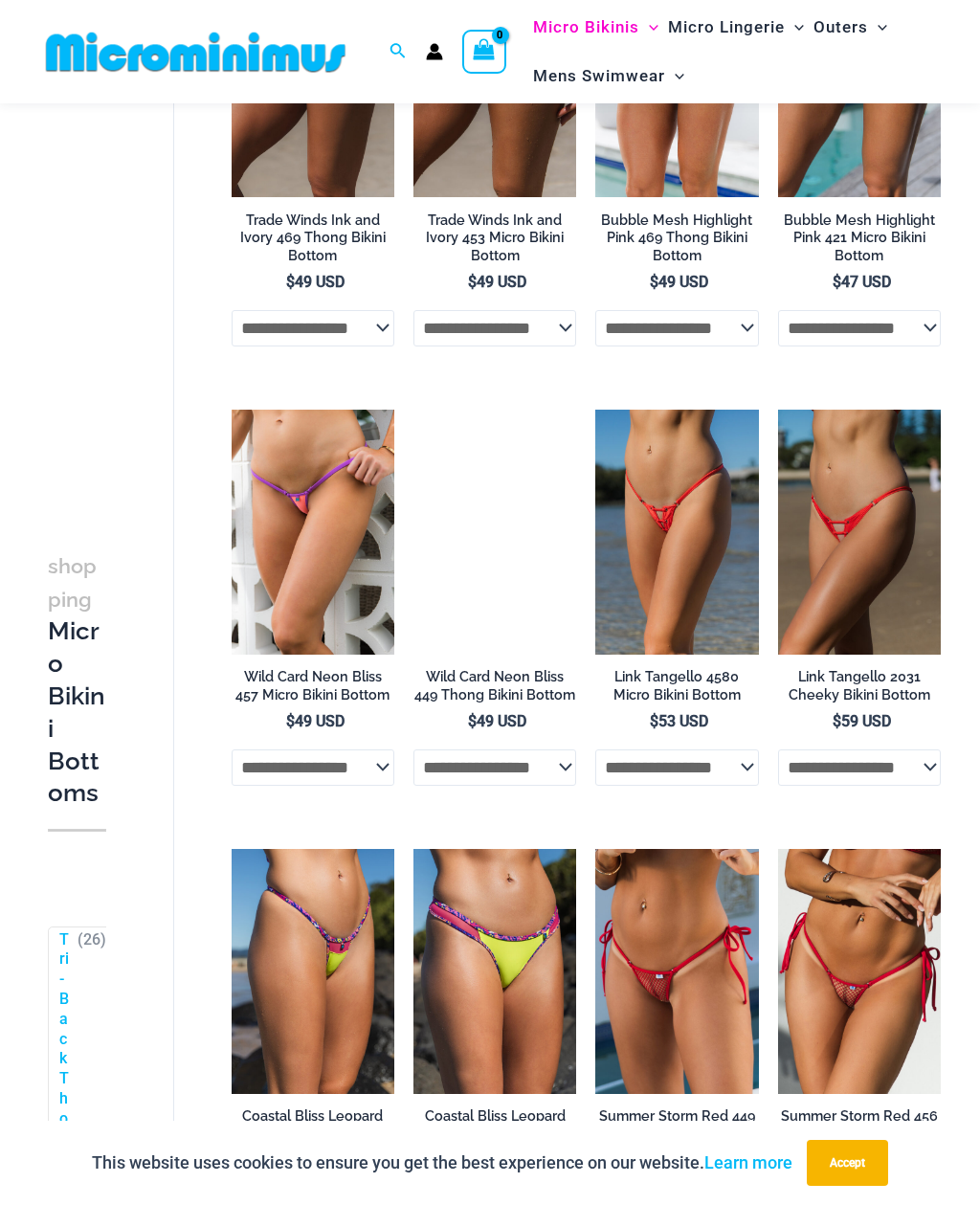
scroll to position [1342, 0]
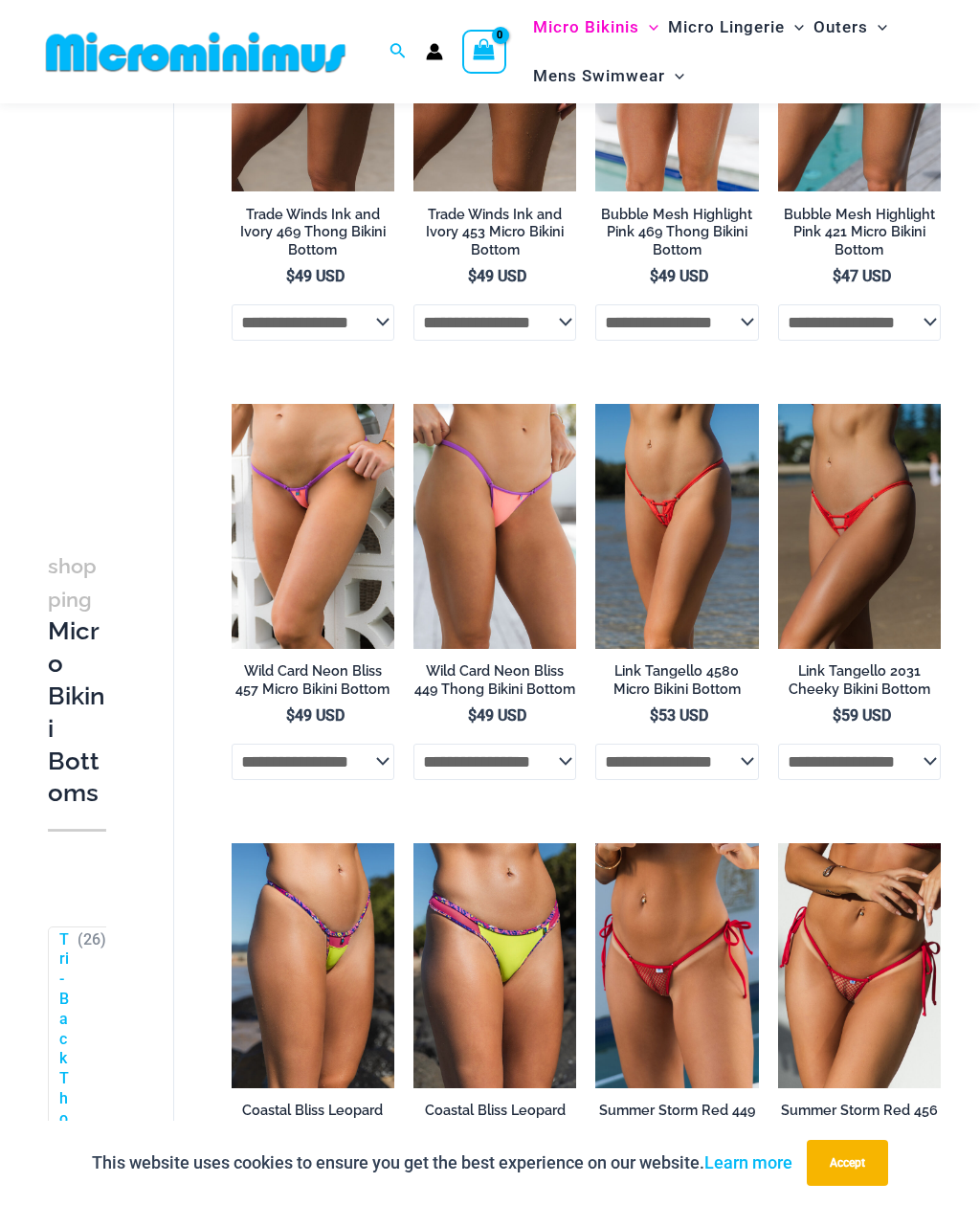
click at [778, 844] on img at bounding box center [778, 844] width 0 height 0
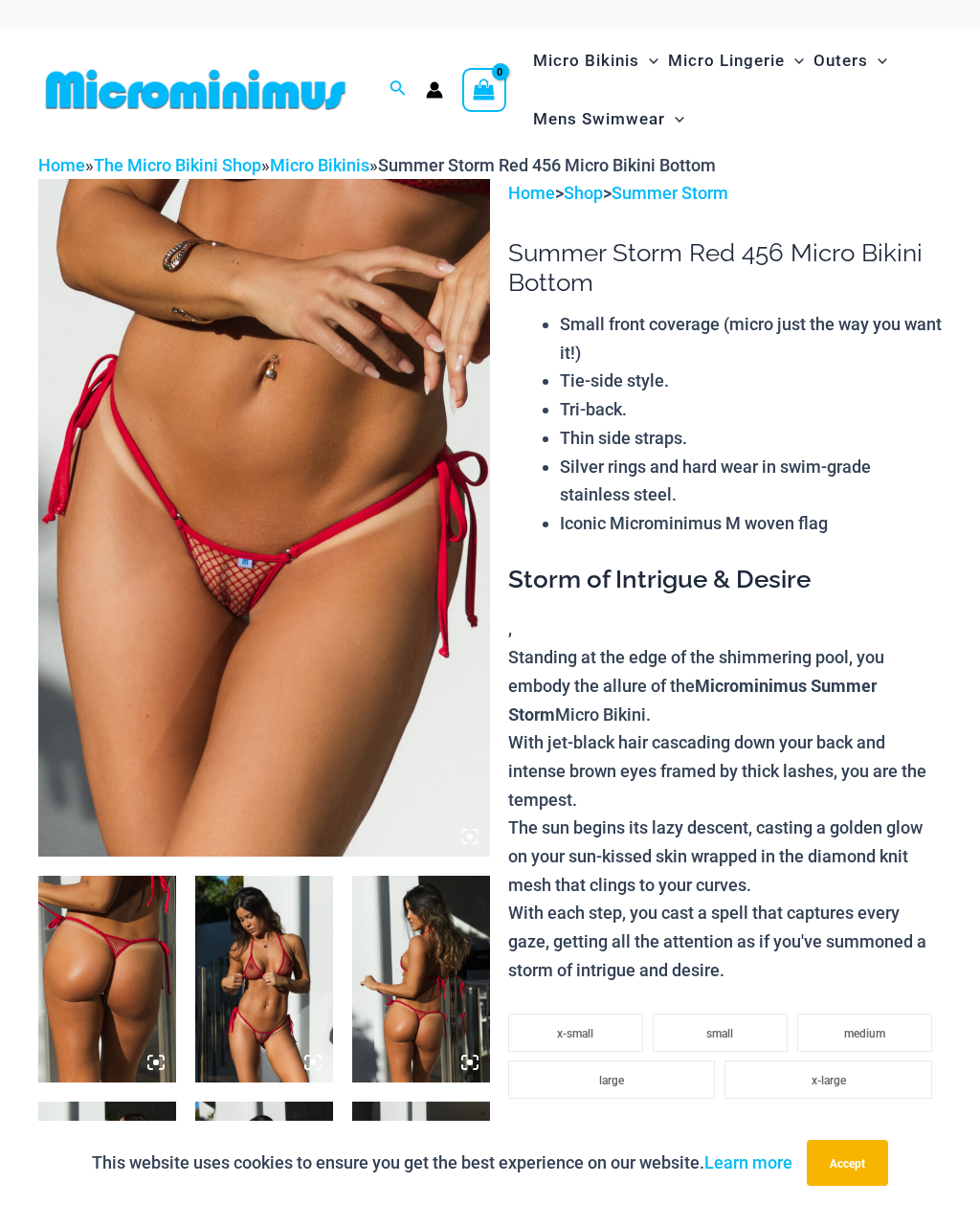
click at [336, 707] on img at bounding box center [264, 518] width 452 height 678
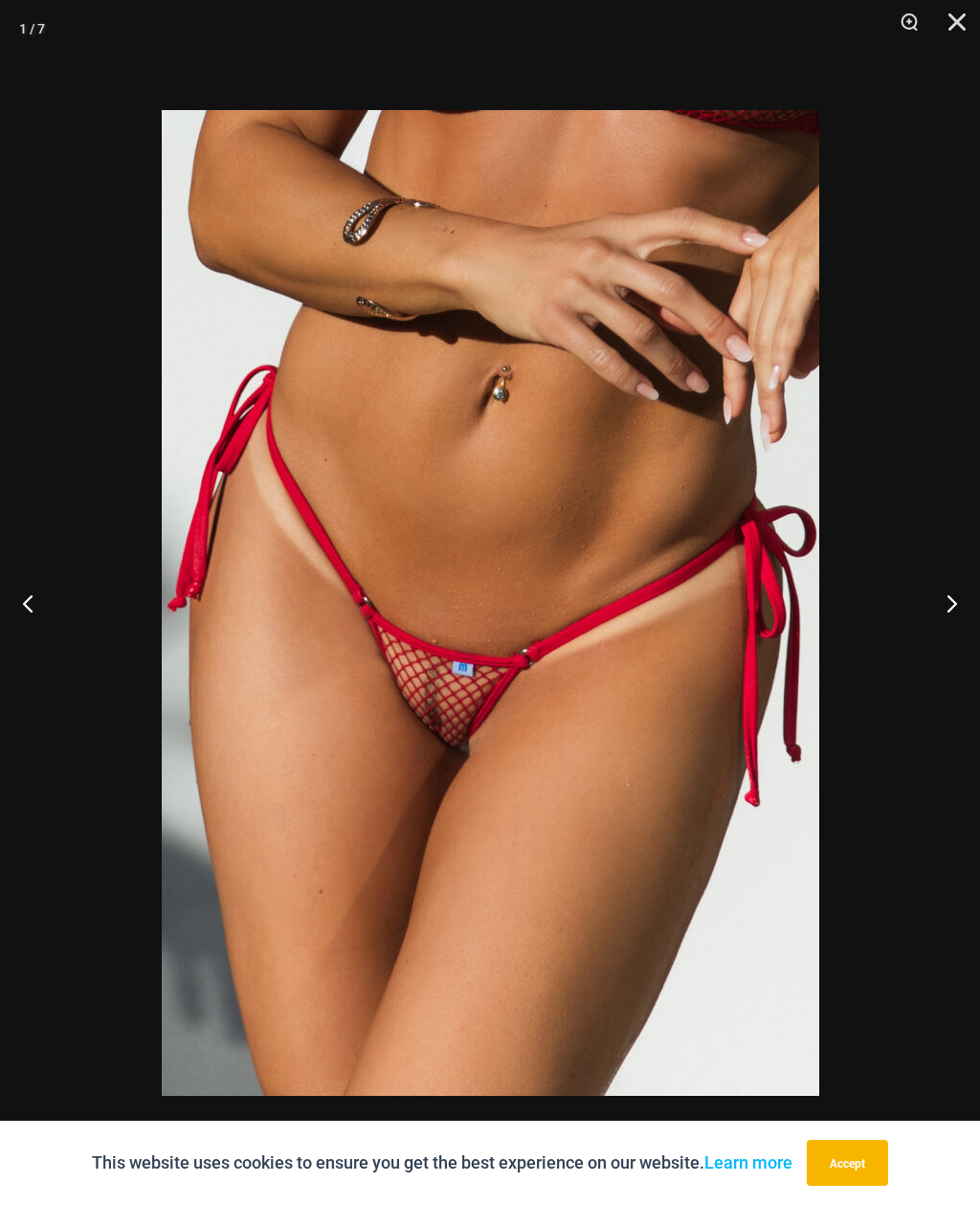
click at [941, 605] on button "Next" at bounding box center [945, 603] width 72 height 96
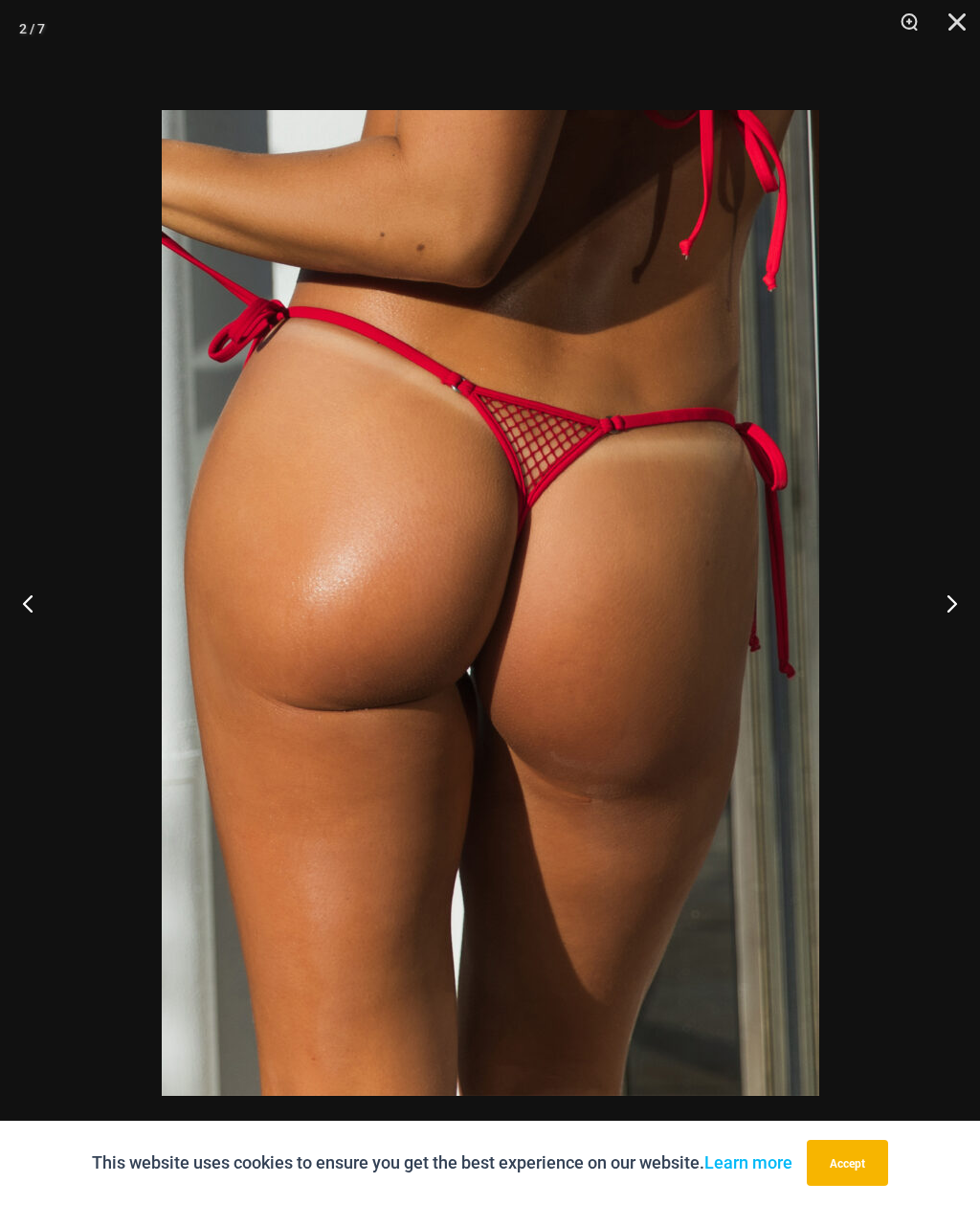
click at [957, 595] on button "Next" at bounding box center [945, 603] width 72 height 96
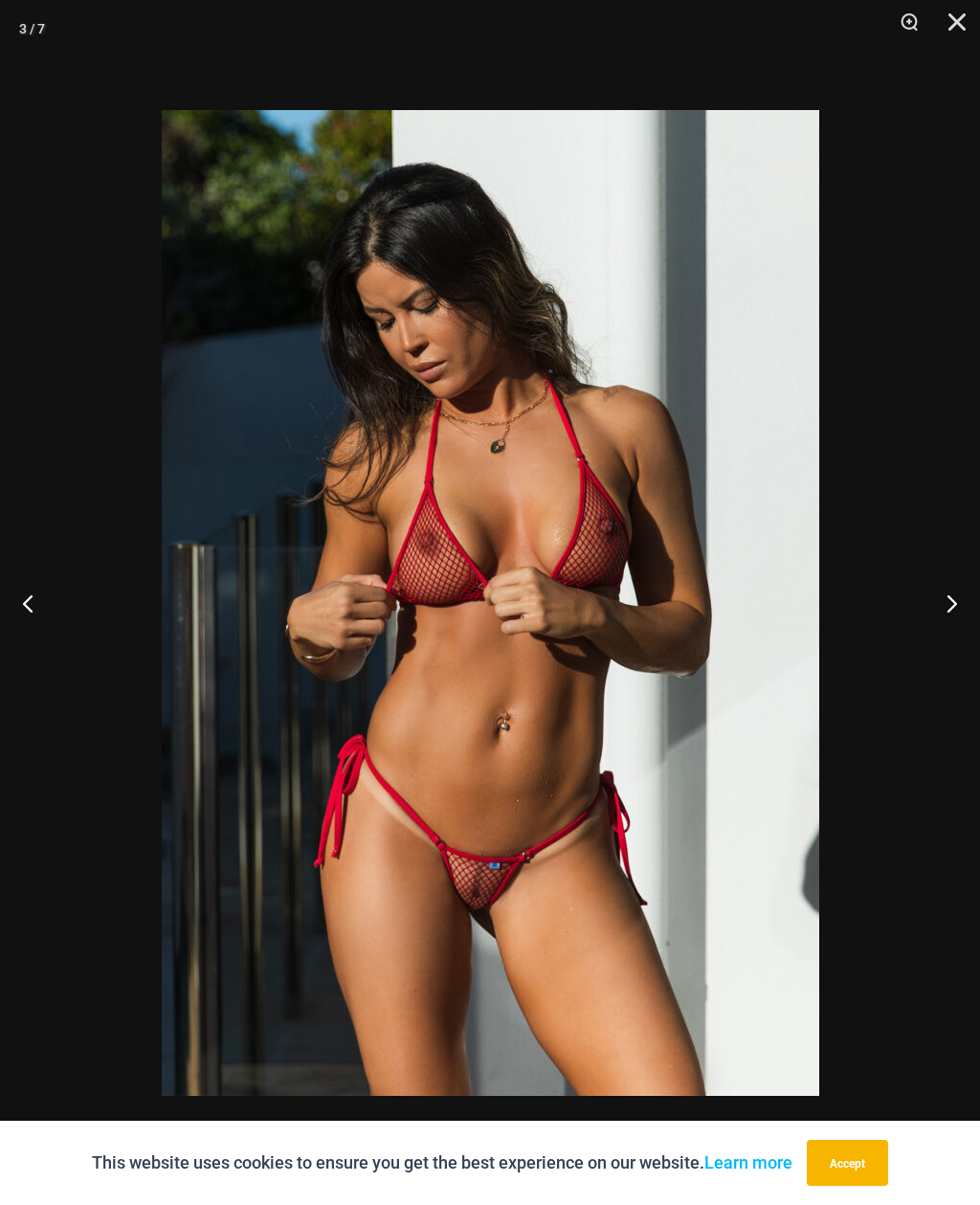
click at [950, 596] on button "Next" at bounding box center [945, 603] width 72 height 96
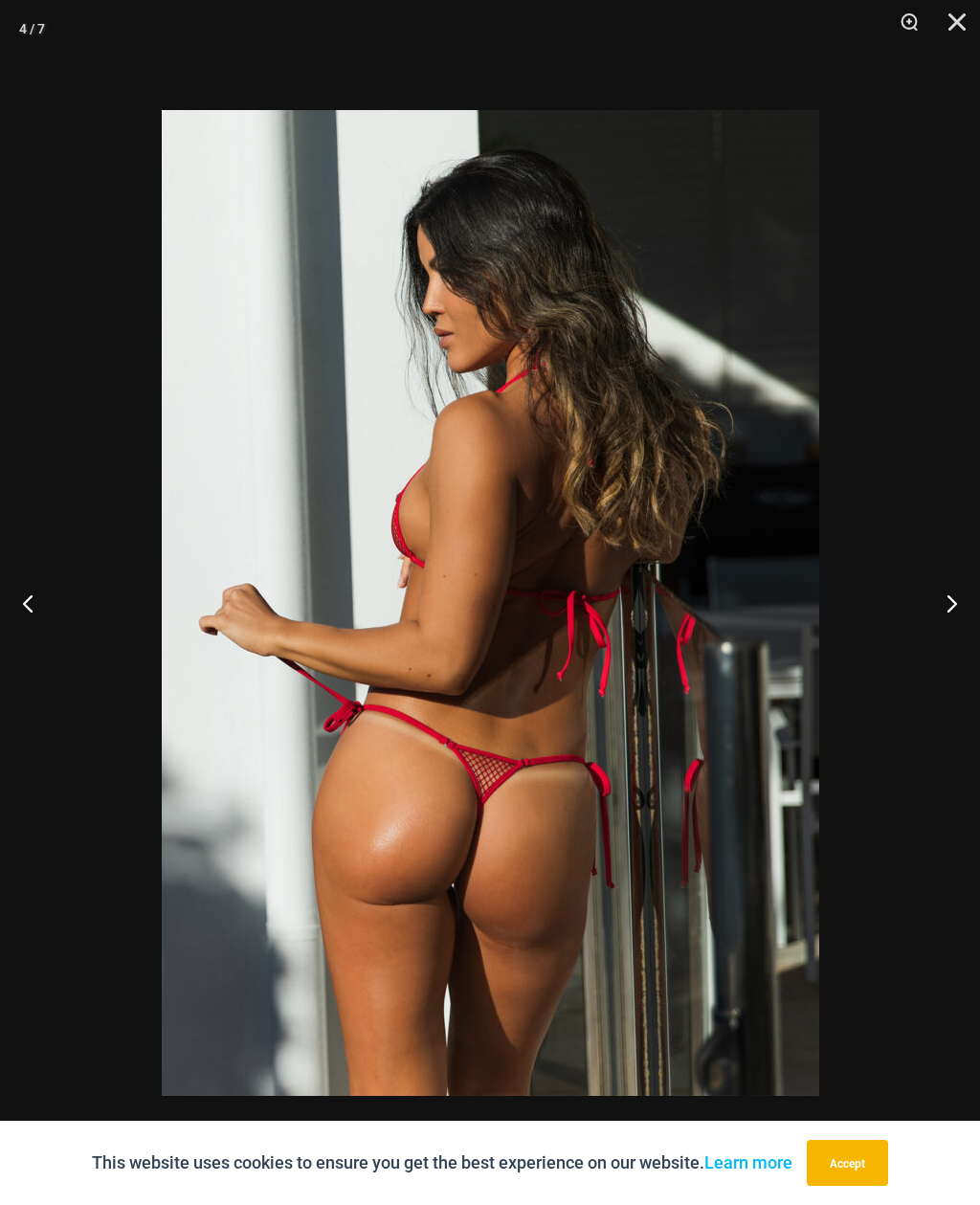
click at [941, 607] on button "Next" at bounding box center [945, 603] width 72 height 96
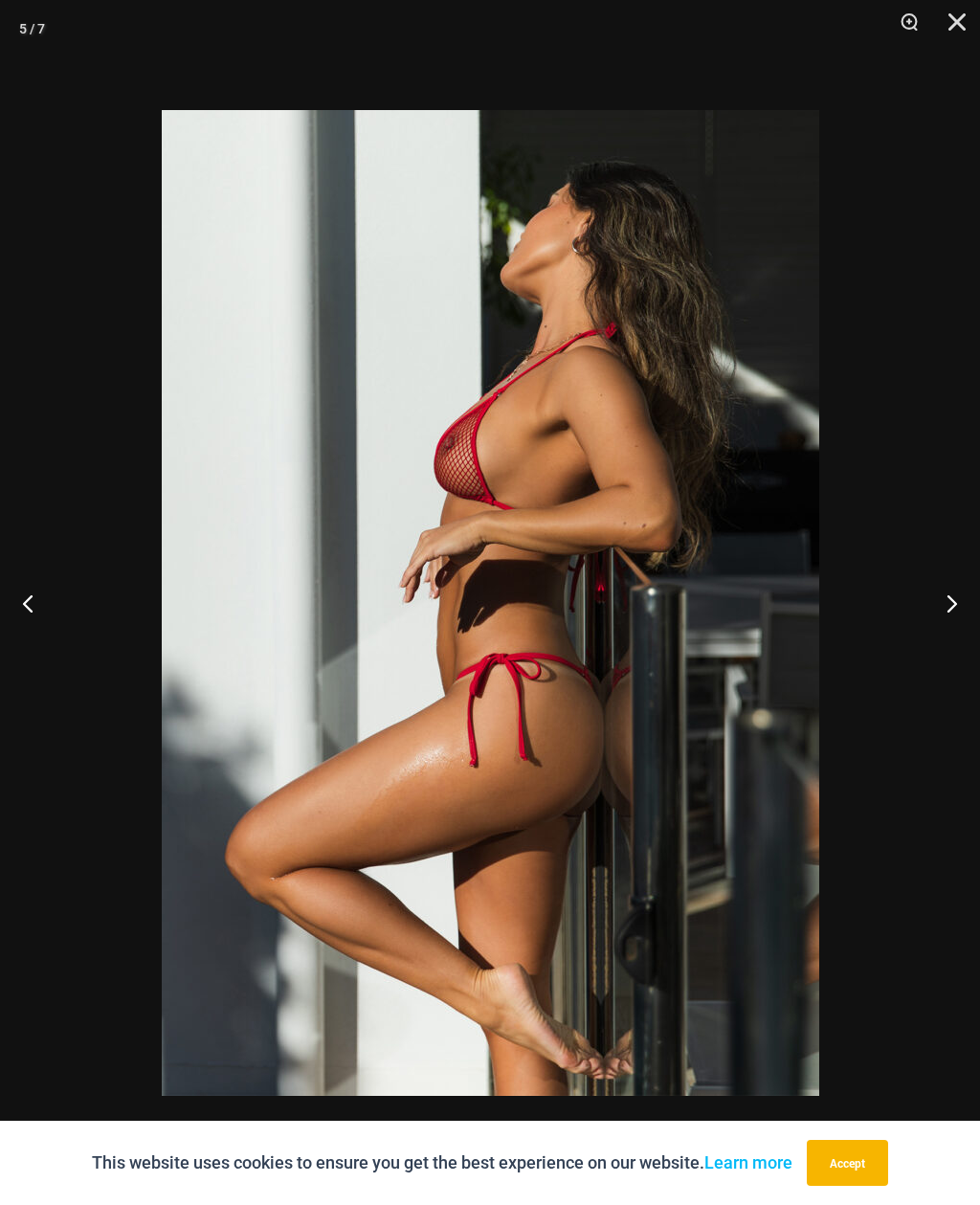
click at [954, 597] on button "Next" at bounding box center [945, 603] width 72 height 96
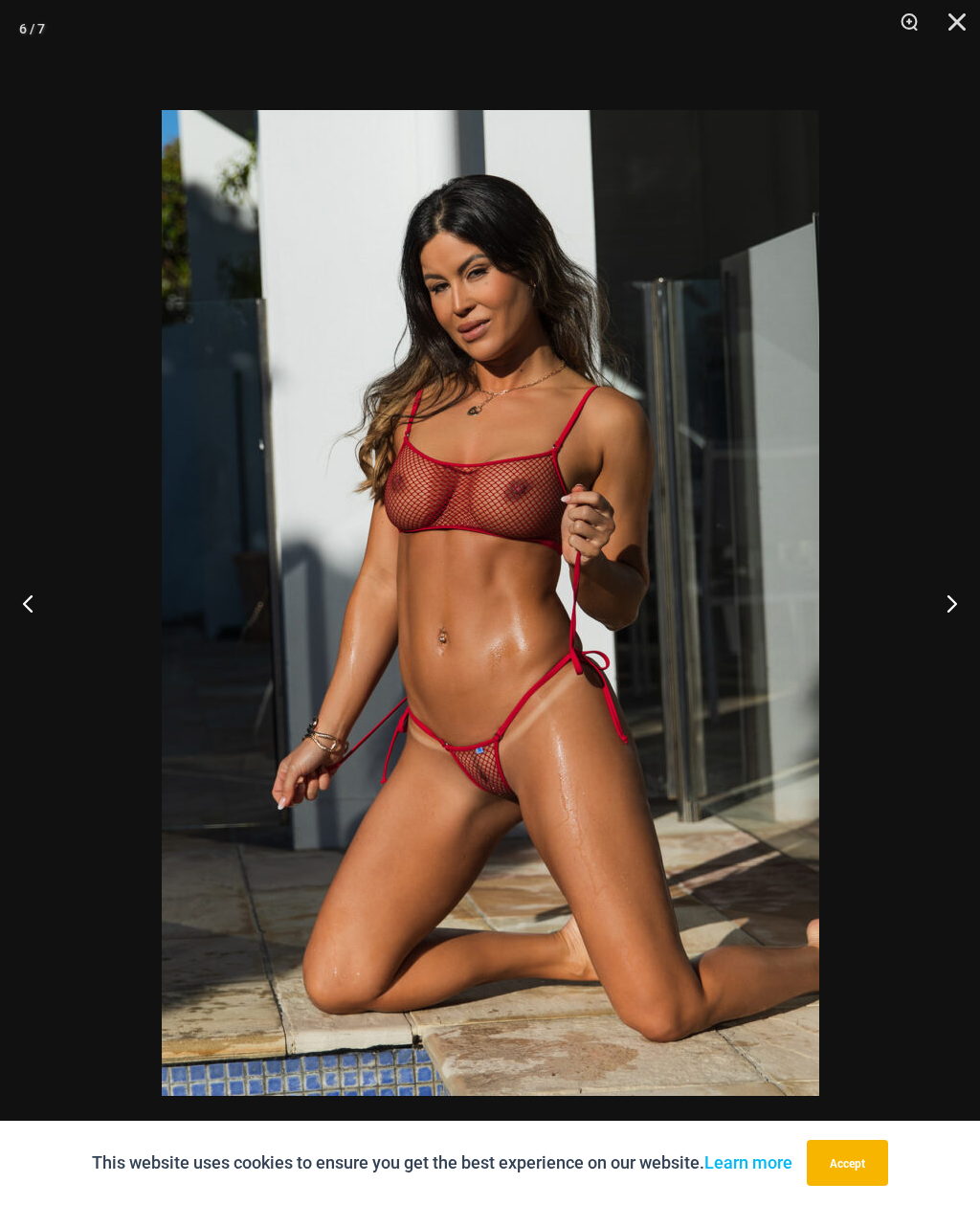
click at [955, 600] on button "Next" at bounding box center [945, 603] width 72 height 96
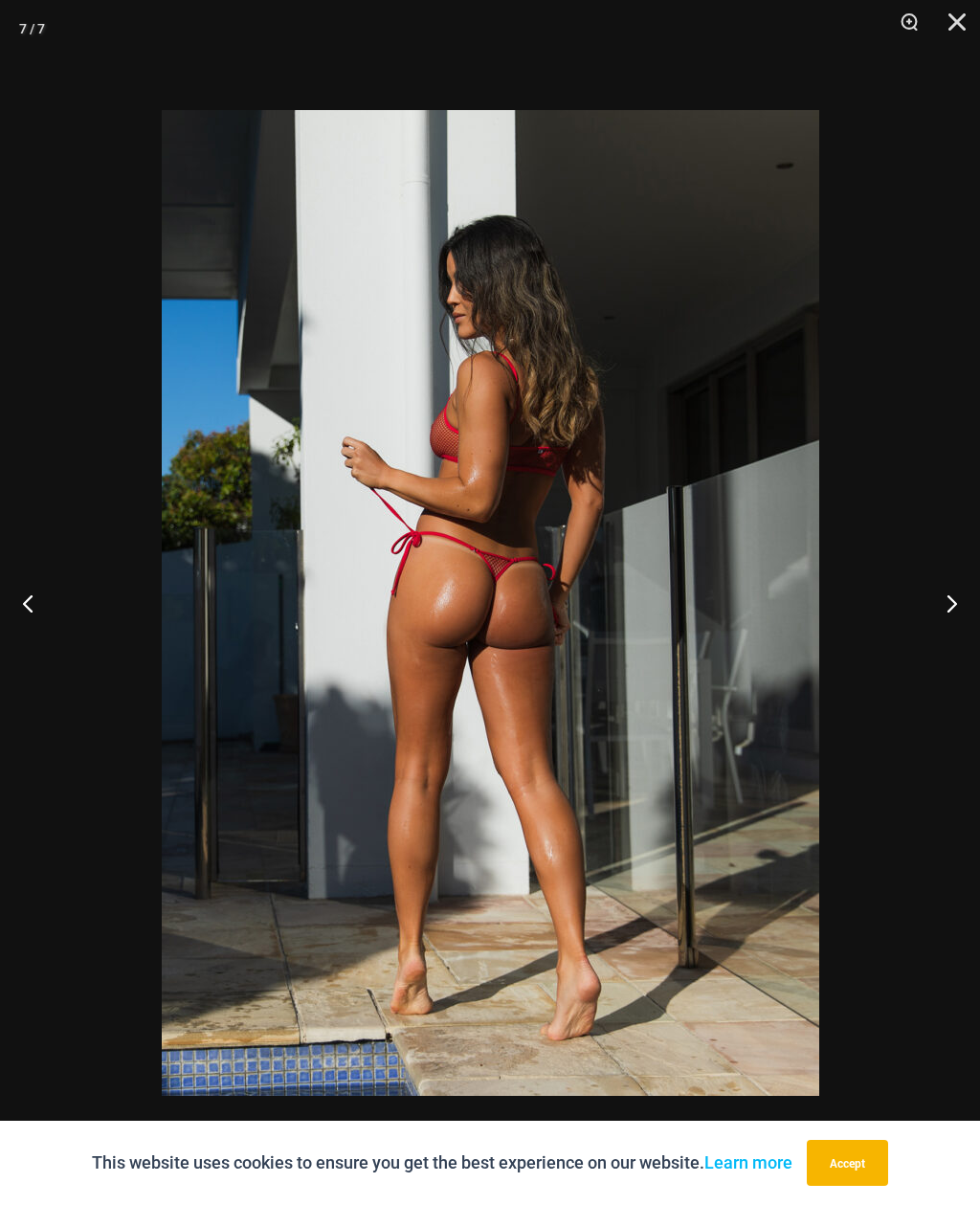
click at [945, 603] on button "Next" at bounding box center [945, 603] width 72 height 96
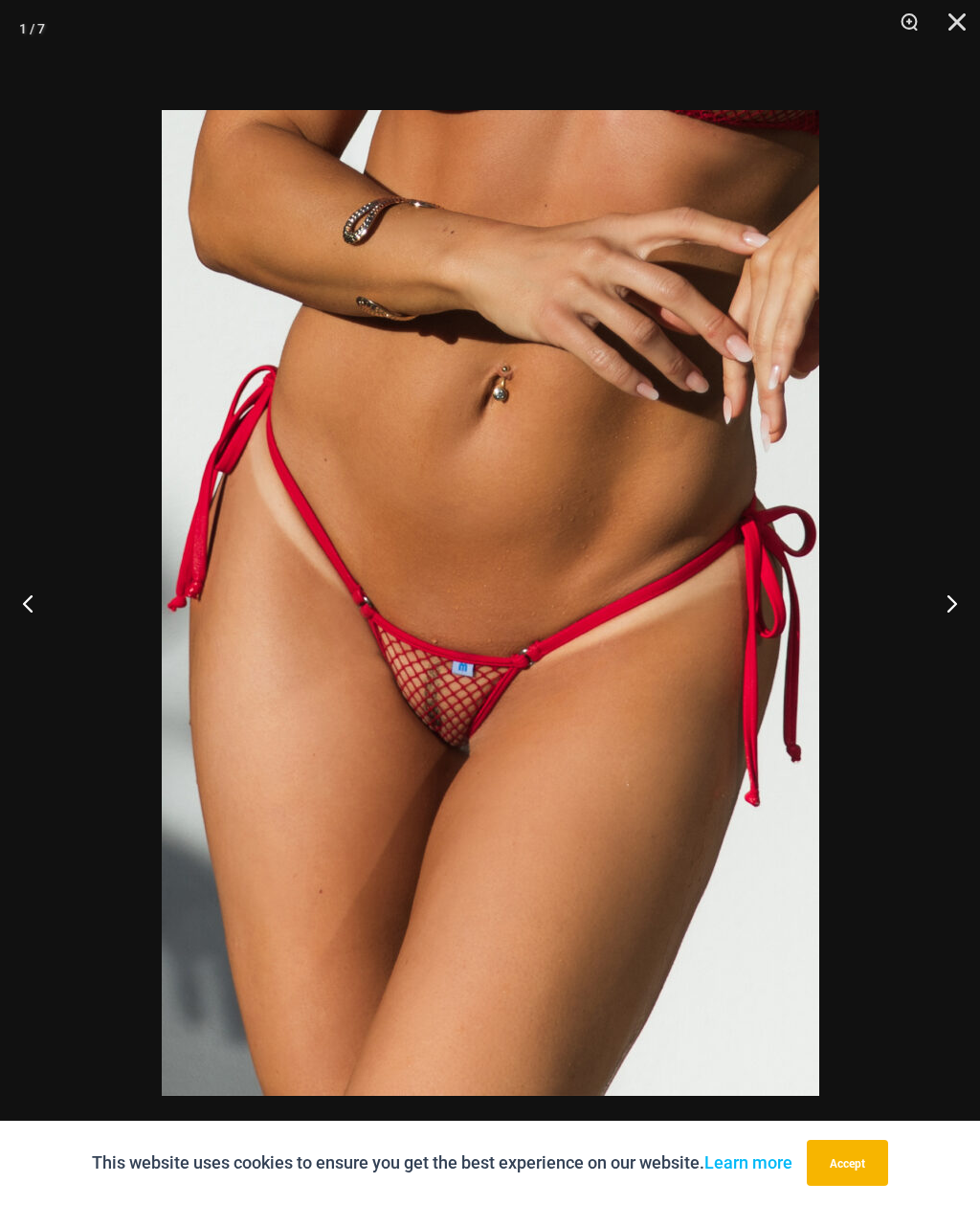
click at [960, 22] on button "Close" at bounding box center [951, 28] width 48 height 57
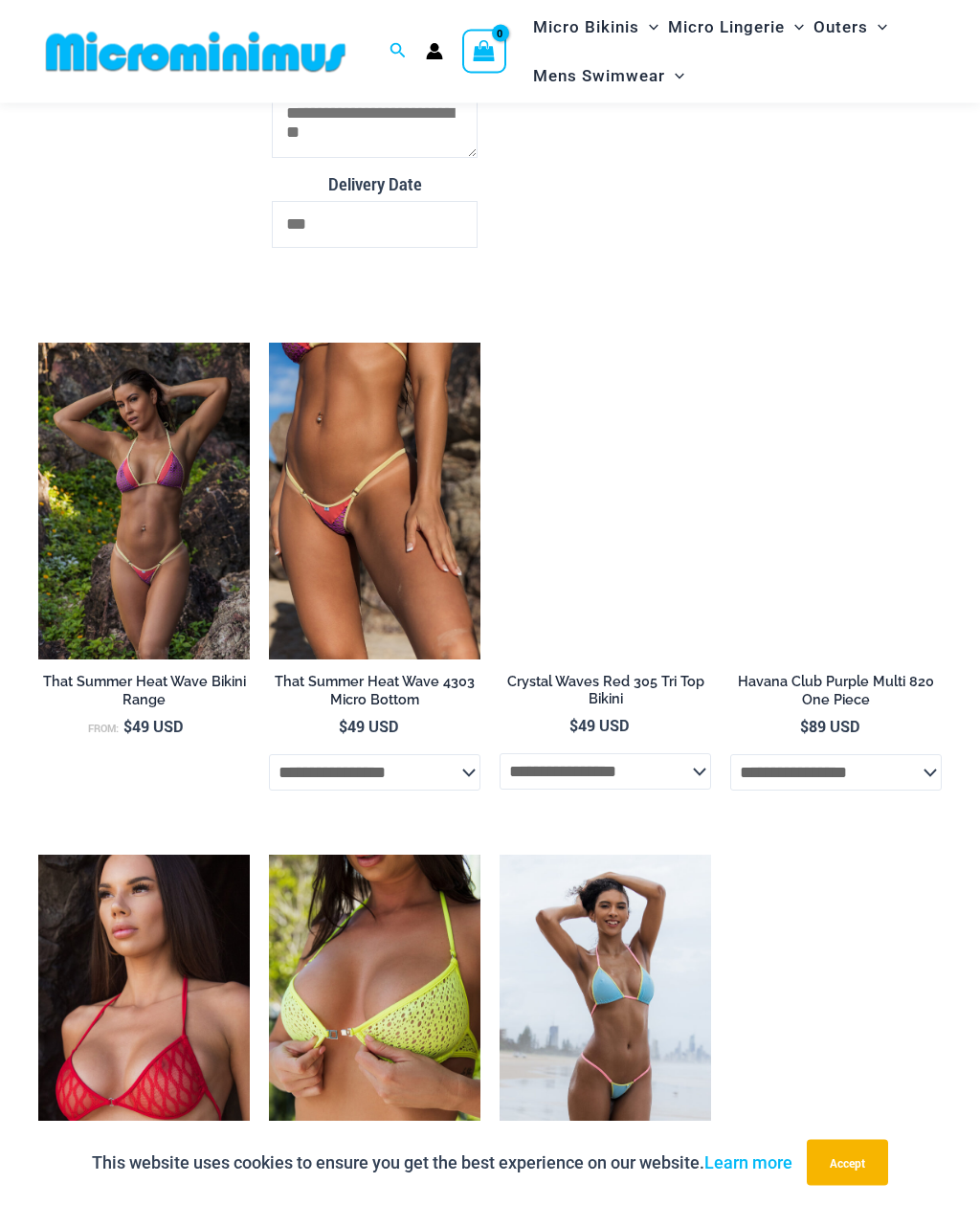
scroll to position [3144, 0]
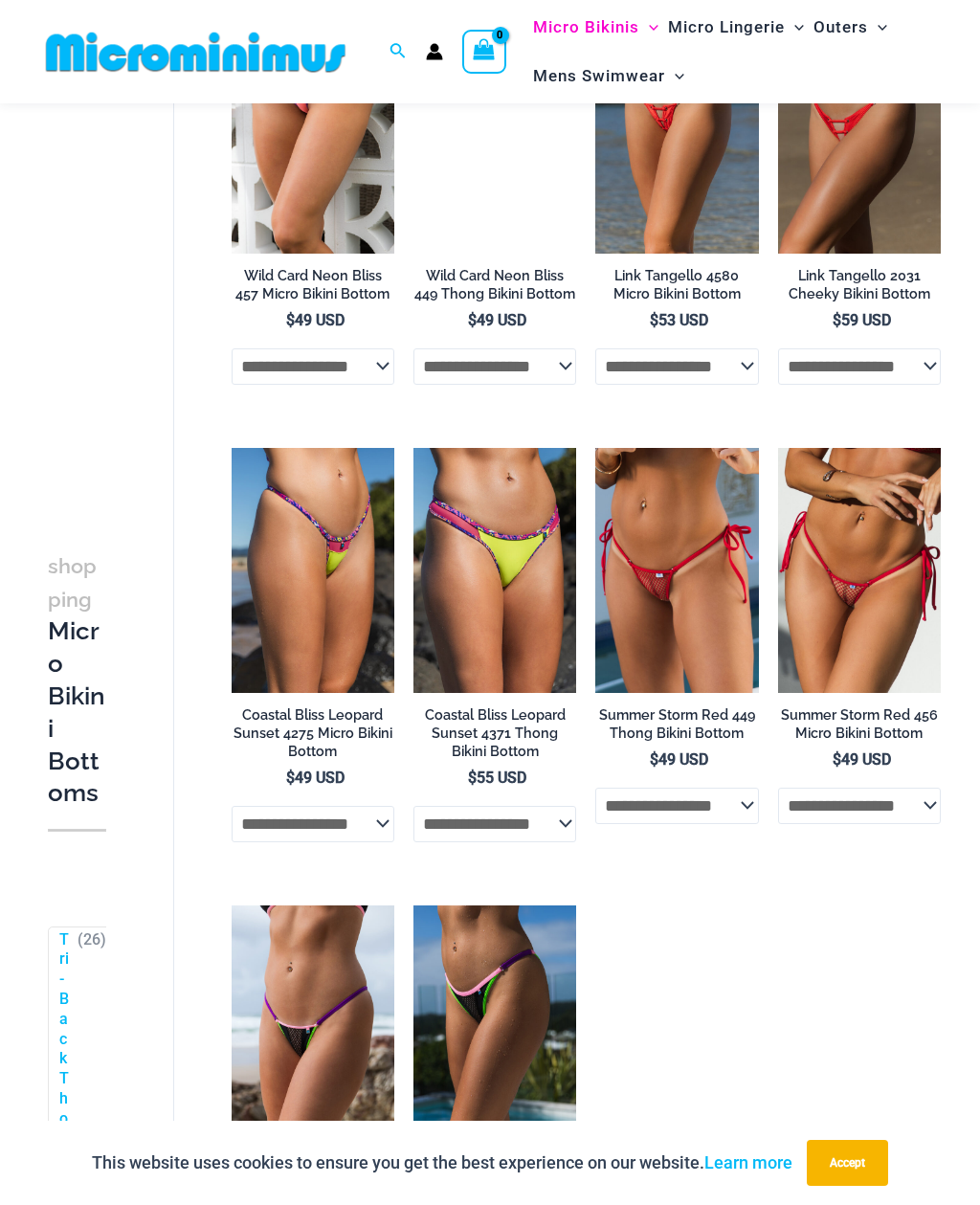
scroll to position [1737, 0]
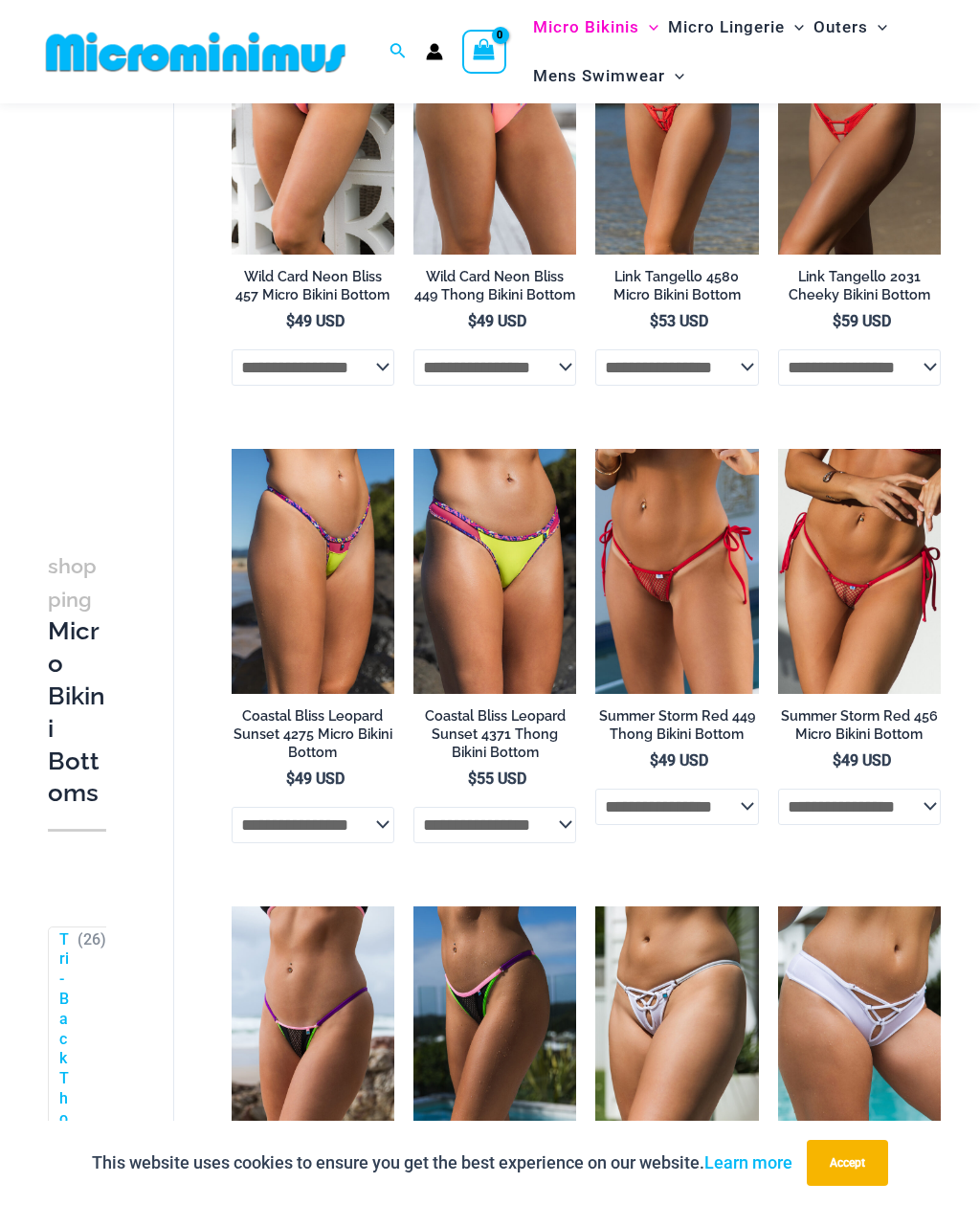
click at [232, 449] on img at bounding box center [232, 449] width 0 height 0
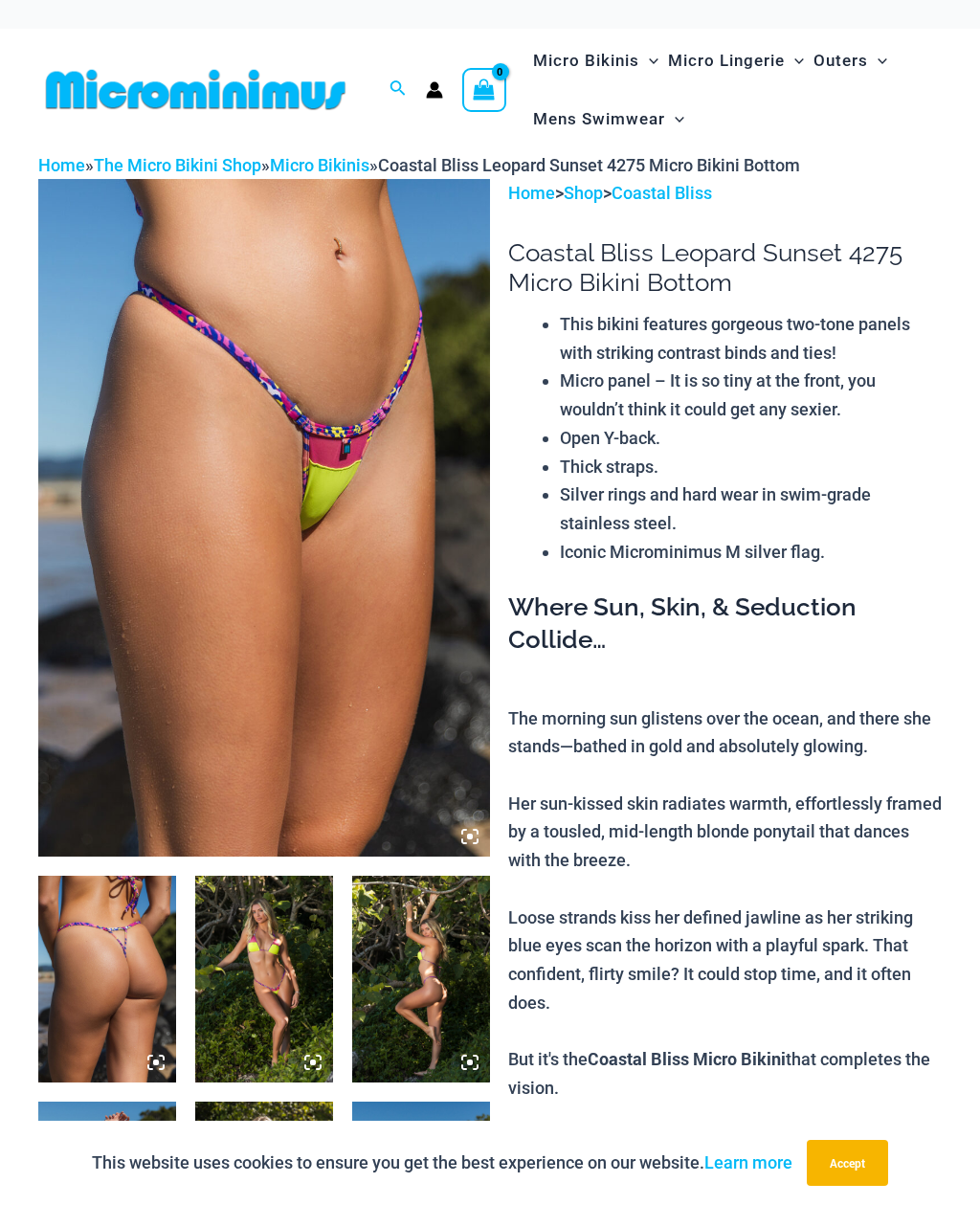
click at [344, 563] on img at bounding box center [264, 518] width 452 height 678
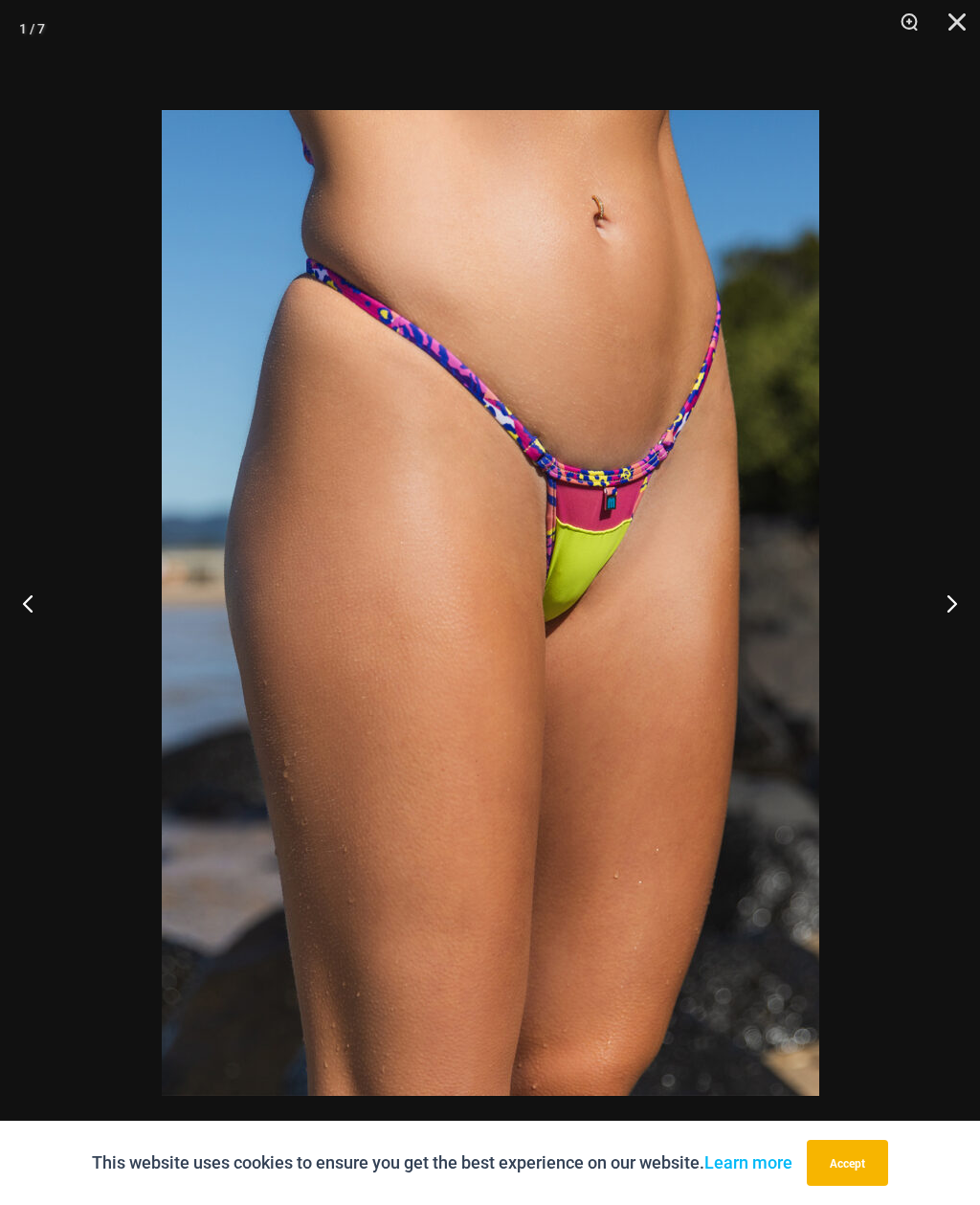
click at [941, 594] on button "Next" at bounding box center [945, 603] width 72 height 96
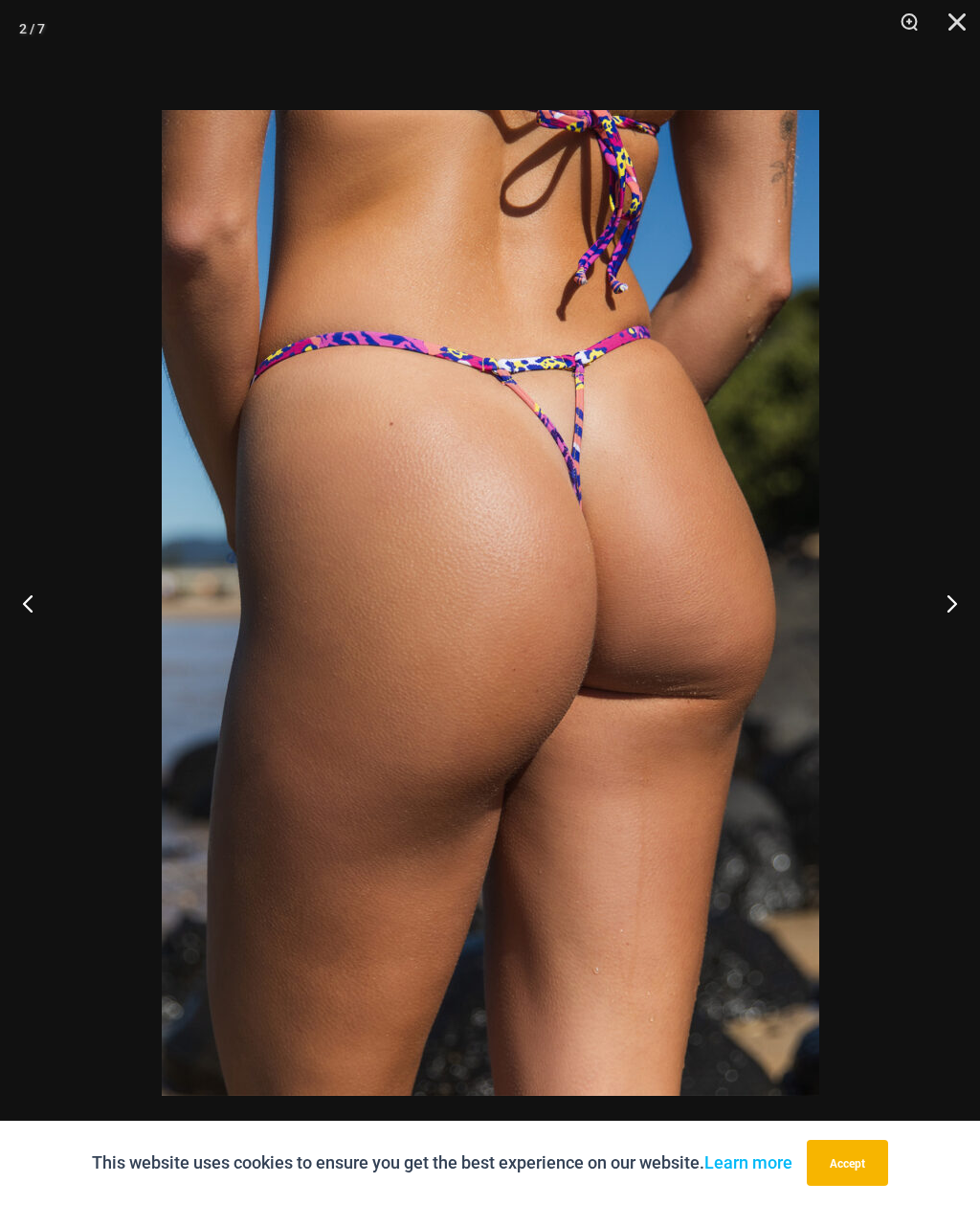
click at [950, 600] on button "Next" at bounding box center [945, 603] width 72 height 96
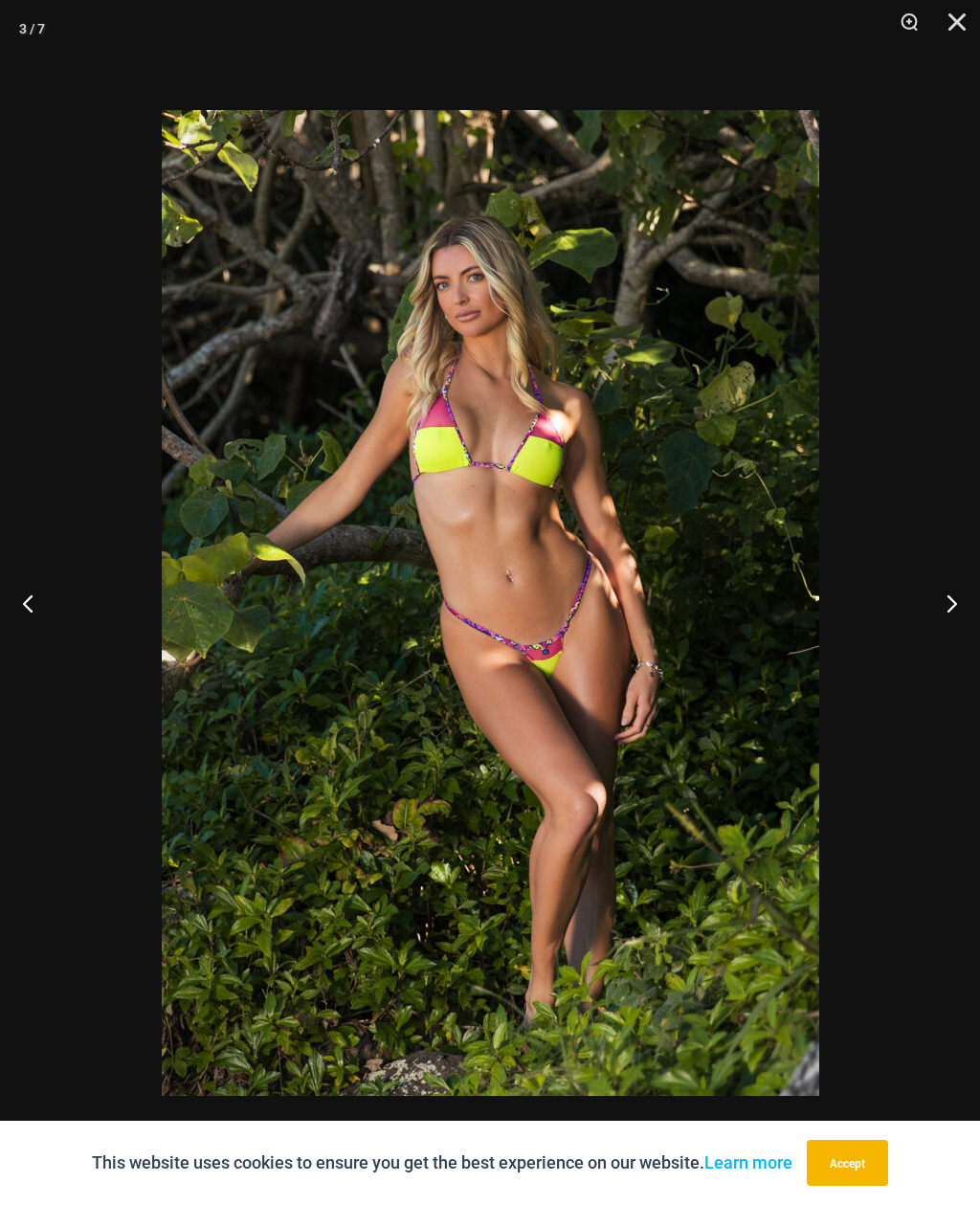
click at [941, 604] on button "Next" at bounding box center [945, 603] width 72 height 96
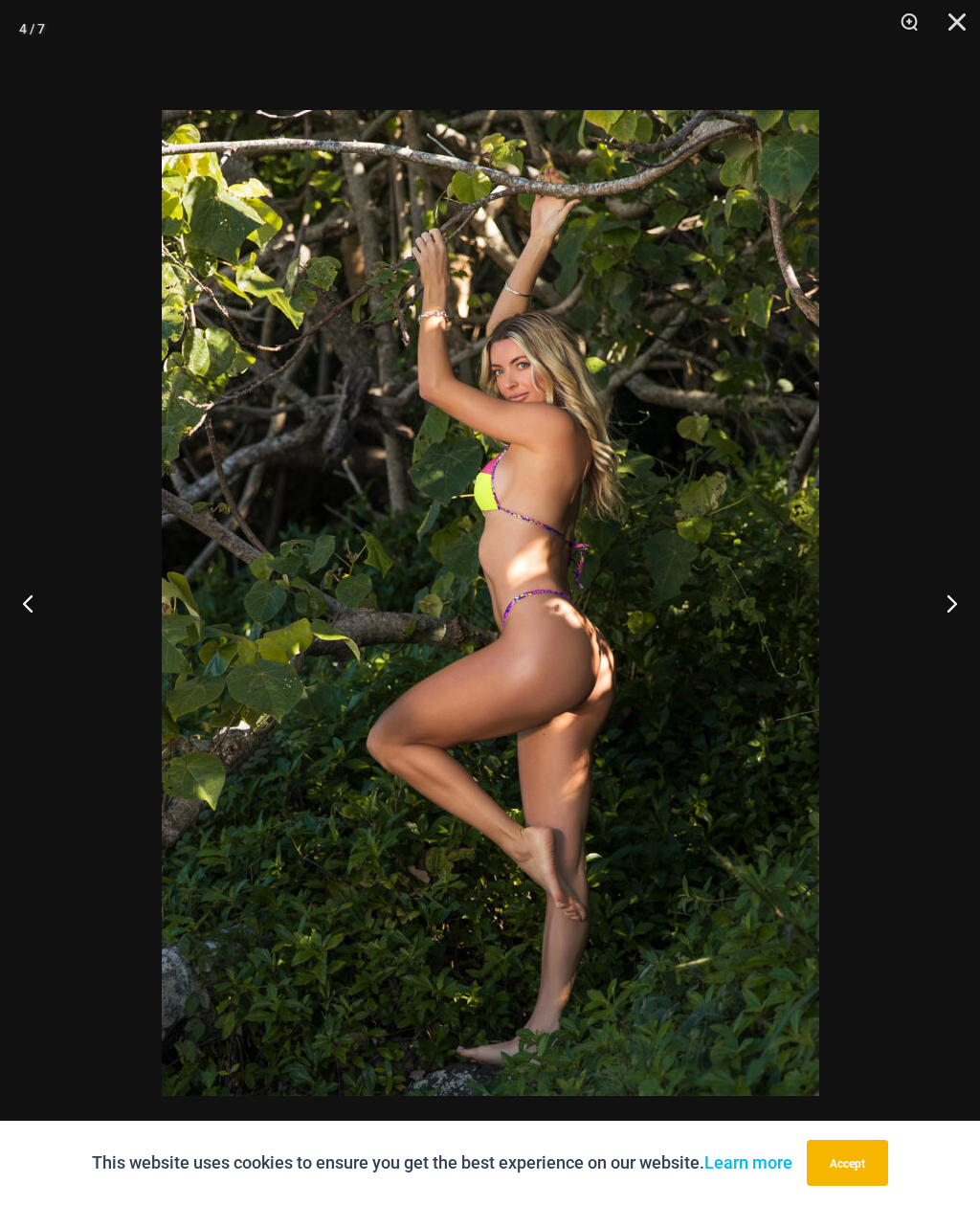
click at [939, 583] on button "Next" at bounding box center [945, 603] width 72 height 96
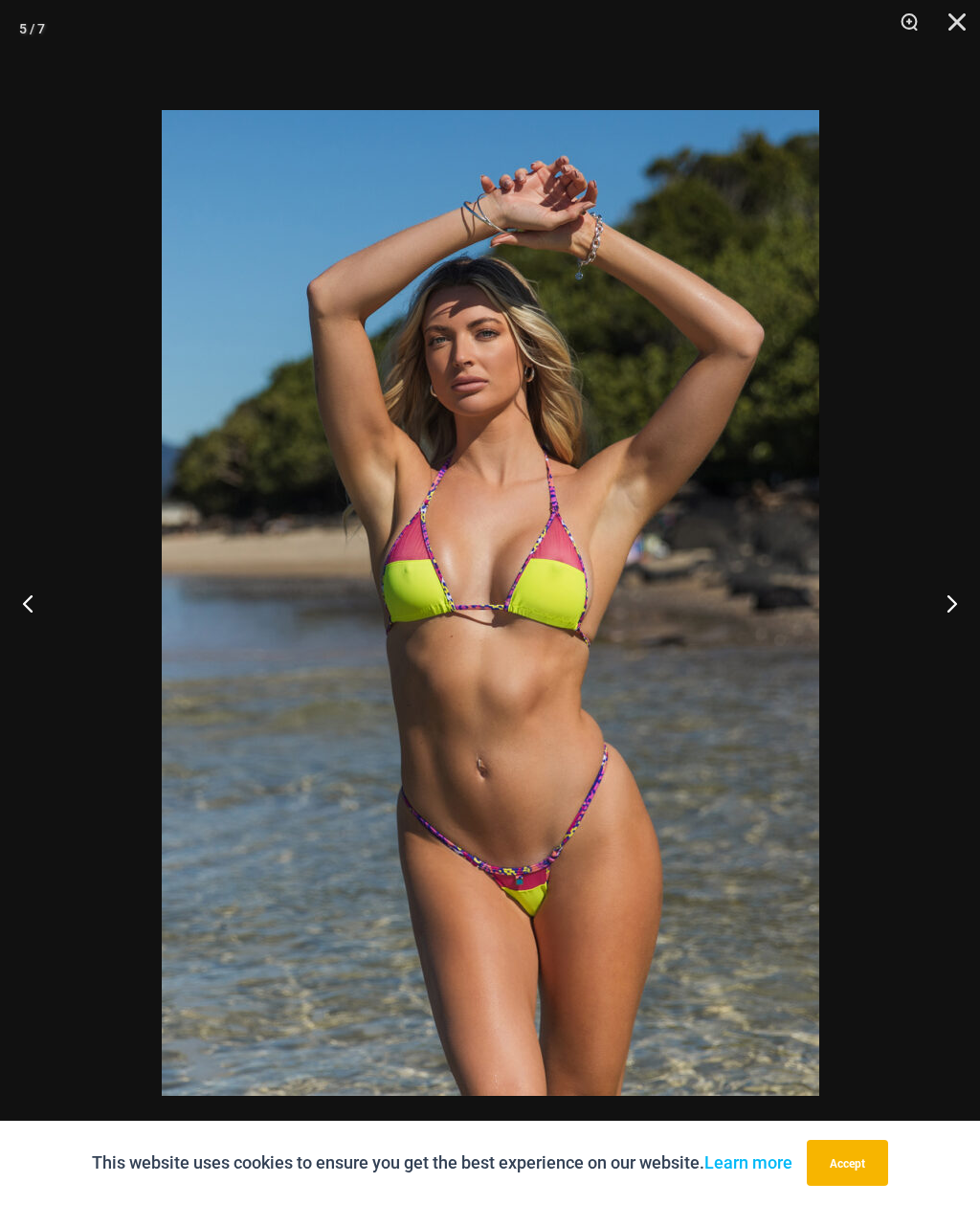
click at [949, 616] on button "Next" at bounding box center [945, 603] width 72 height 96
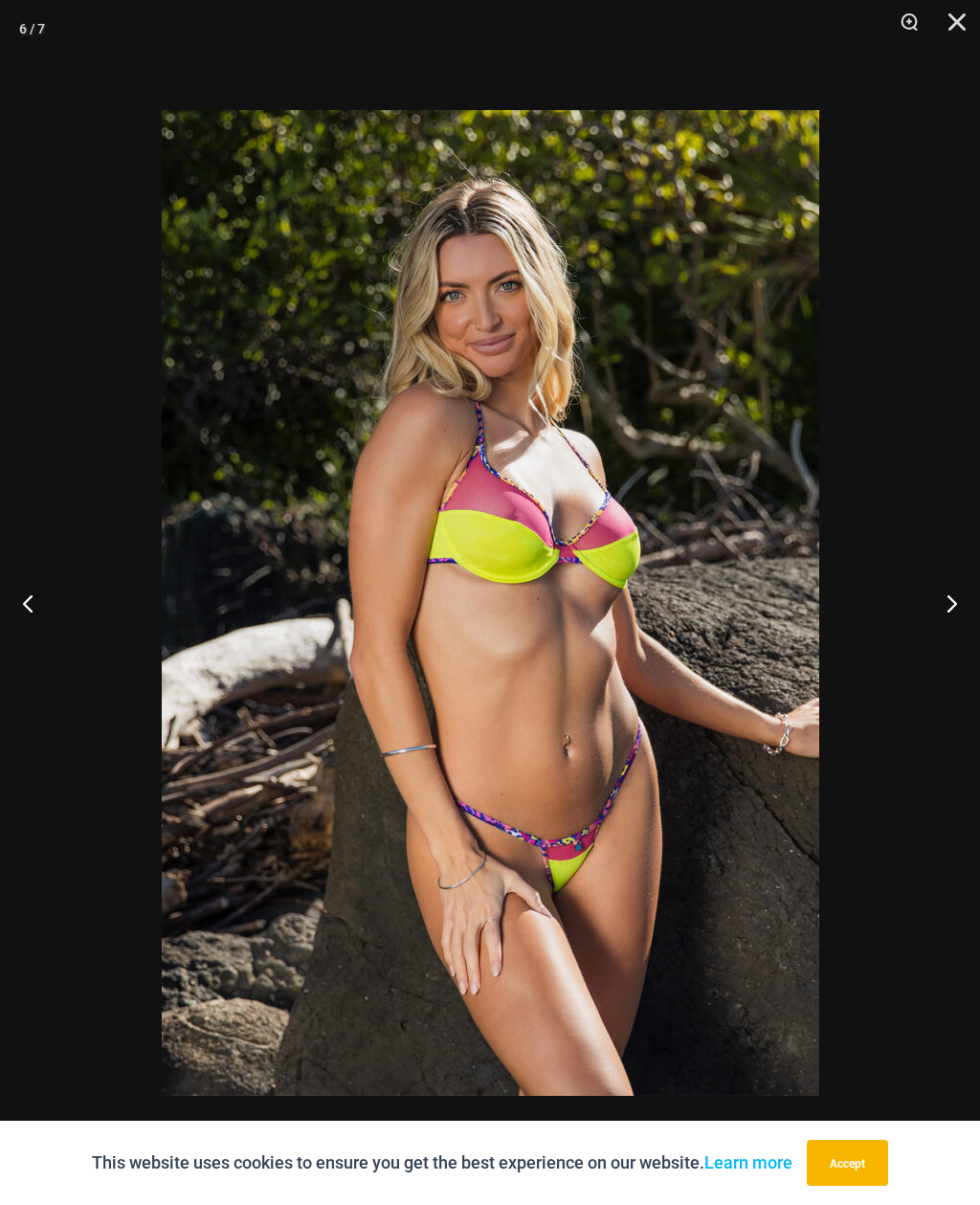
click at [950, 596] on button "Next" at bounding box center [945, 603] width 72 height 96
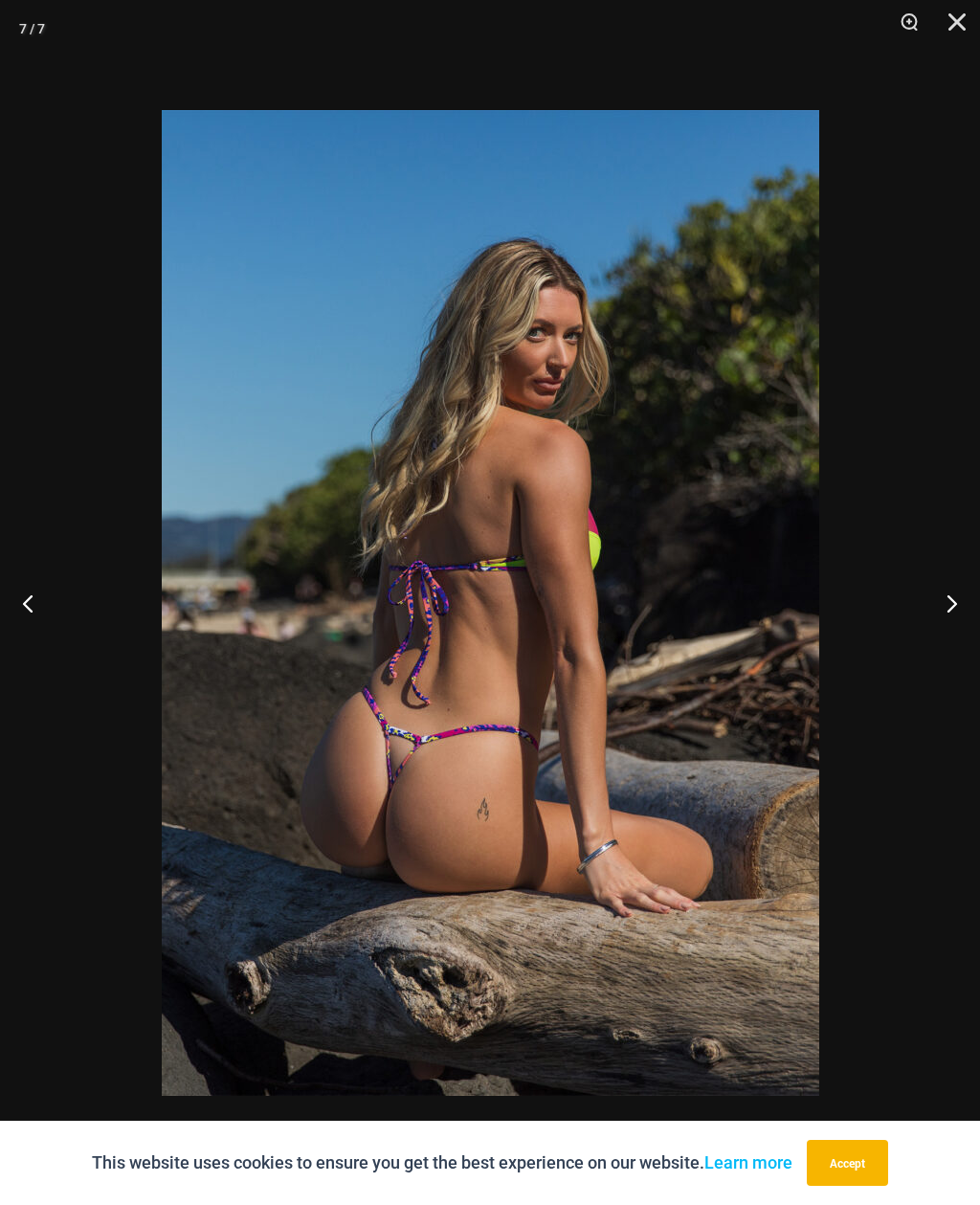
click at [956, 18] on button "Close" at bounding box center [951, 28] width 48 height 57
